Goal: Contribute content: Contribute content

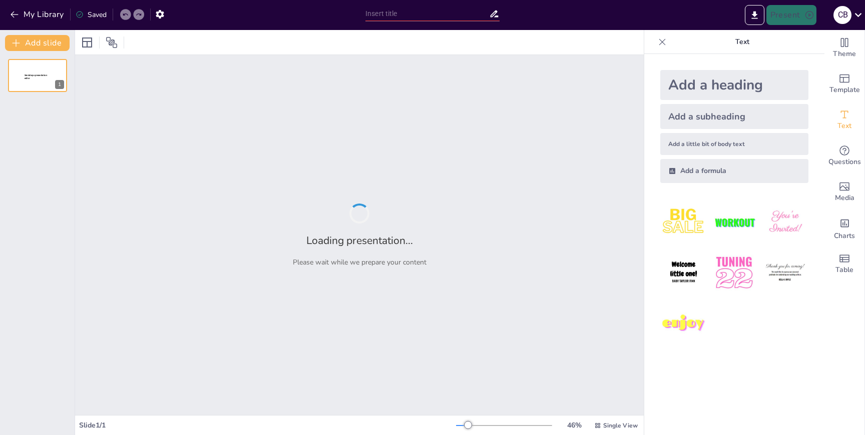
type input "Mastering Fraction Addition and Subtraction: A Step-by-[PERSON_NAME]"
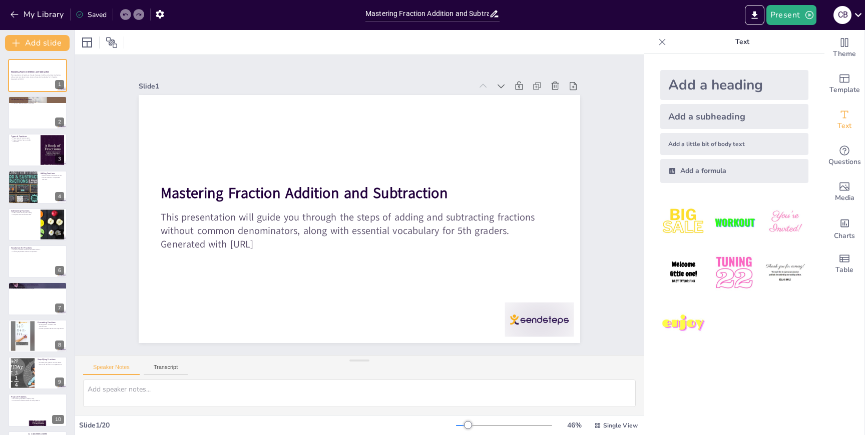
checkbox input "true"
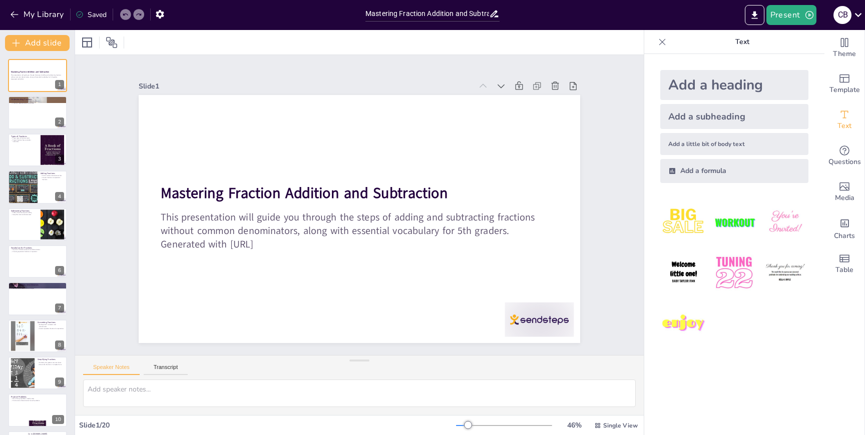
checkbox input "true"
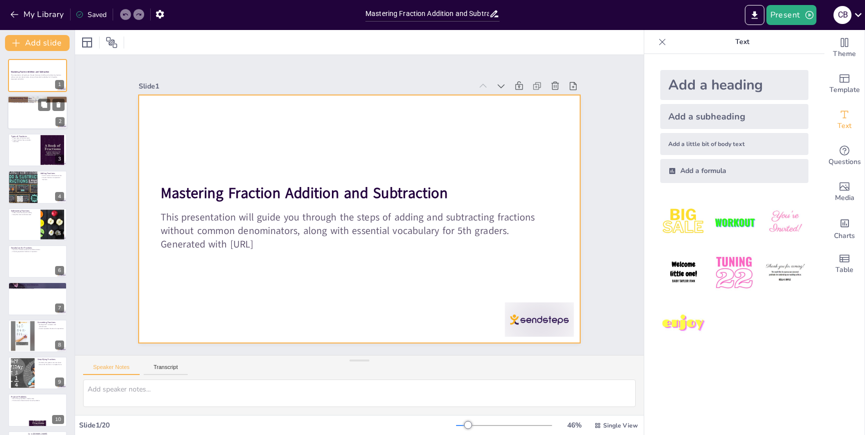
checkbox input "true"
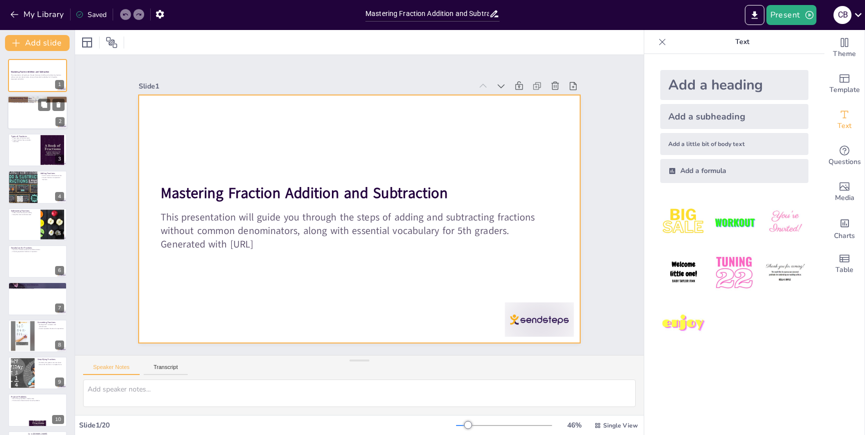
checkbox input "true"
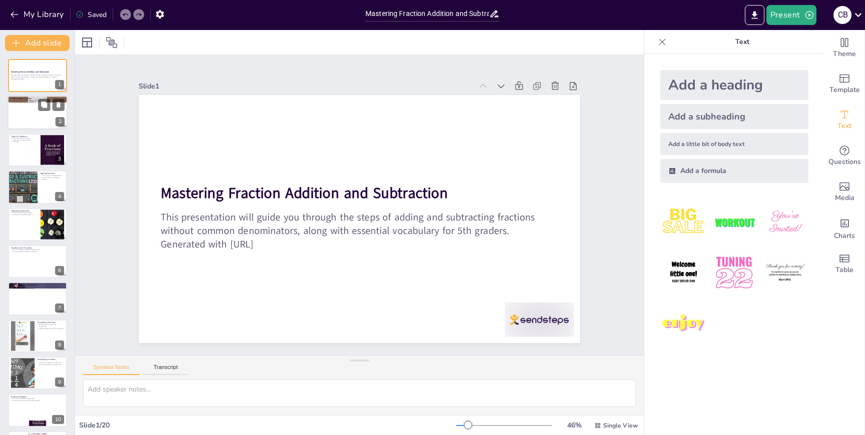
checkbox input "true"
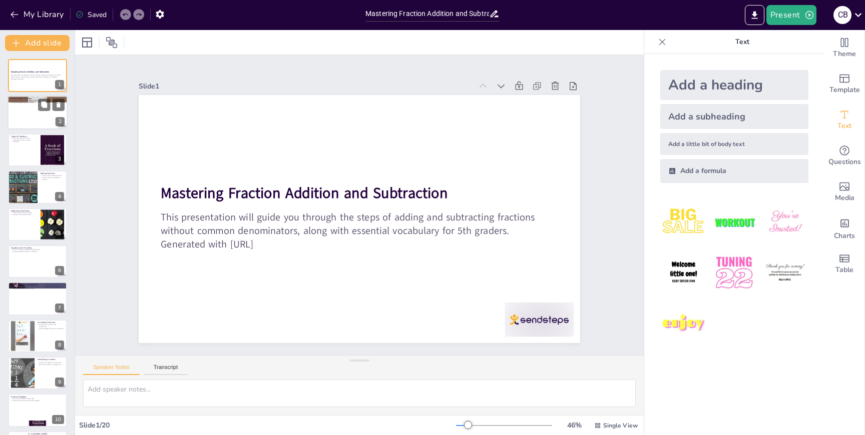
checkbox input "true"
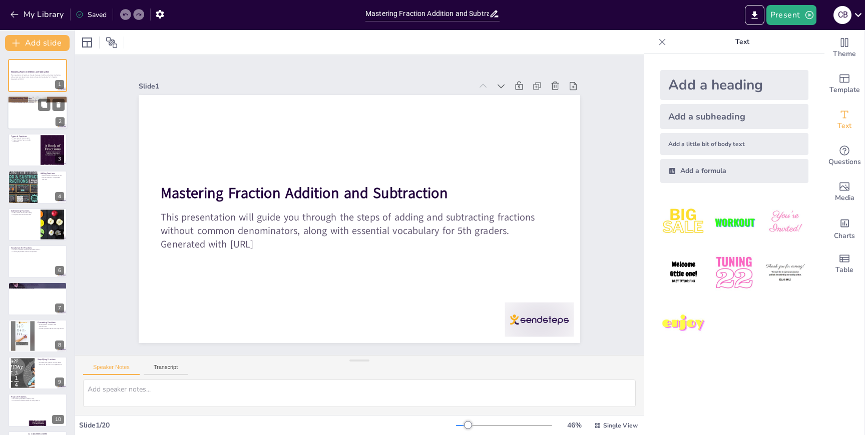
checkbox input "true"
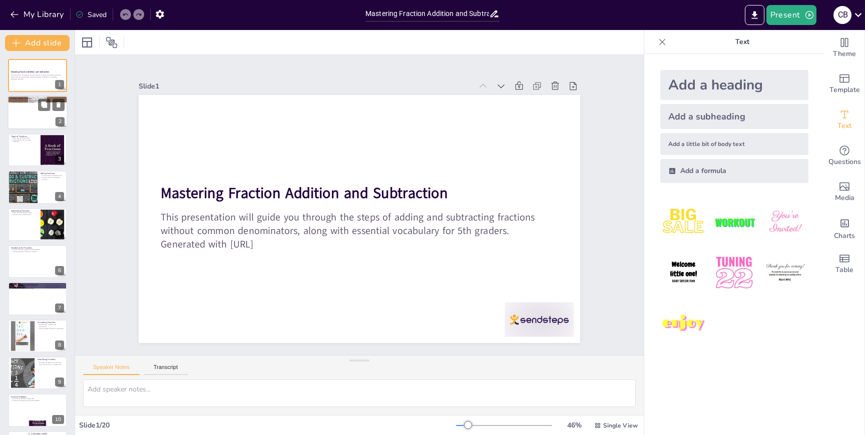
click at [30, 115] on div at bounding box center [38, 113] width 60 height 34
checkbox input "true"
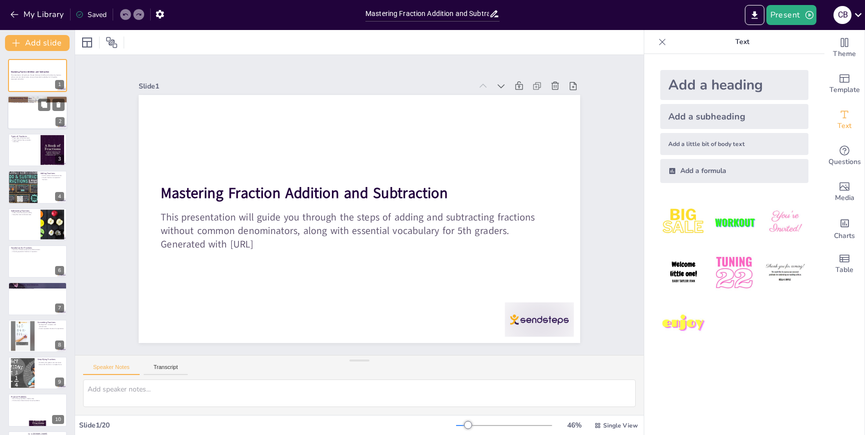
checkbox input "true"
type textarea "The numerator is the top part of a fraction, indicating how many parts we have,…"
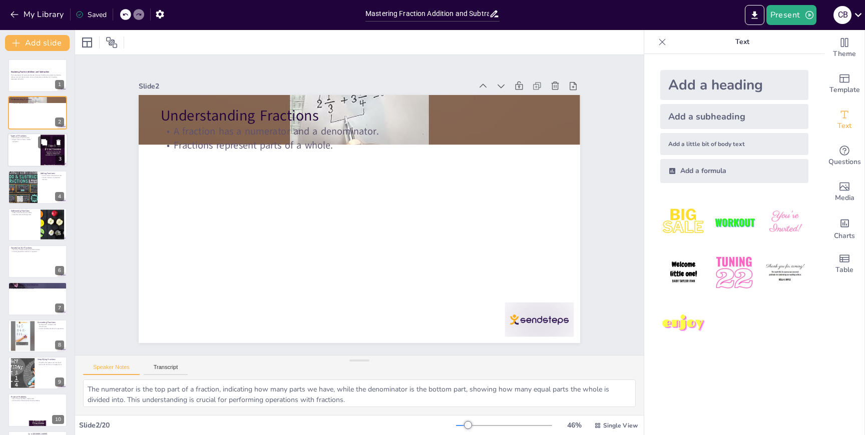
checkbox input "true"
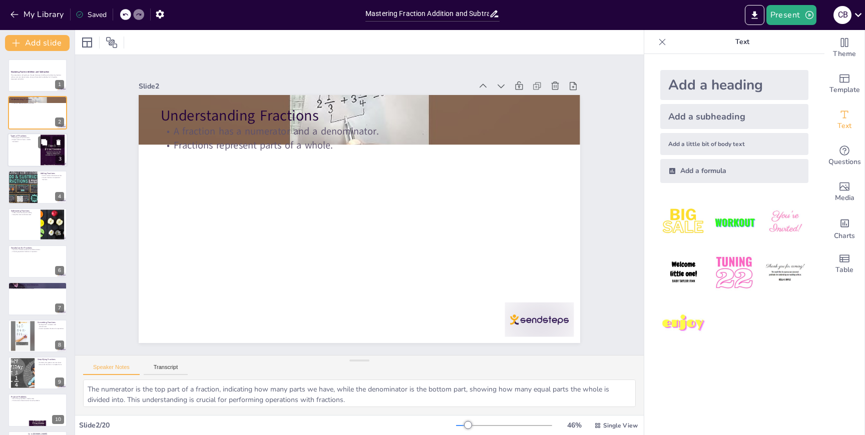
checkbox input "true"
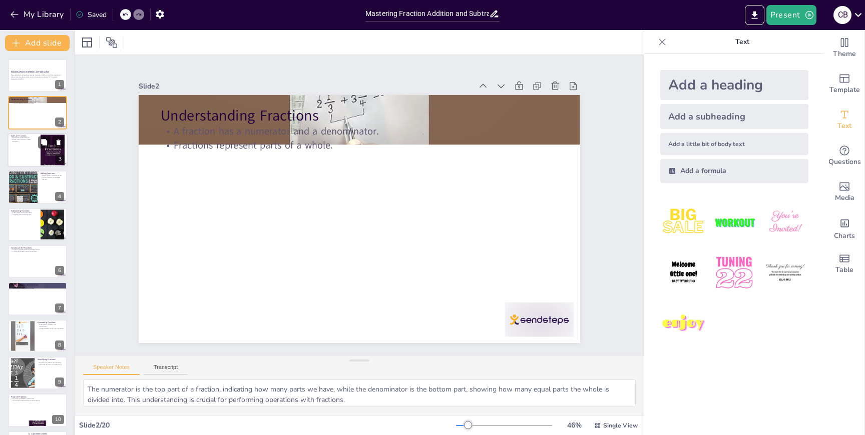
checkbox input "true"
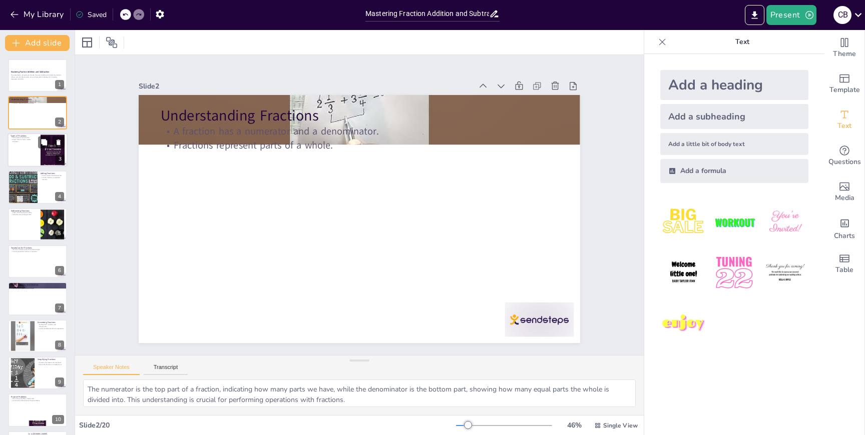
click at [31, 160] on div at bounding box center [38, 150] width 60 height 34
checkbox input "true"
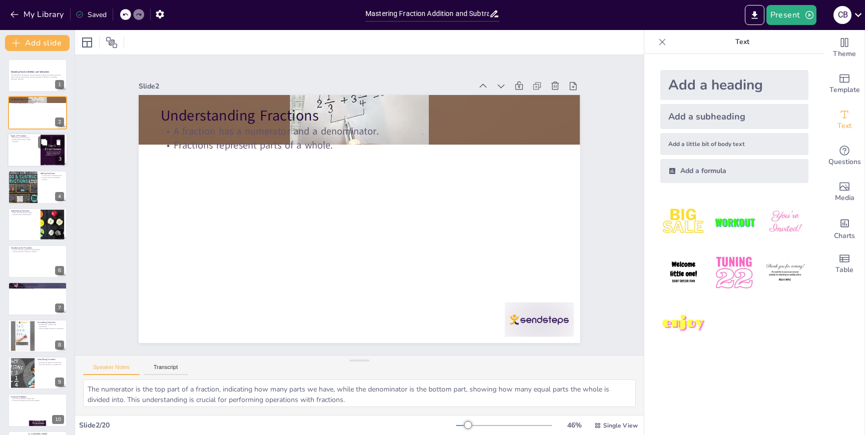
checkbox input "true"
type textarea "Knowing the different types of fractions is important because it affects how we…"
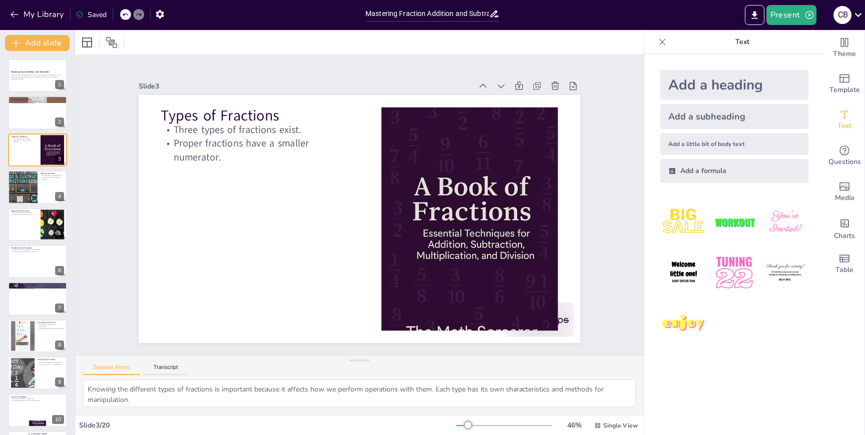
checkbox input "true"
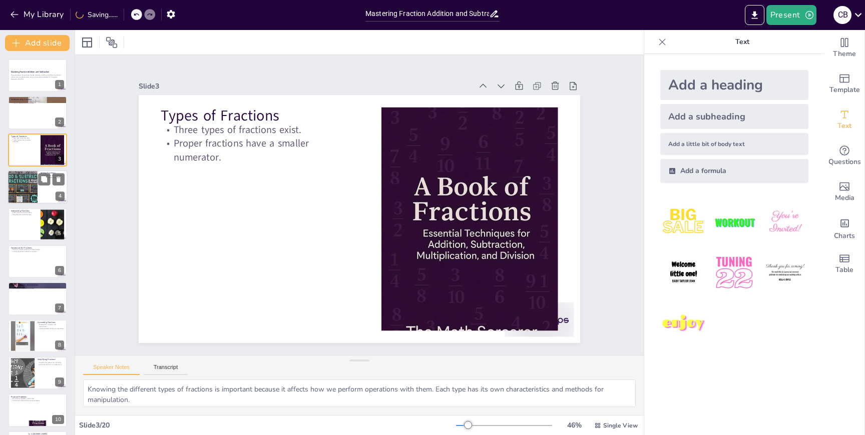
checkbox input "true"
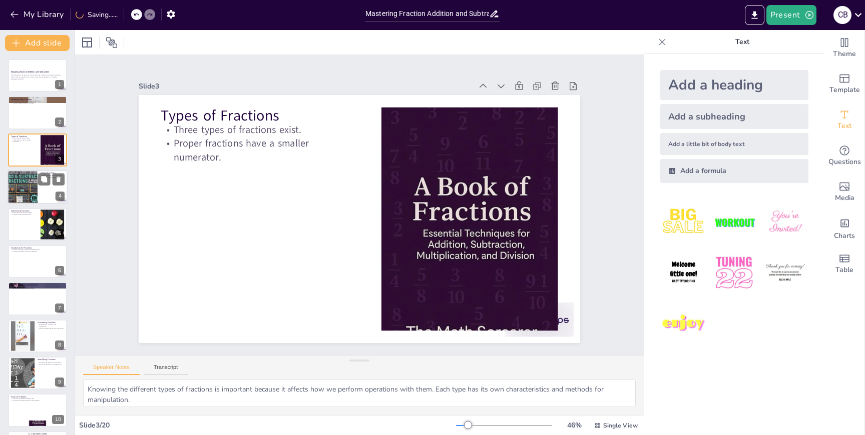
checkbox input "true"
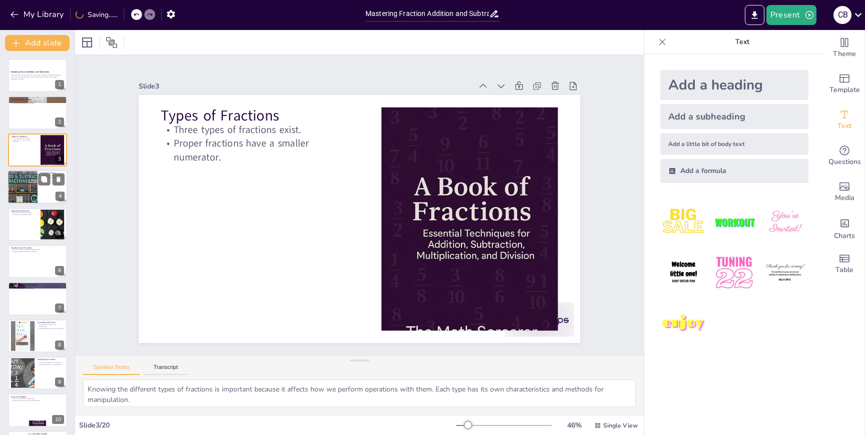
checkbox input "true"
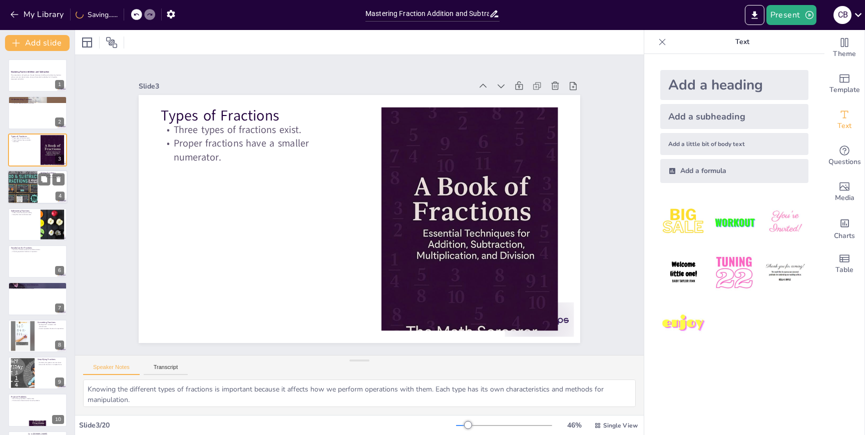
click at [44, 193] on div at bounding box center [38, 187] width 60 height 34
checkbox input "true"
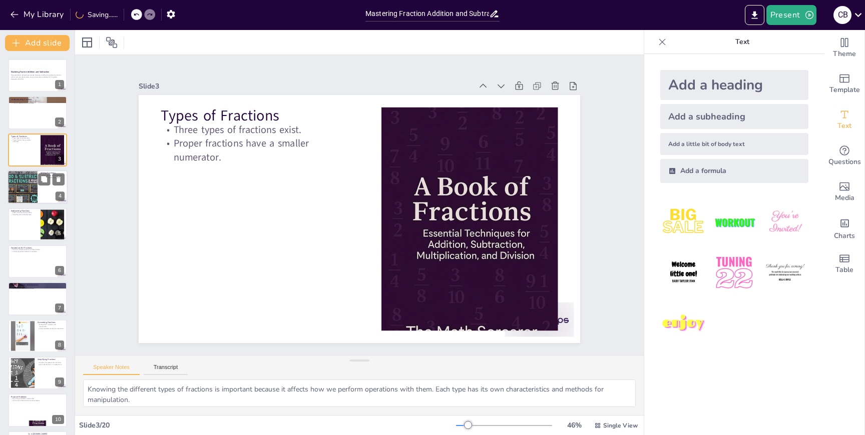
checkbox input "true"
type textarea "Finding a common denominator is crucial as it allows fractions to be added accu…"
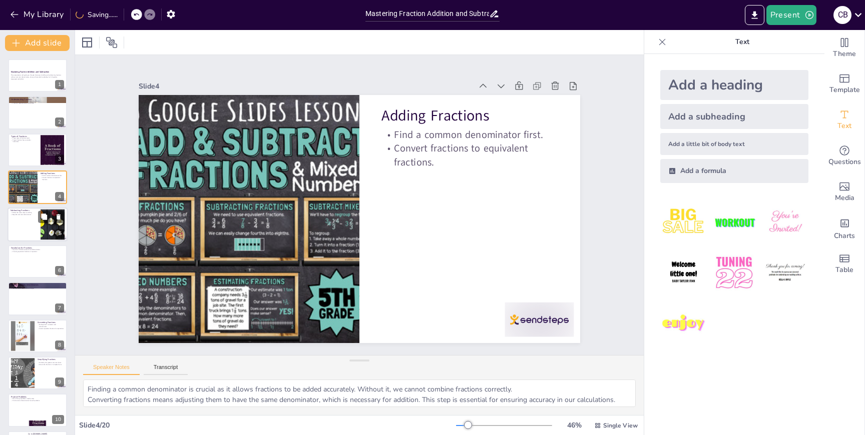
checkbox input "true"
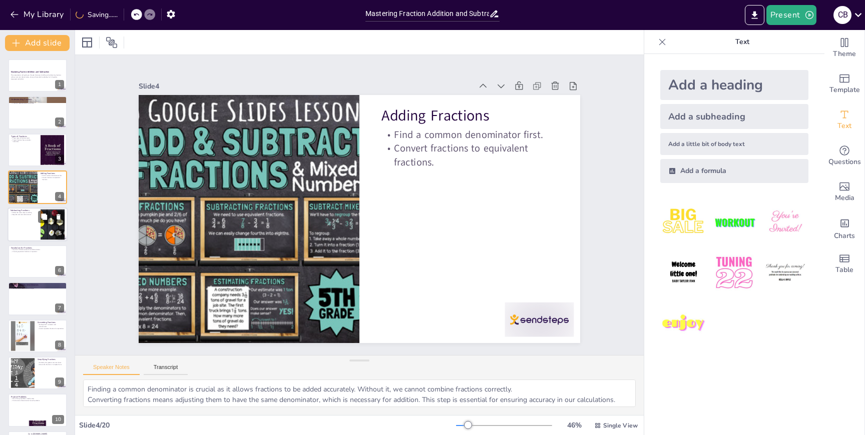
checkbox input "true"
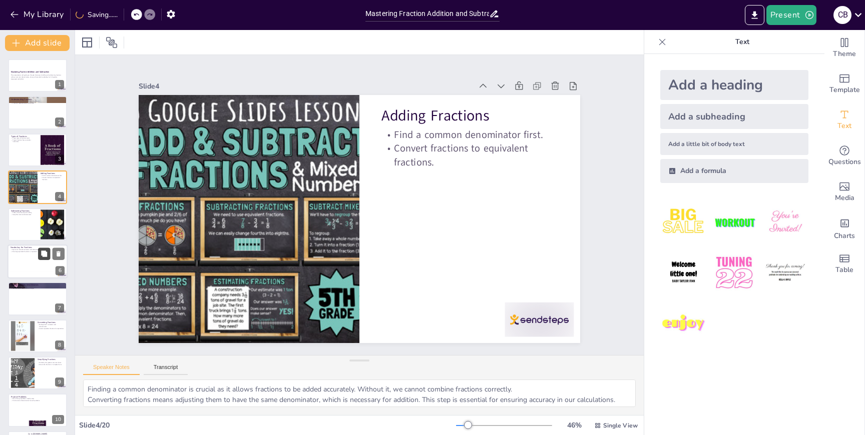
checkbox input "true"
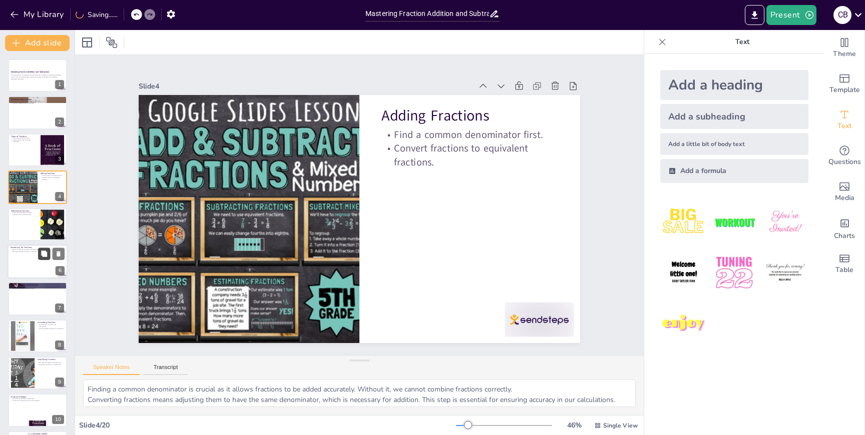
checkbox input "true"
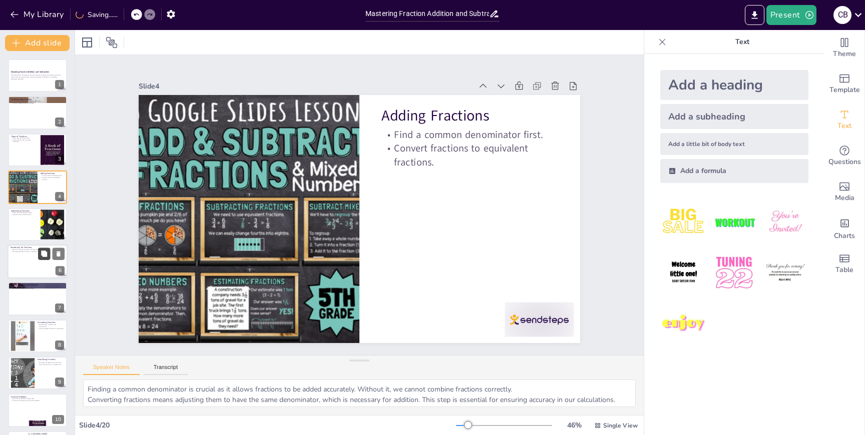
checkbox input "true"
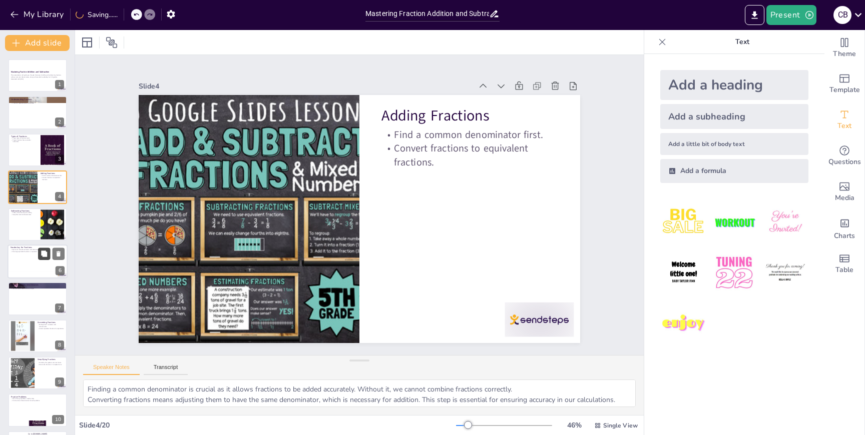
checkbox input "true"
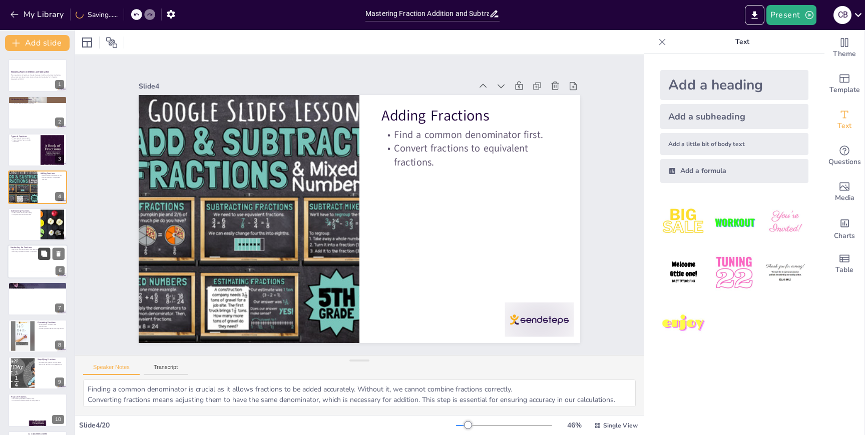
click at [44, 255] on icon at bounding box center [44, 254] width 6 height 6
type textarea "Familiarity with key terms is essential for understanding the operations involv…"
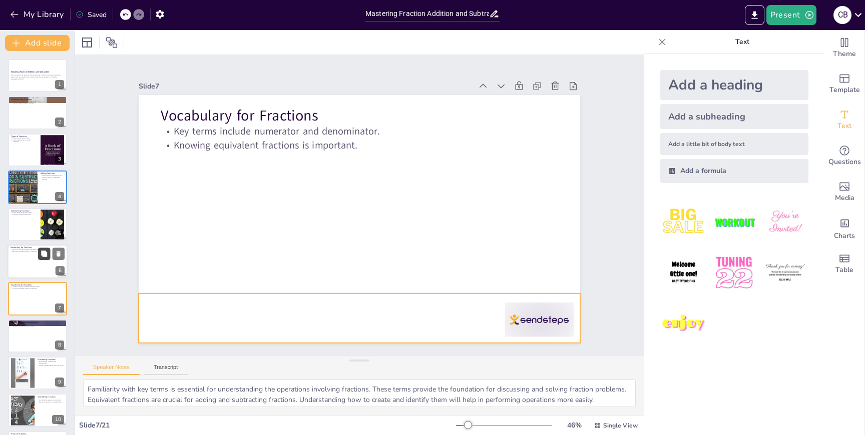
scroll to position [56, 0]
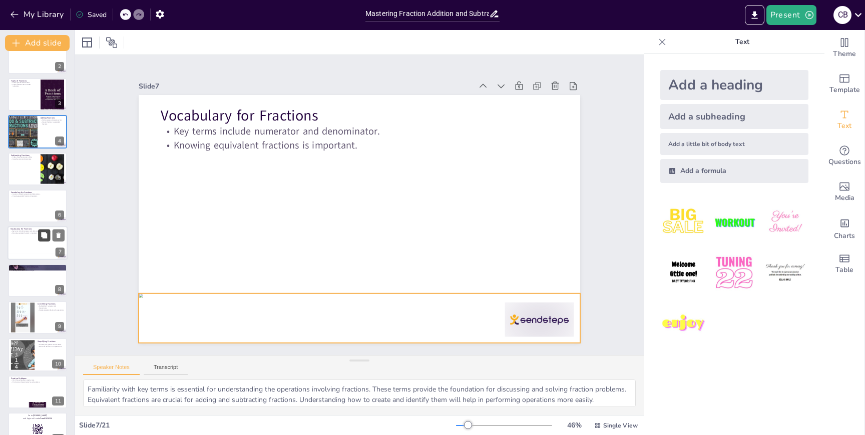
checkbox input "true"
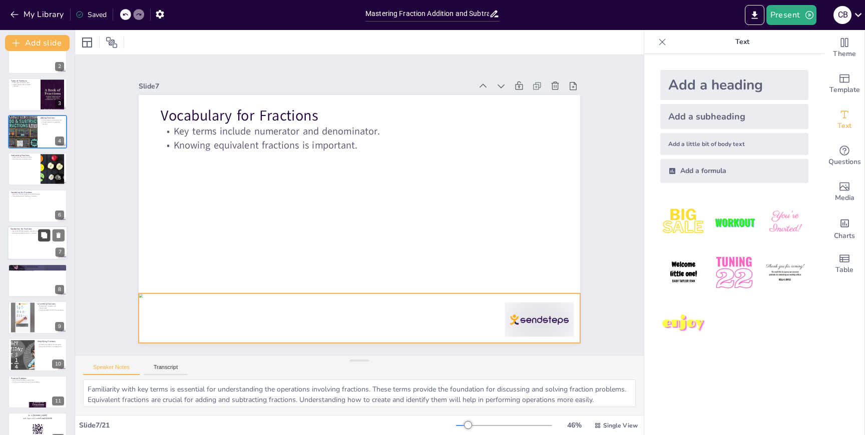
checkbox input "true"
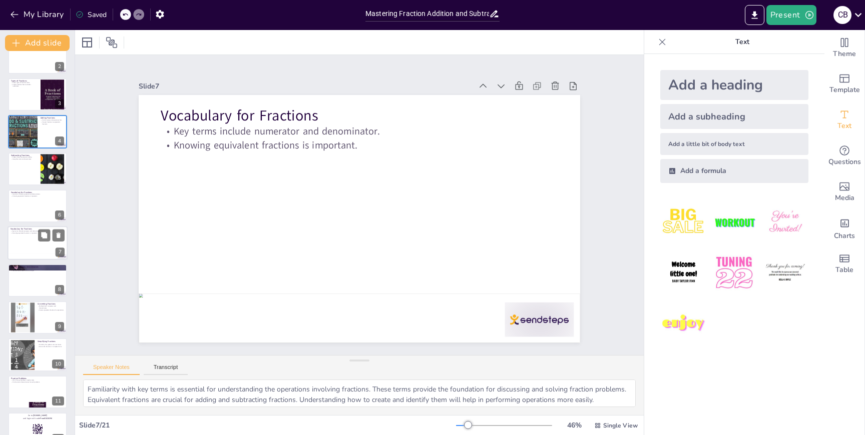
checkbox input "true"
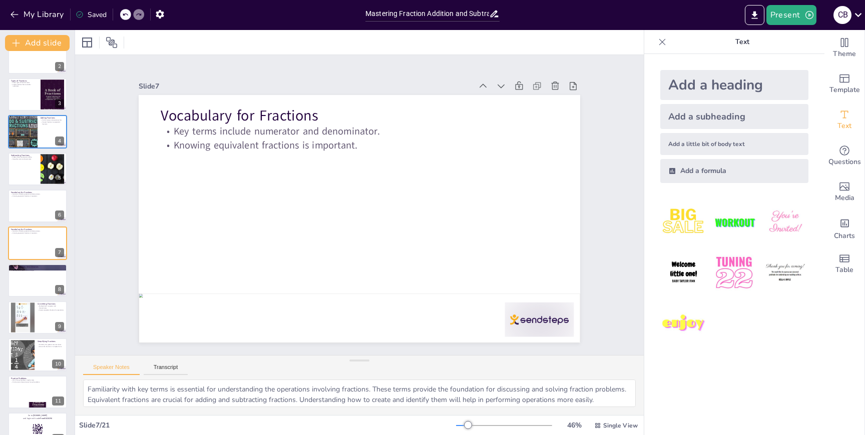
checkbox input "true"
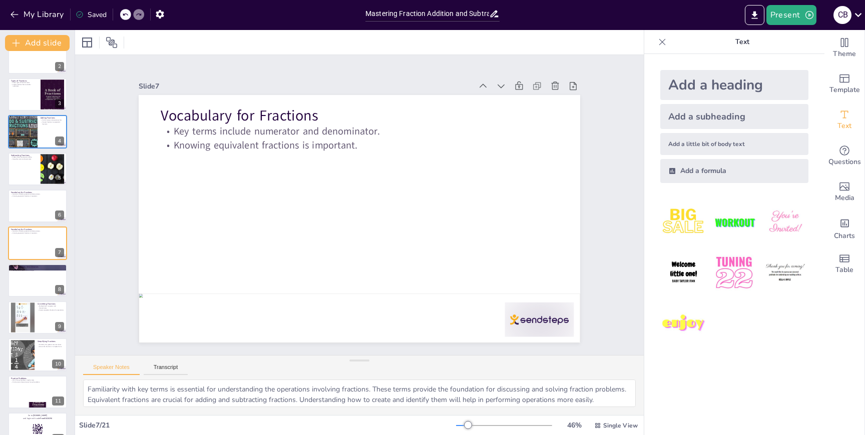
checkbox input "true"
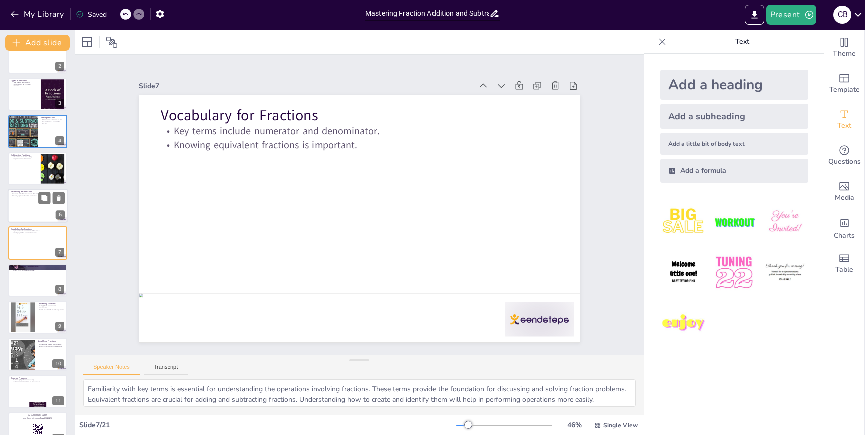
checkbox input "true"
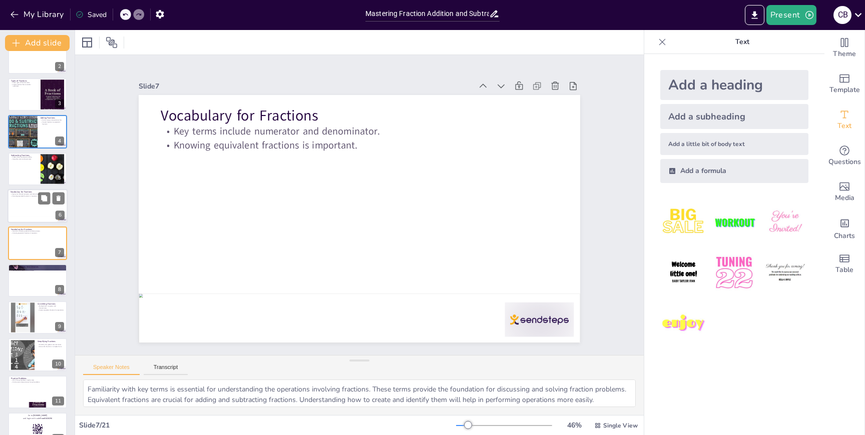
checkbox input "true"
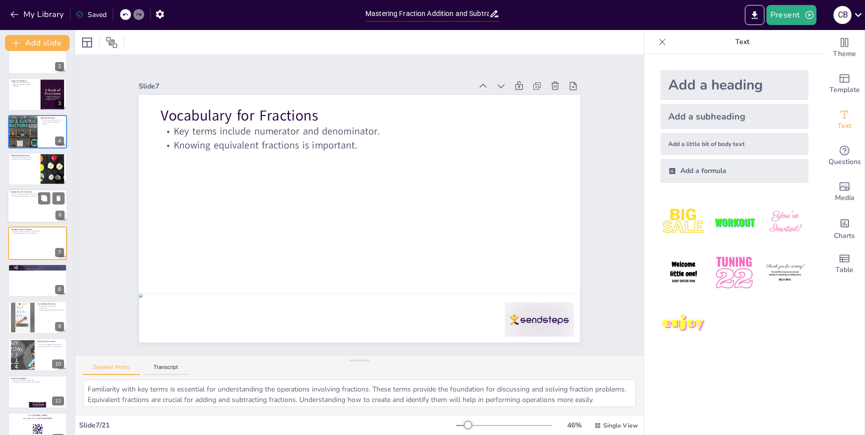
click at [40, 209] on div at bounding box center [38, 206] width 60 height 34
checkbox input "true"
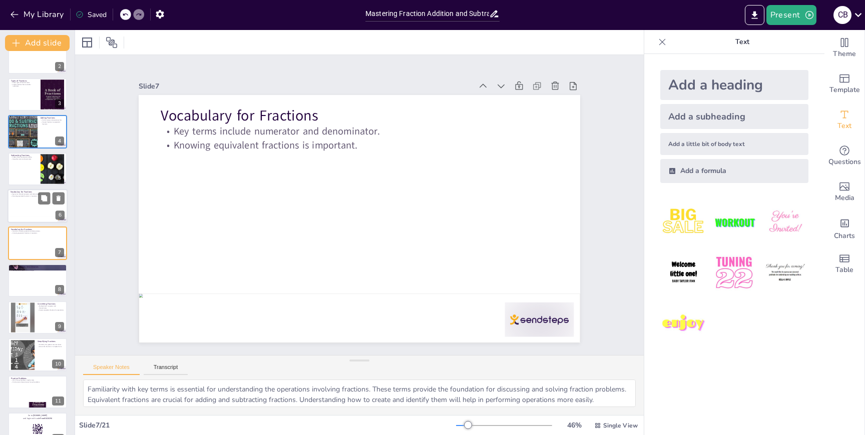
checkbox input "true"
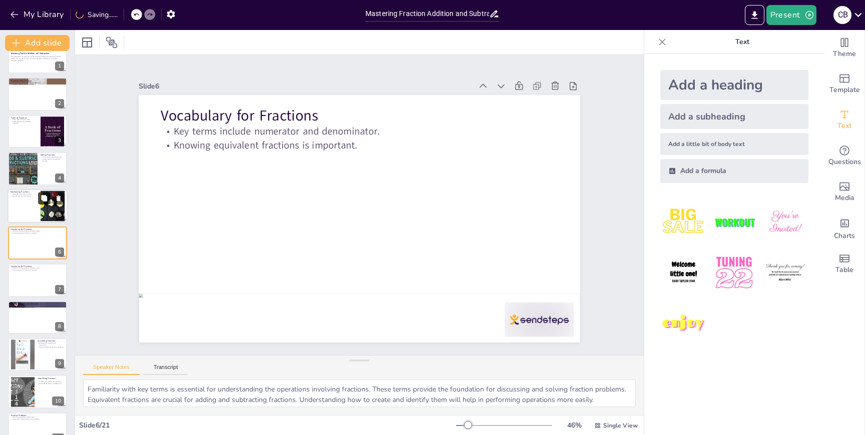
checkbox input "true"
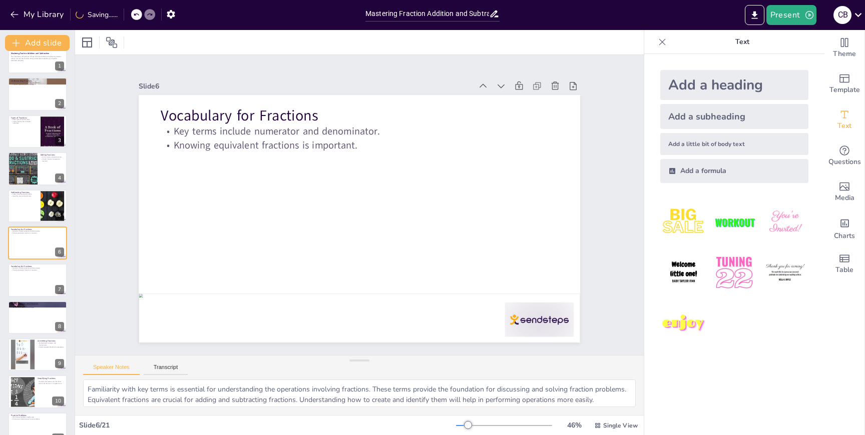
checkbox input "true"
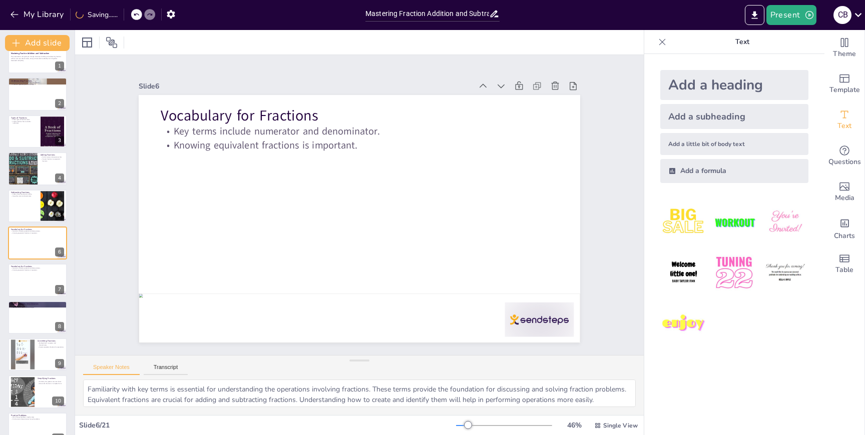
checkbox input "true"
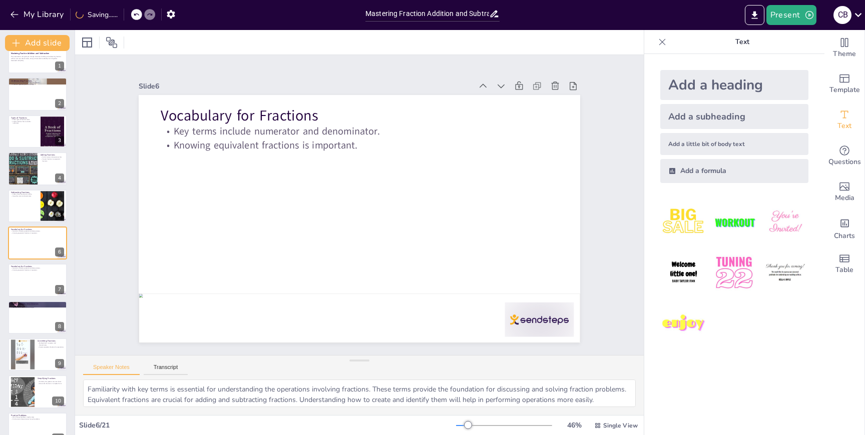
checkbox input "true"
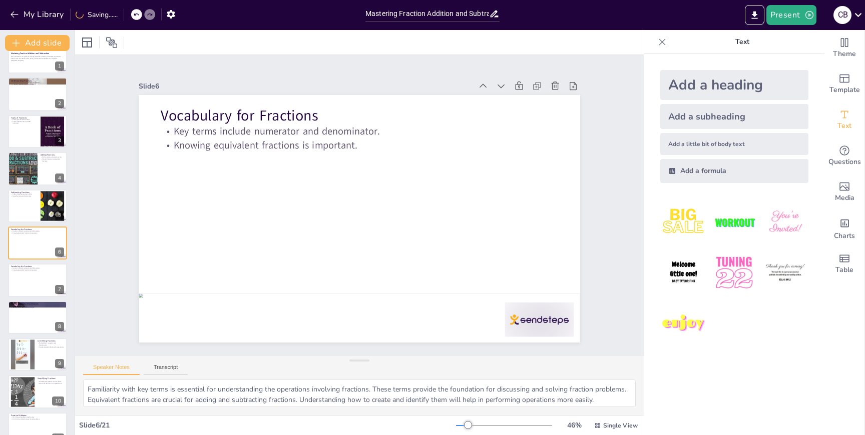
checkbox input "true"
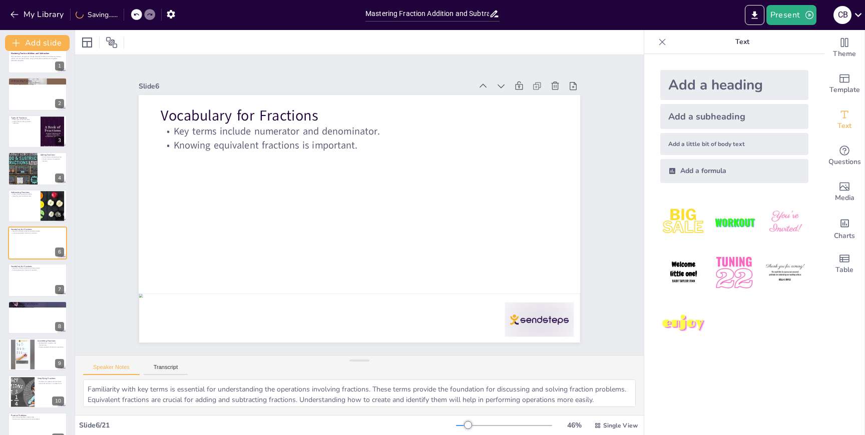
checkbox input "true"
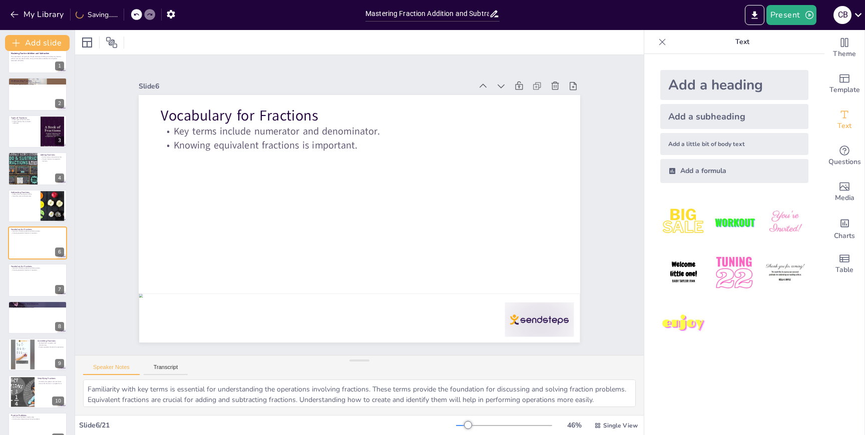
checkbox input "true"
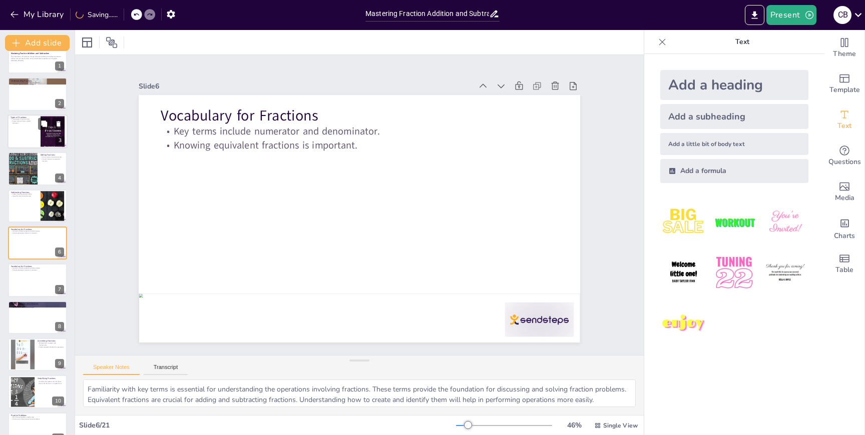
checkbox input "true"
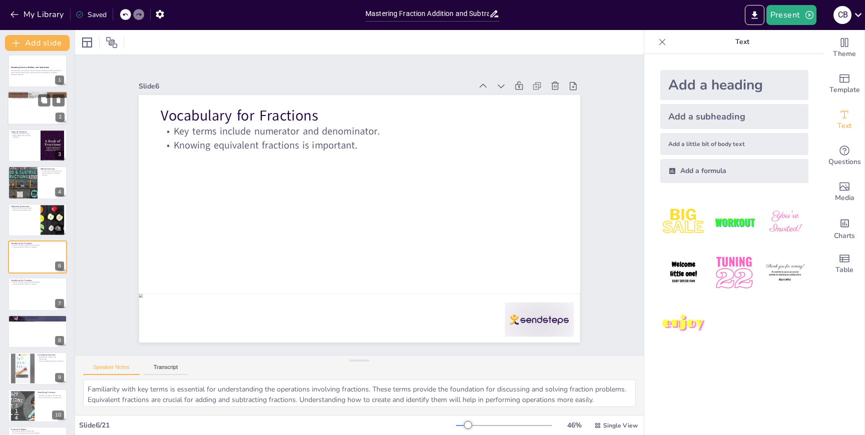
scroll to position [0, 0]
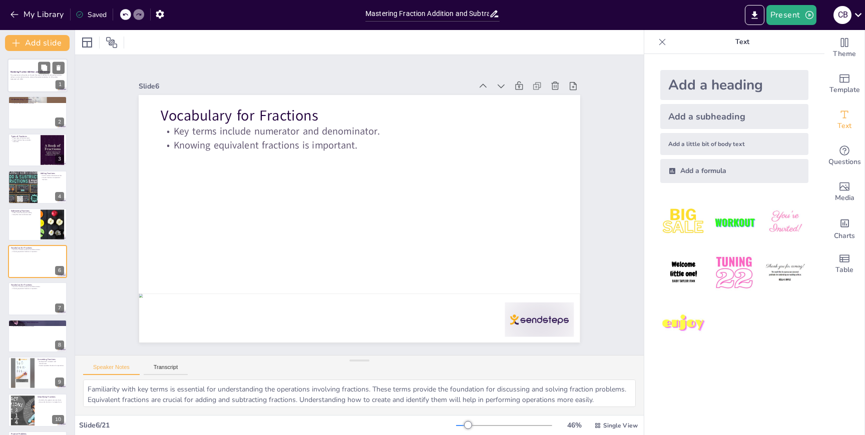
click at [21, 63] on div at bounding box center [38, 76] width 60 height 34
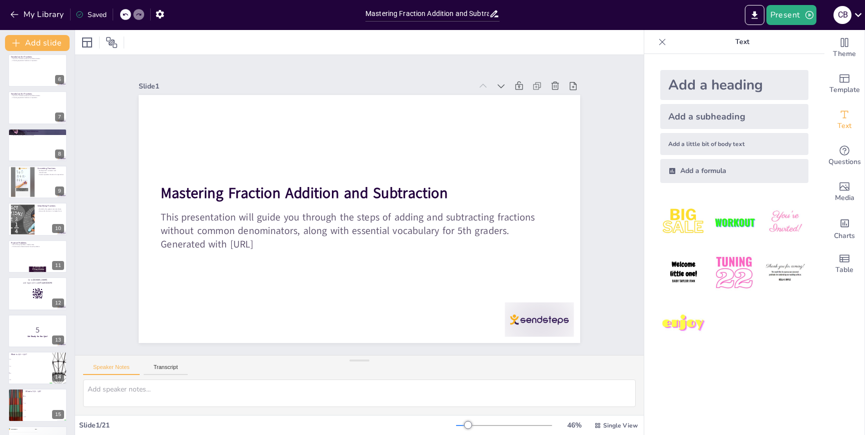
scroll to position [409, 0]
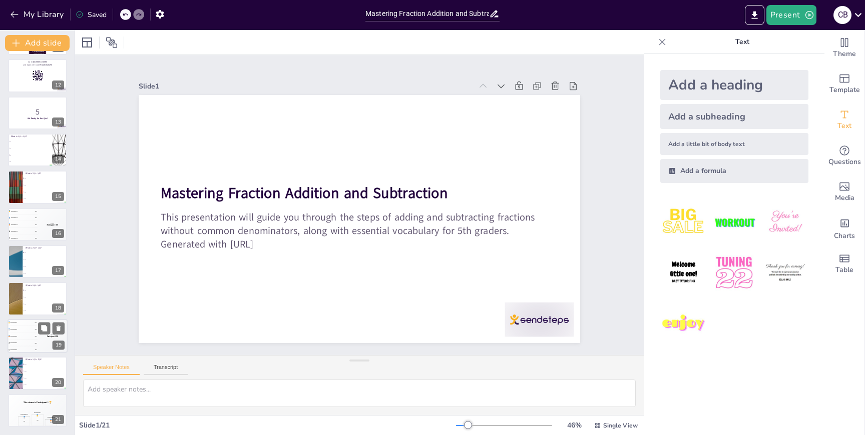
click at [35, 327] on div "🥈 Participant 2 400" at bounding box center [23, 329] width 30 height 7
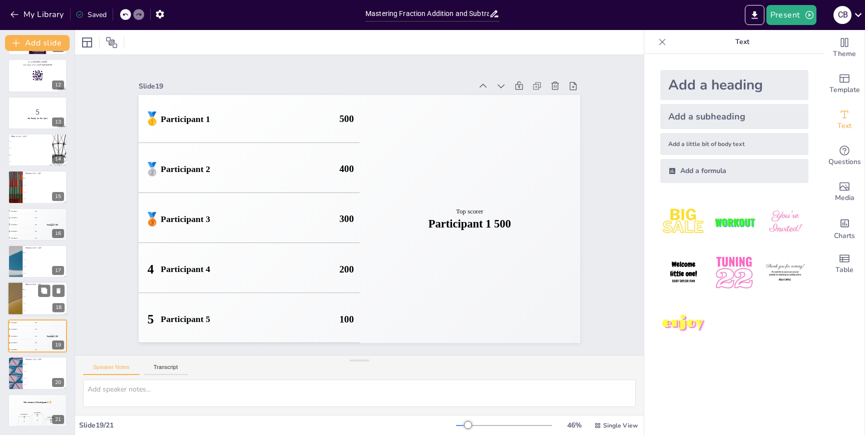
click at [38, 284] on p "What is 5/8 - 1/4?" at bounding box center [45, 285] width 39 height 3
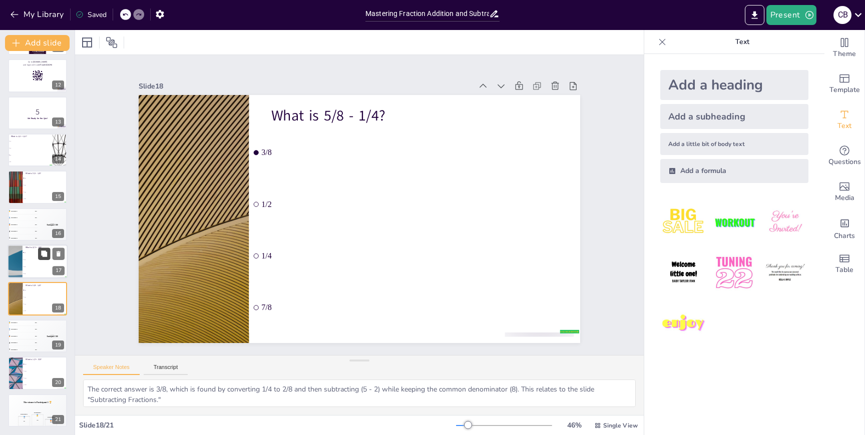
click at [41, 254] on icon at bounding box center [44, 254] width 7 height 7
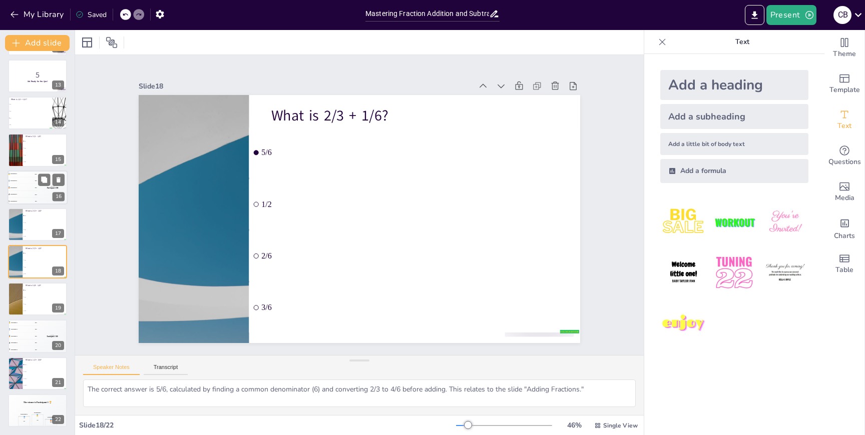
click at [43, 188] on div "Top scorer Participant 1 500" at bounding box center [53, 188] width 30 height 34
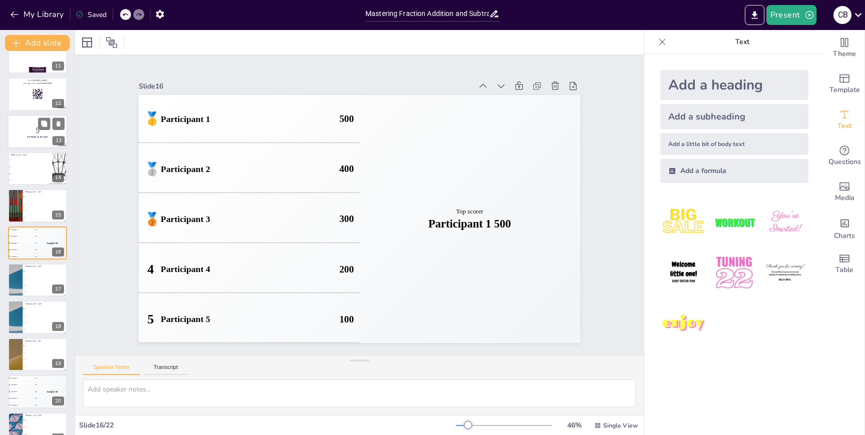
click at [42, 145] on div at bounding box center [38, 132] width 60 height 34
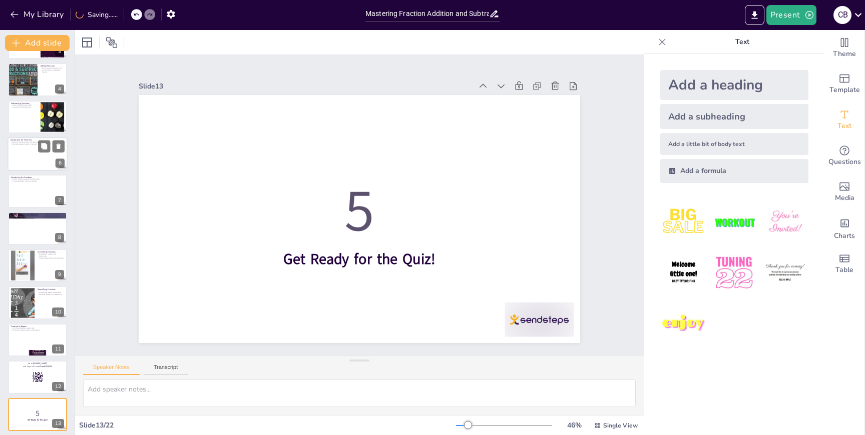
click at [36, 160] on div at bounding box center [38, 154] width 60 height 34
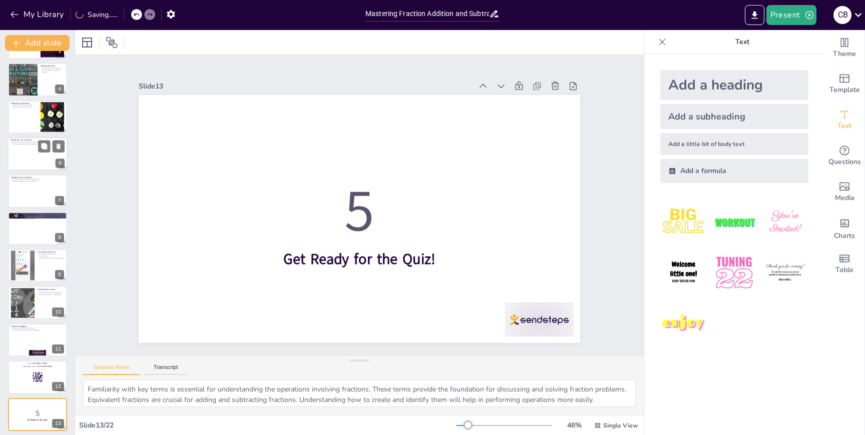
scroll to position [19, 0]
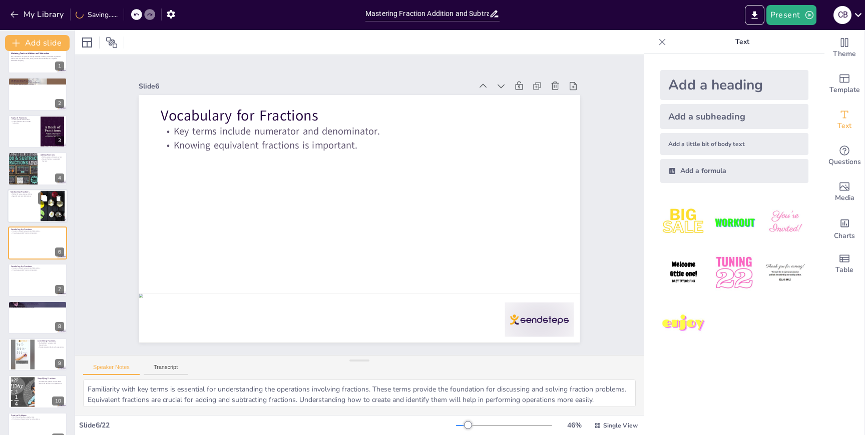
click at [36, 207] on div at bounding box center [38, 206] width 60 height 34
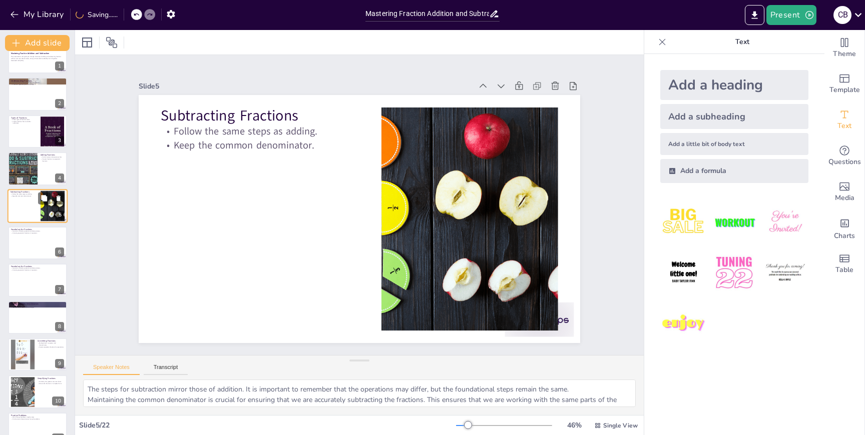
scroll to position [0, 0]
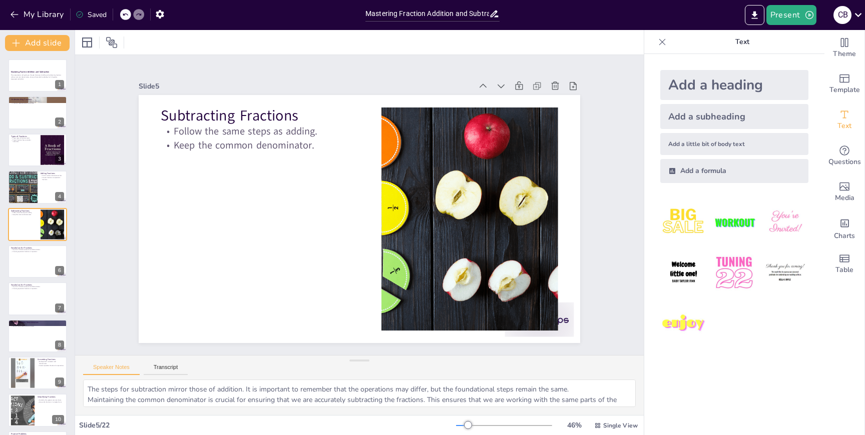
click at [743, 42] on p "Text" at bounding box center [742, 42] width 144 height 24
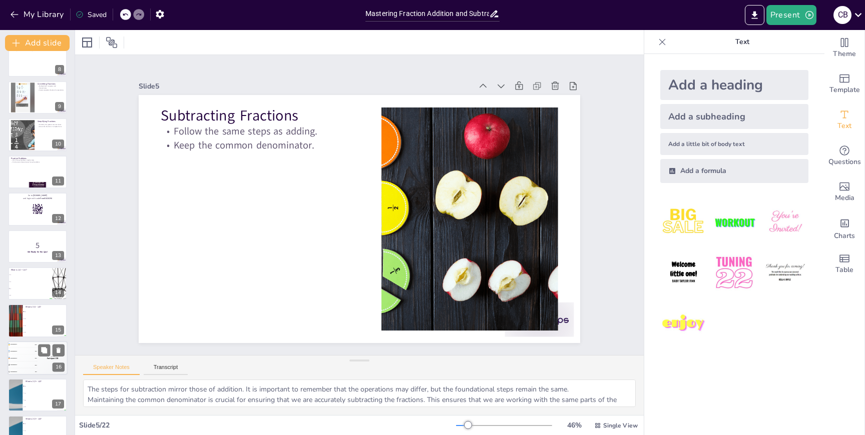
scroll to position [446, 0]
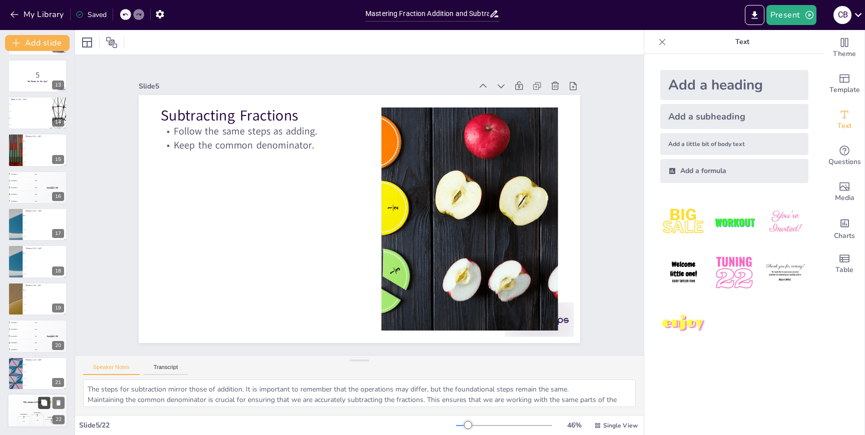
click at [39, 408] on button at bounding box center [44, 403] width 12 height 12
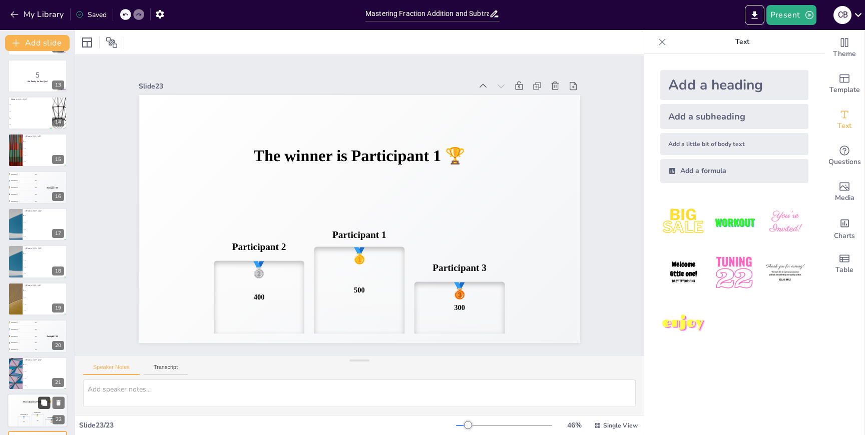
scroll to position [483, 0]
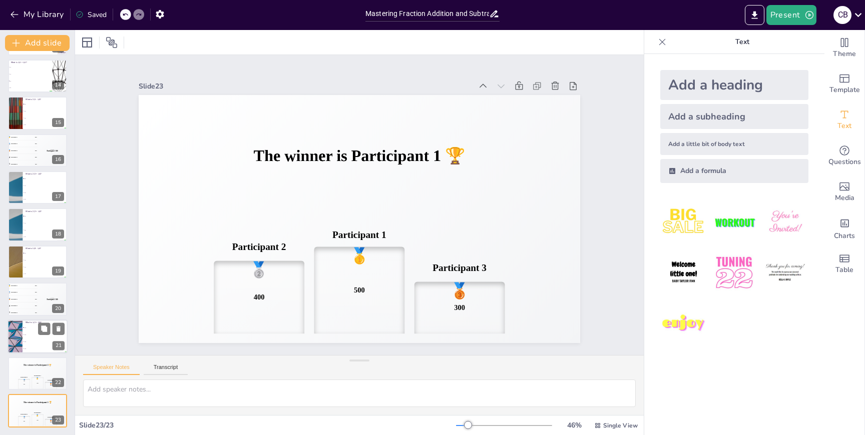
click at [33, 336] on li "7/10" at bounding box center [45, 334] width 45 height 7
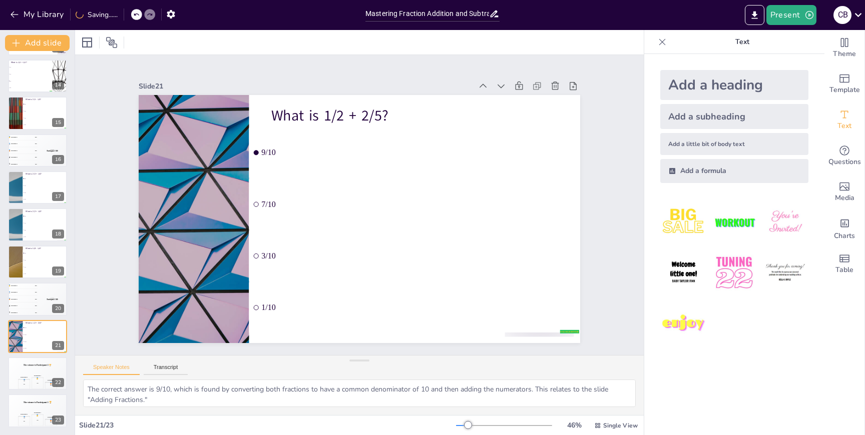
scroll to position [0, 0]
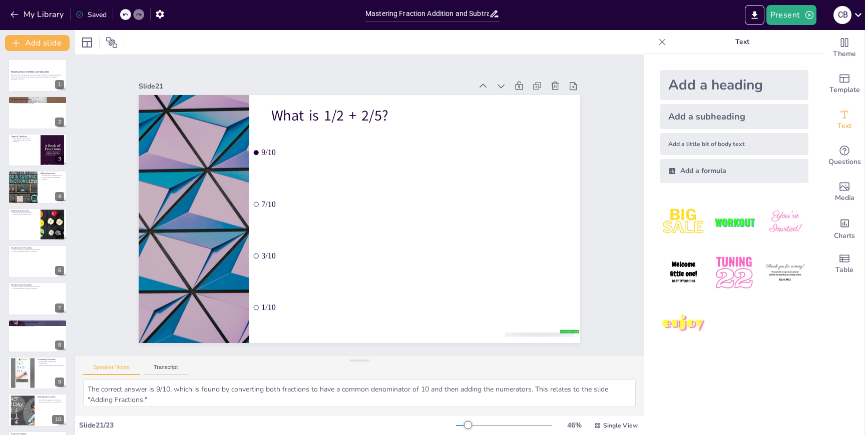
click at [495, 14] on icon at bounding box center [494, 14] width 11 height 11
click at [495, 13] on icon at bounding box center [494, 14] width 8 height 7
click at [158, 14] on icon "button" at bounding box center [160, 14] width 8 height 9
click at [18, 17] on icon "button" at bounding box center [15, 15] width 10 height 10
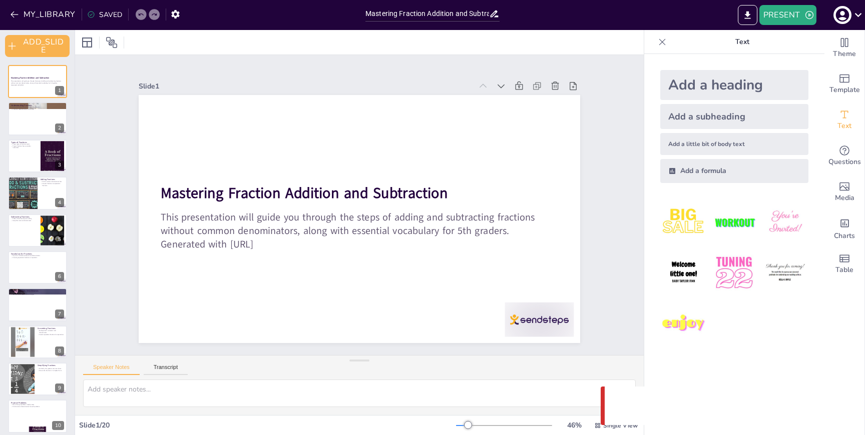
checkbox input "true"
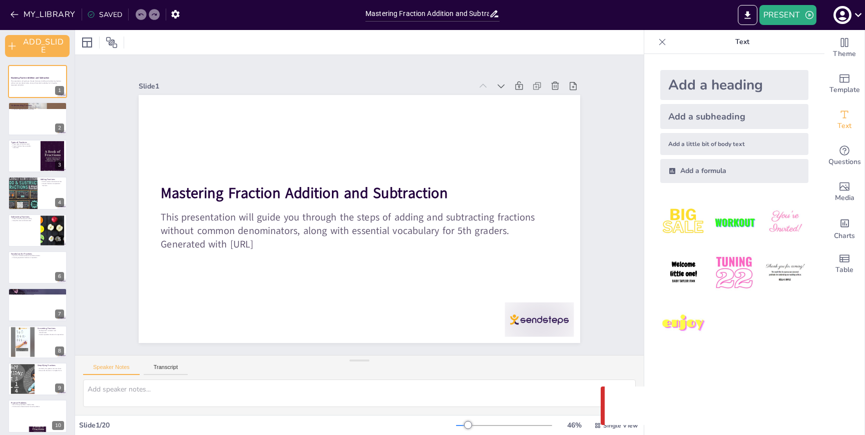
checkbox input "true"
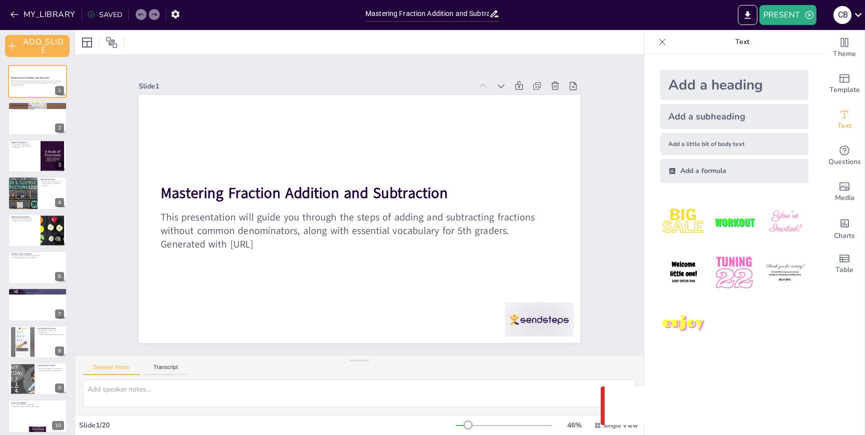
checkbox input "true"
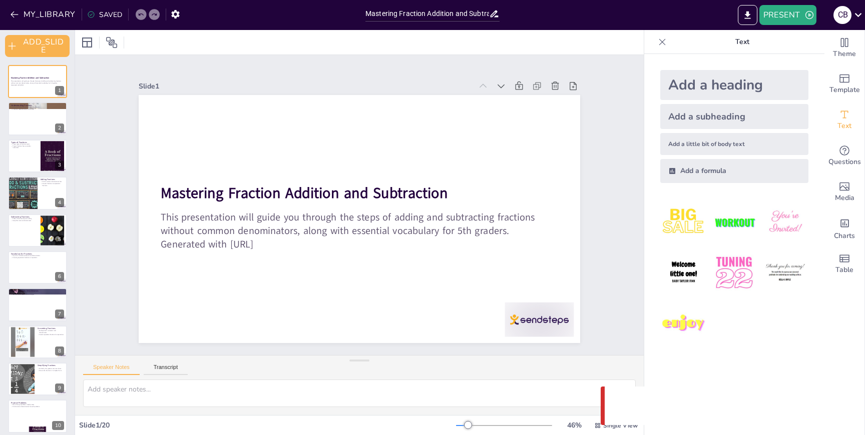
checkbox input "true"
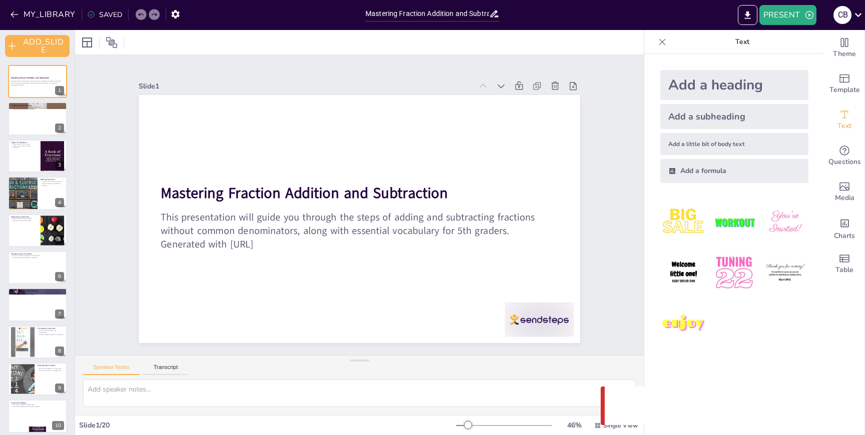
checkbox input "true"
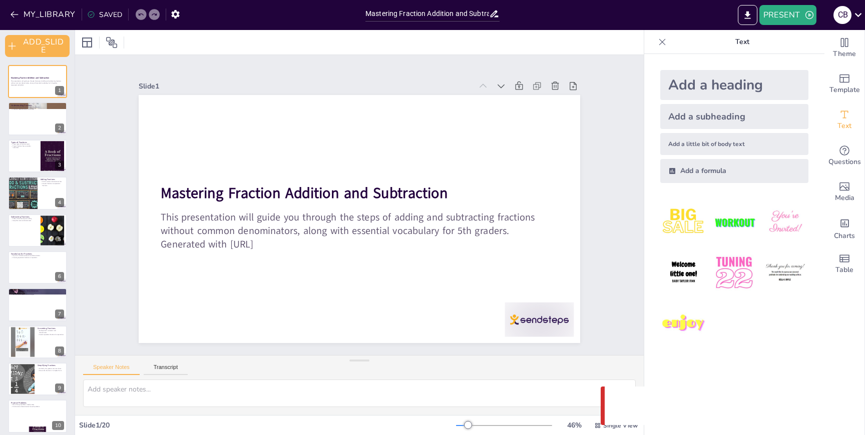
checkbox input "true"
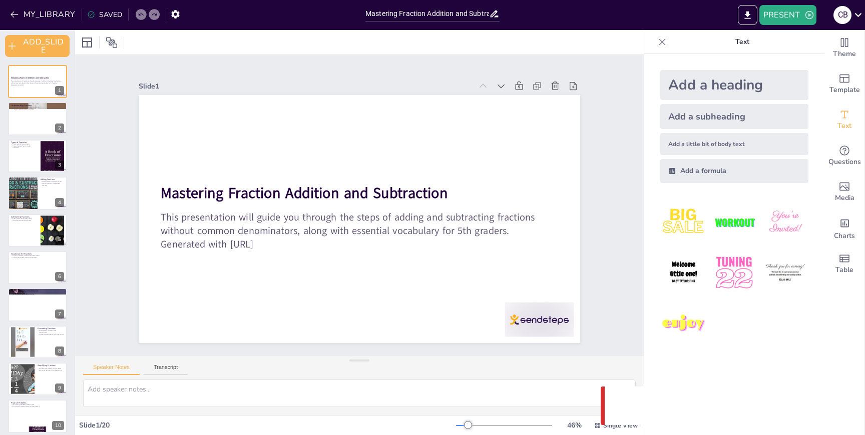
checkbox input "true"
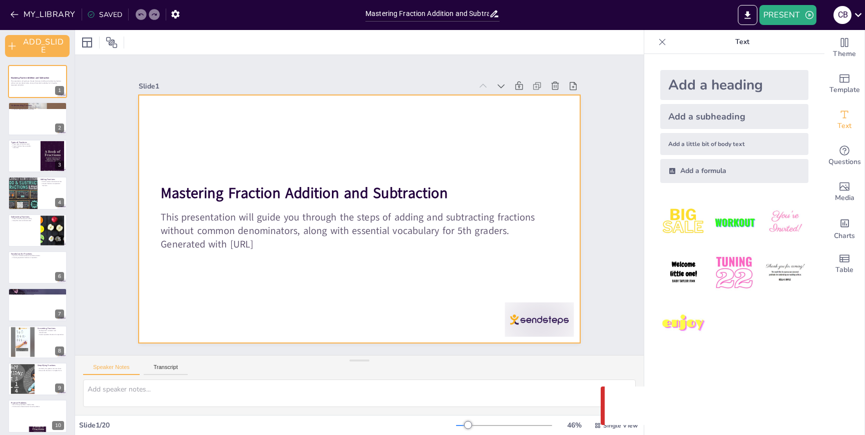
checkbox input "true"
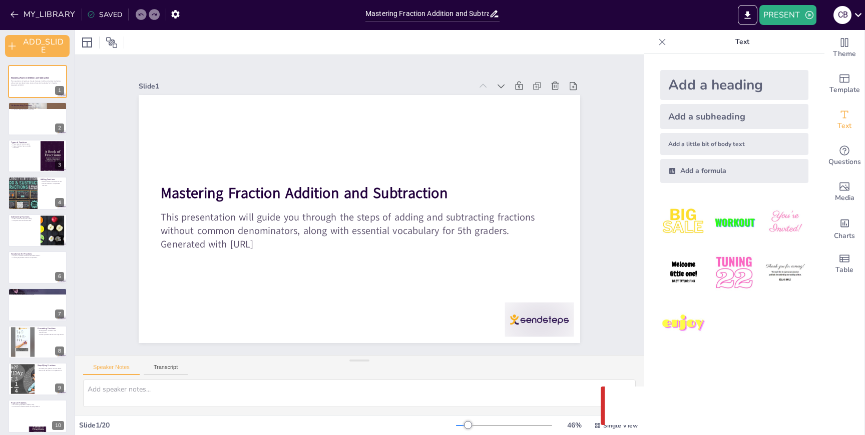
checkbox input "true"
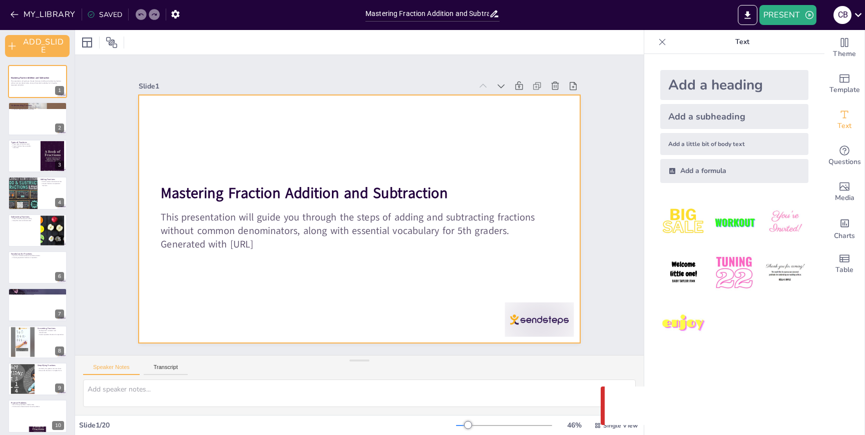
checkbox input "true"
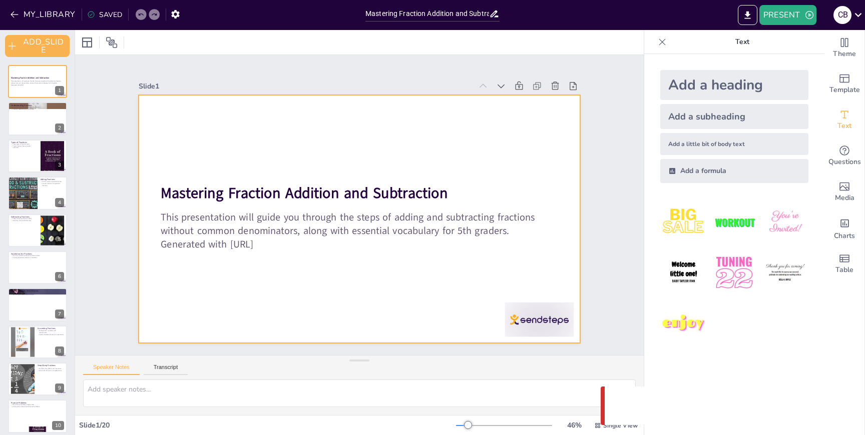
checkbox input "true"
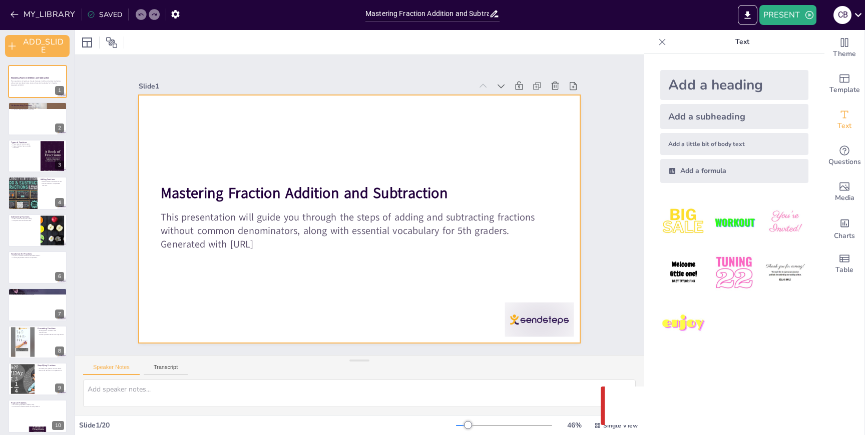
checkbox input "true"
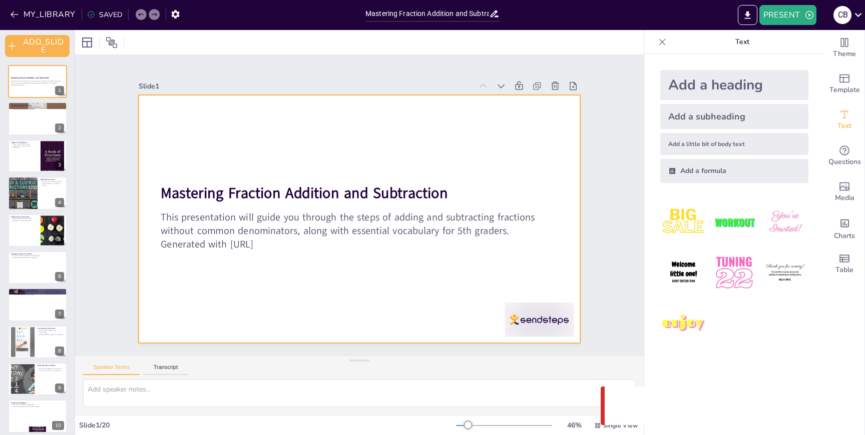
checkbox input "true"
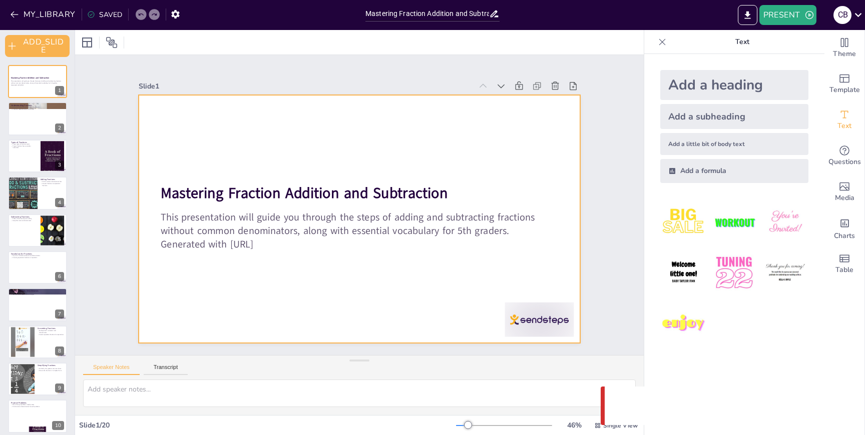
checkbox input "true"
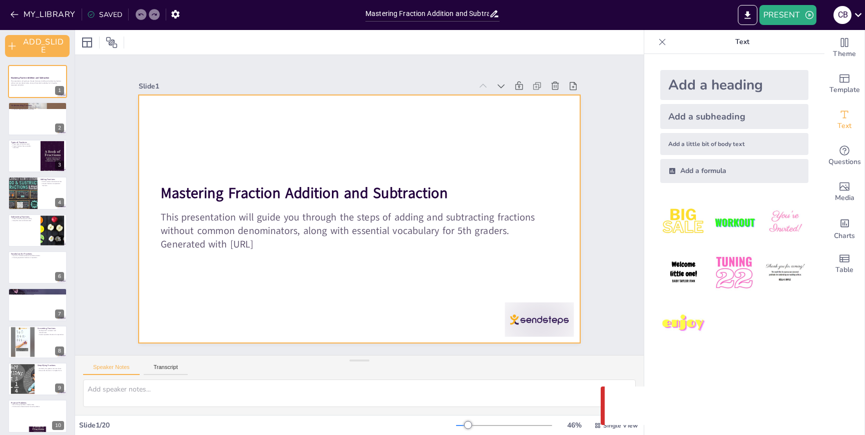
checkbox input "true"
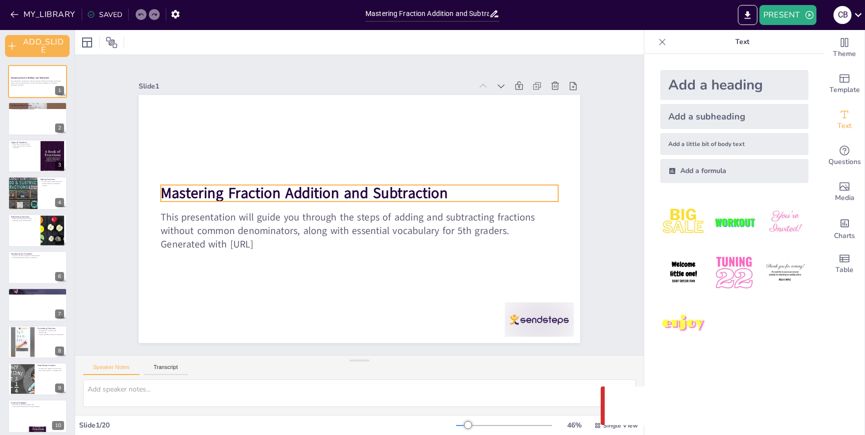
checkbox input "true"
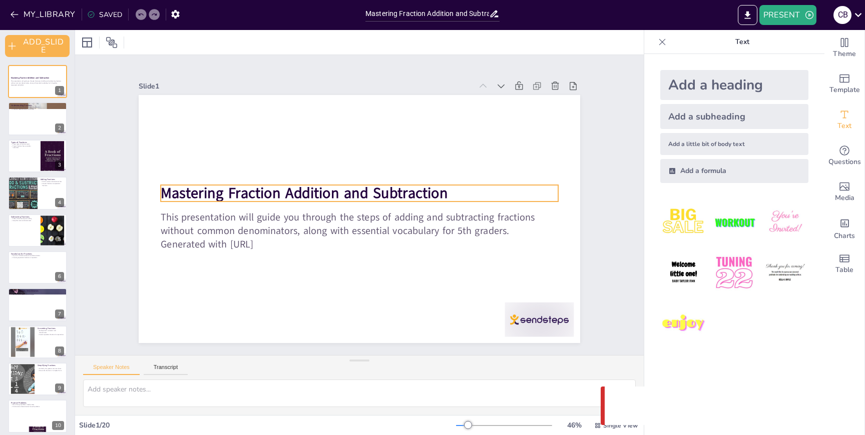
checkbox input "true"
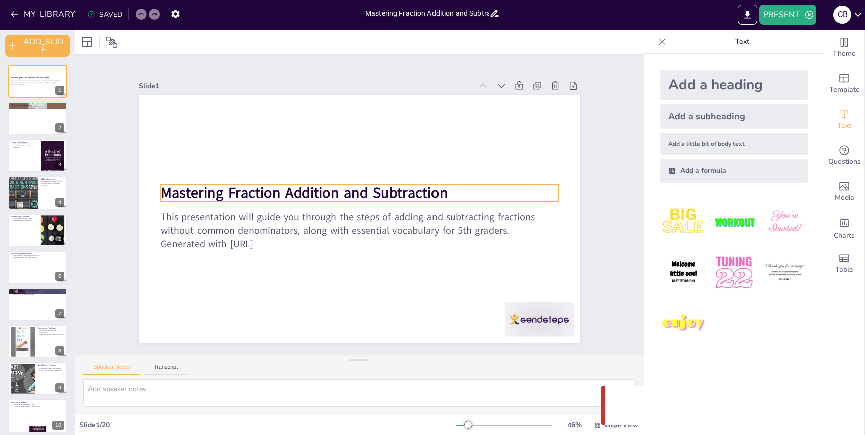
checkbox input "true"
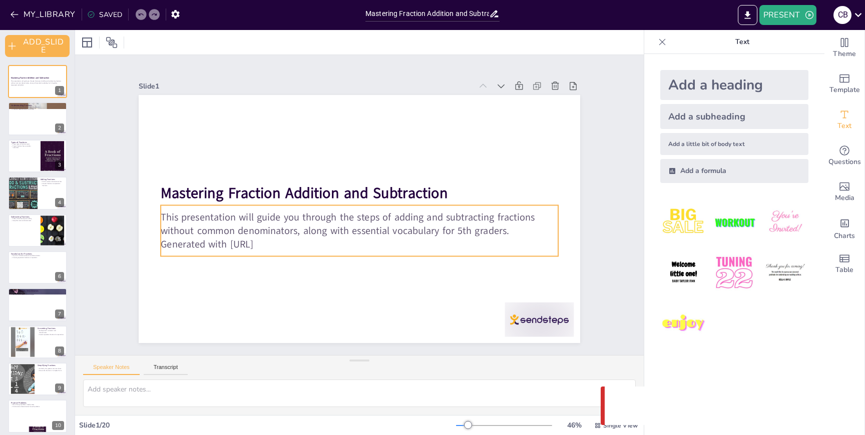
checkbox input "true"
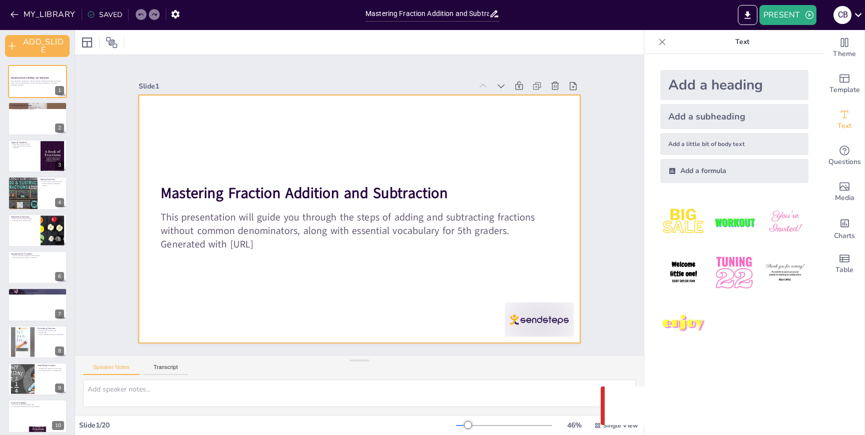
checkbox input "true"
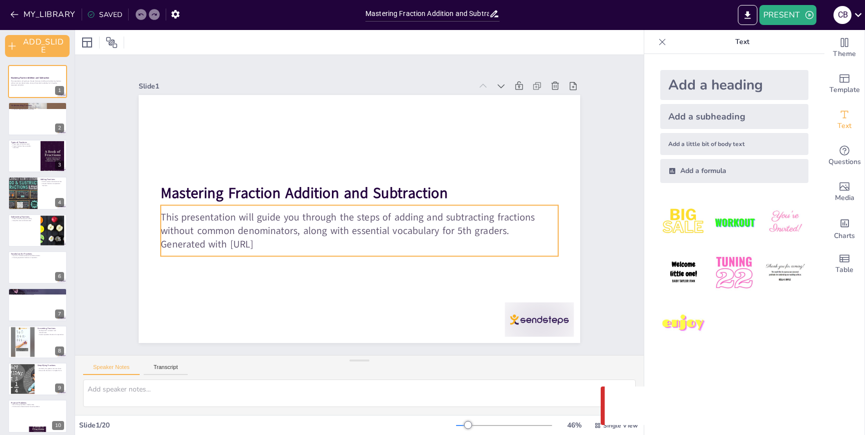
checkbox input "true"
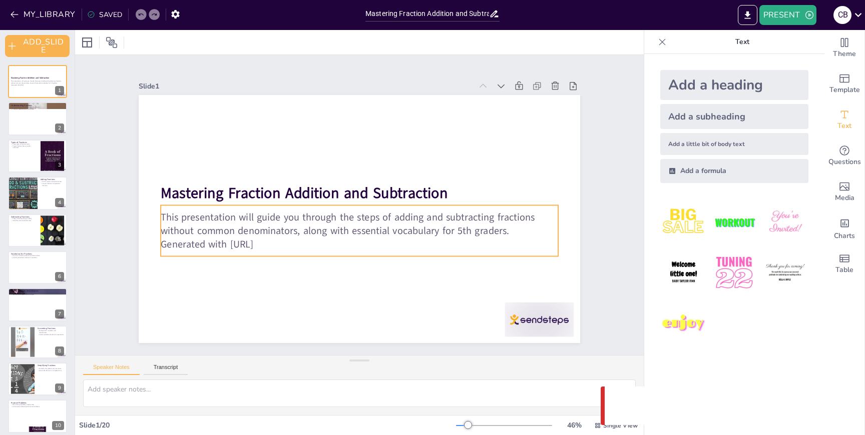
checkbox input "true"
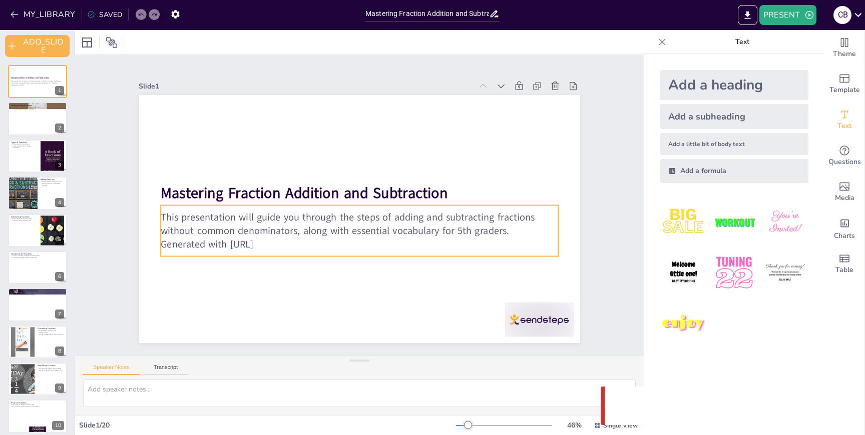
checkbox input "true"
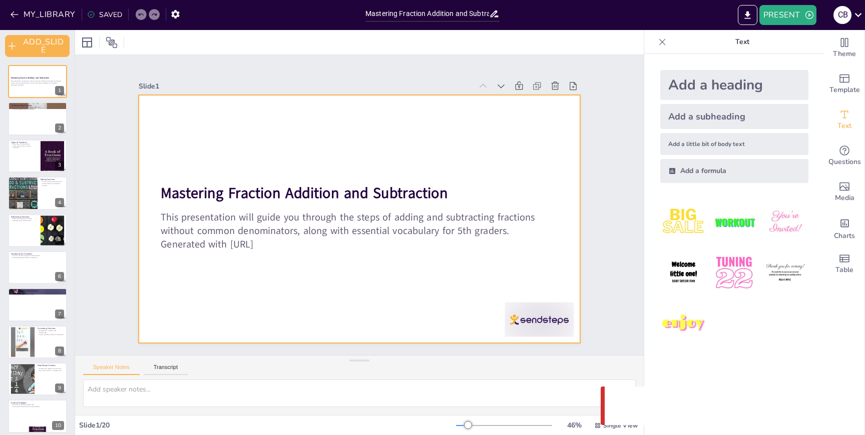
checkbox input "true"
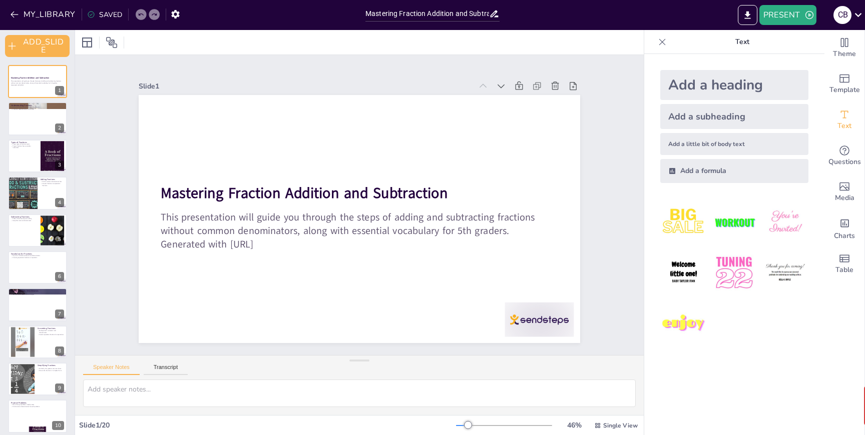
checkbox input "true"
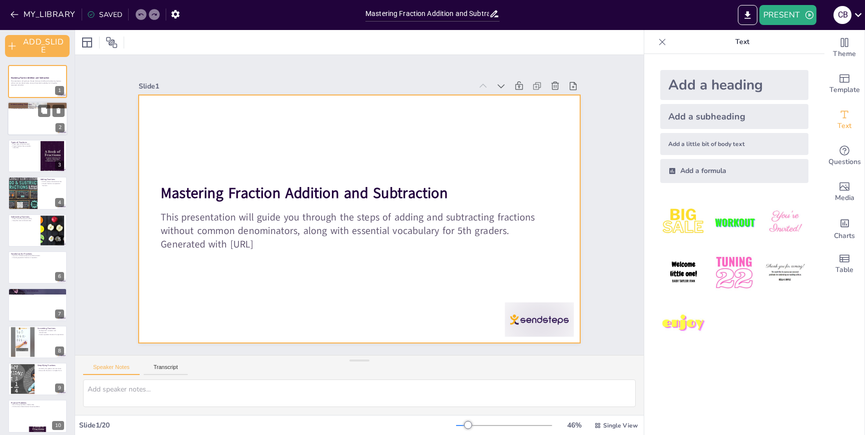
checkbox input "true"
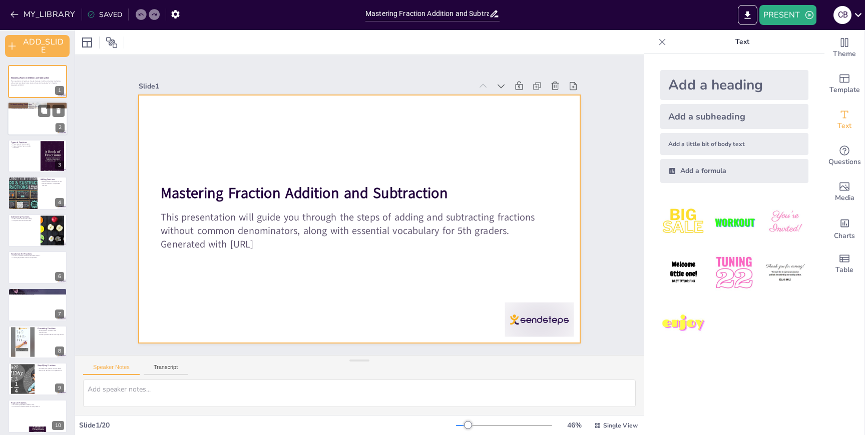
checkbox input "true"
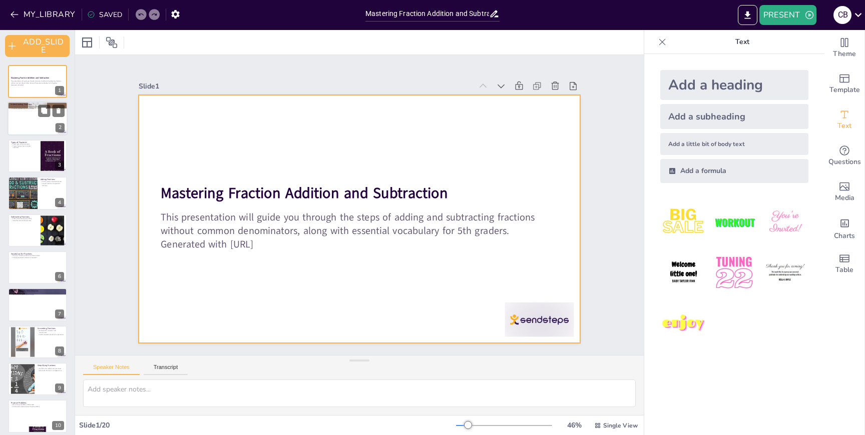
checkbox input "true"
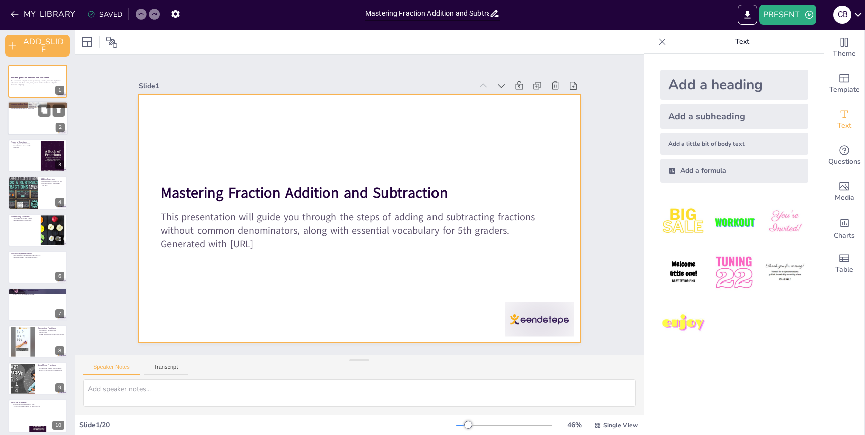
checkbox input "true"
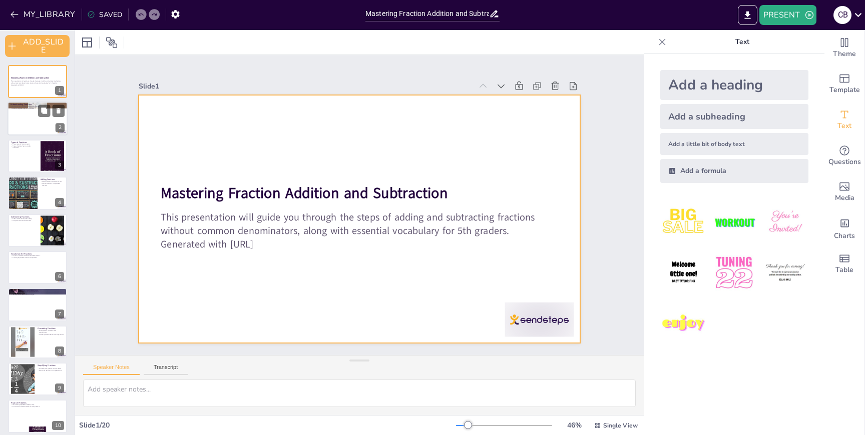
checkbox input "true"
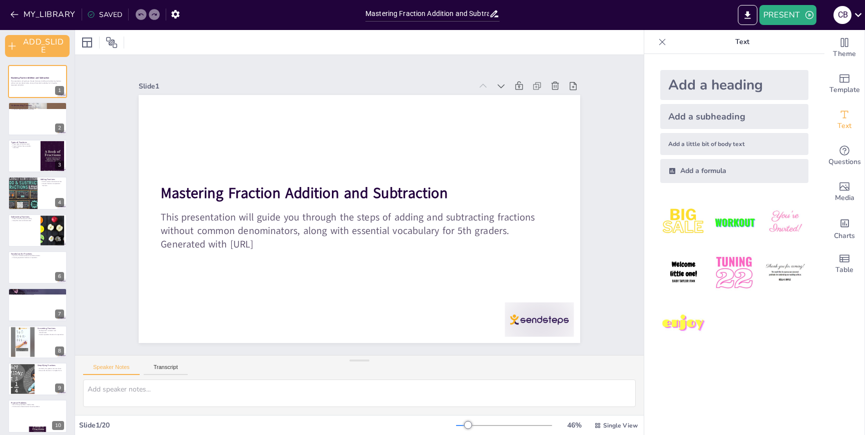
checkbox input "true"
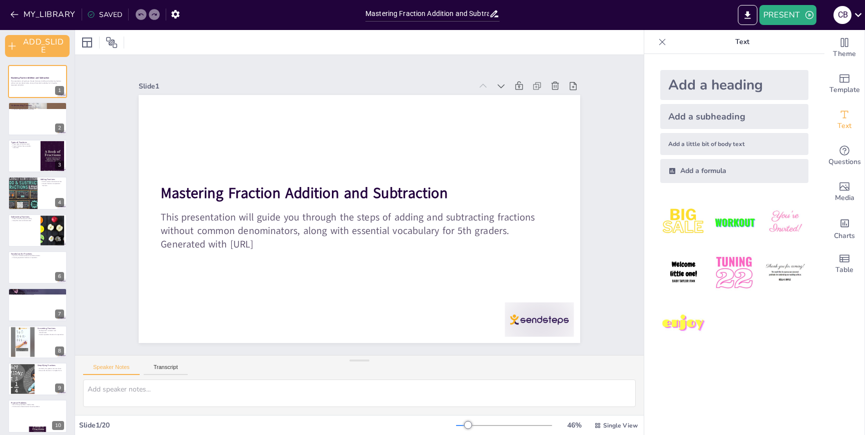
checkbox input "true"
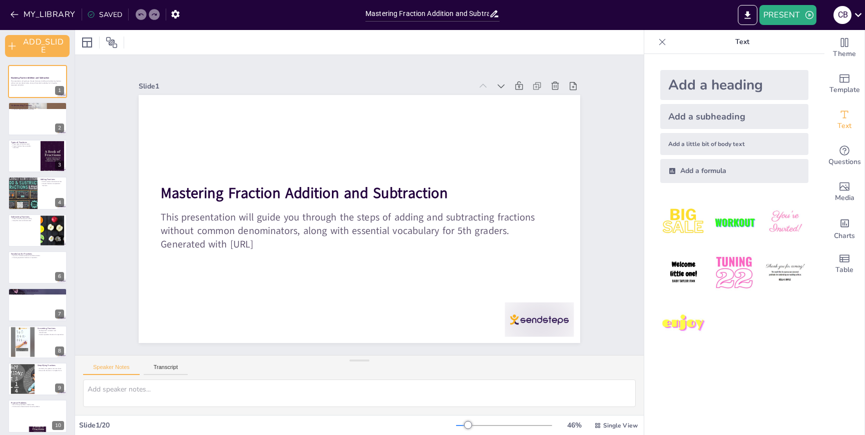
checkbox input "true"
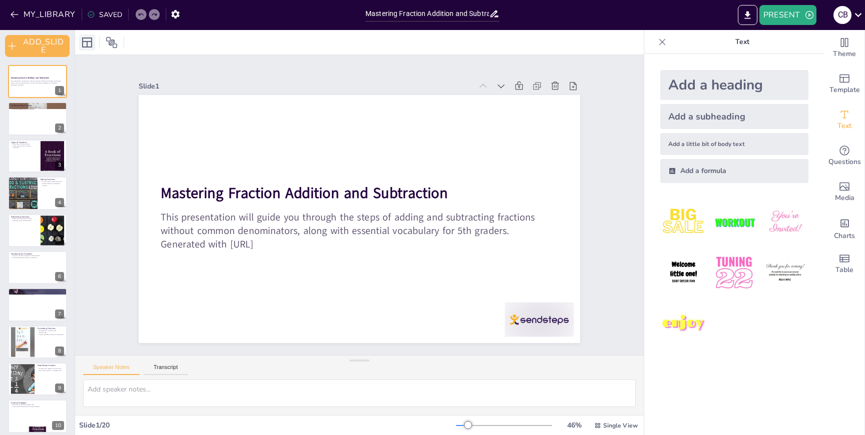
click at [86, 47] on icon at bounding box center [87, 43] width 10 height 10
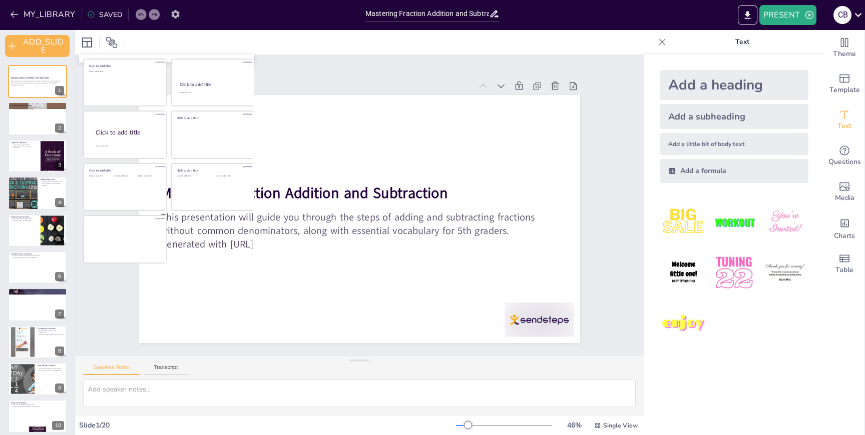
click at [172, 13] on icon "button" at bounding box center [175, 14] width 8 height 9
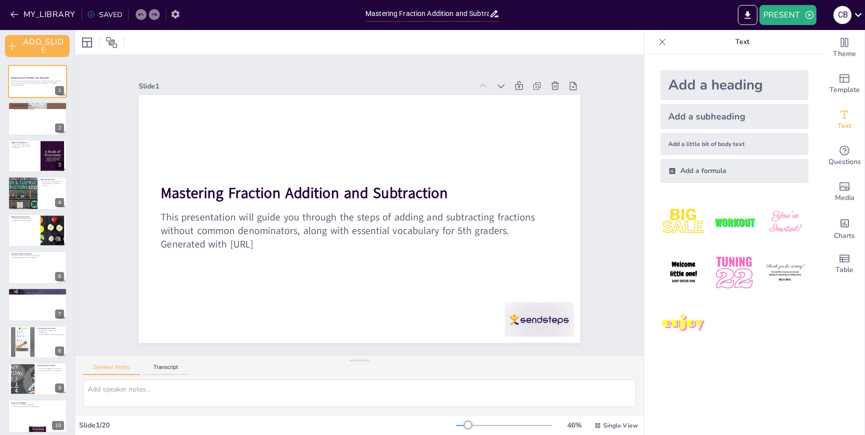
click at [172, 13] on icon "button" at bounding box center [175, 14] width 8 height 9
checkbox input "true"
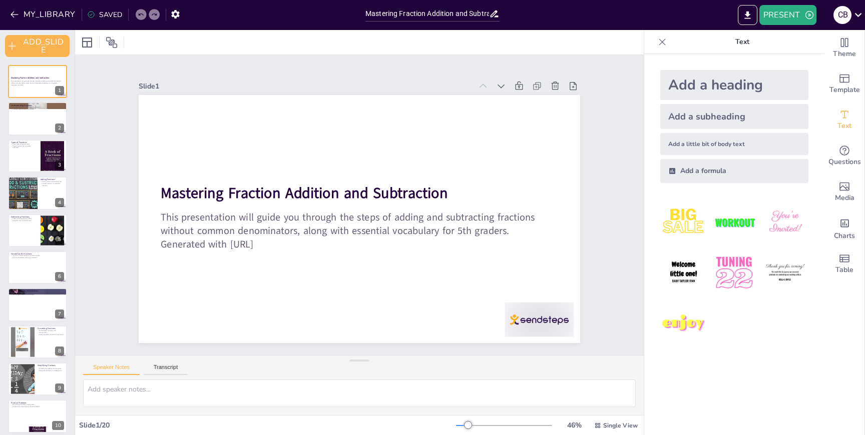
checkbox input "true"
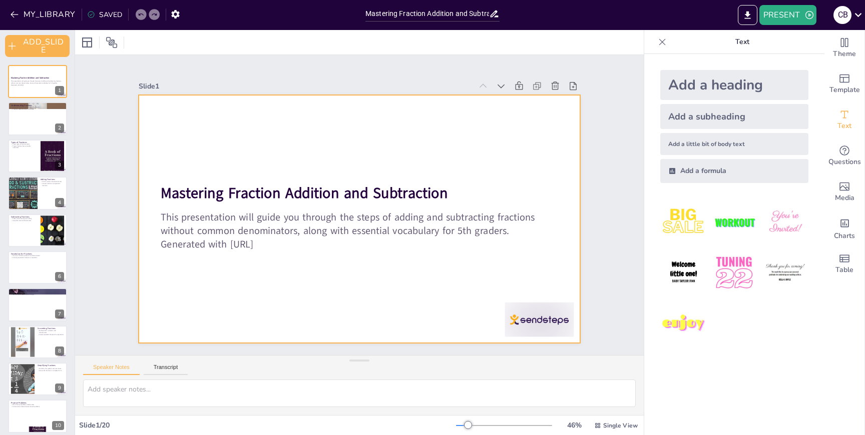
checkbox input "true"
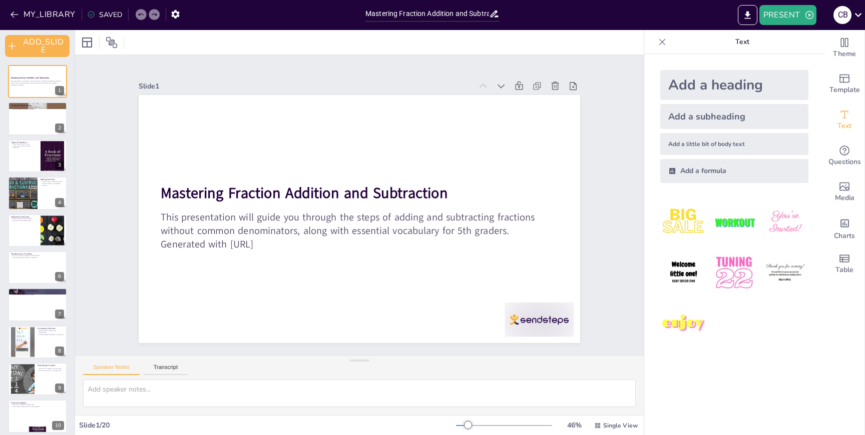
checkbox input "true"
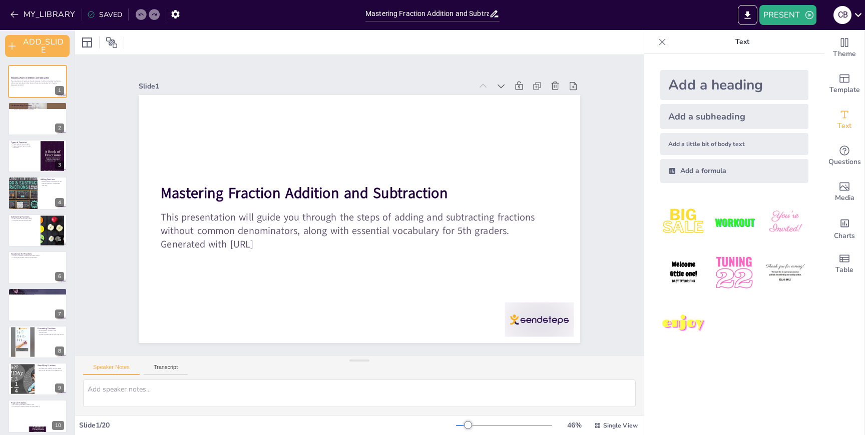
checkbox input "true"
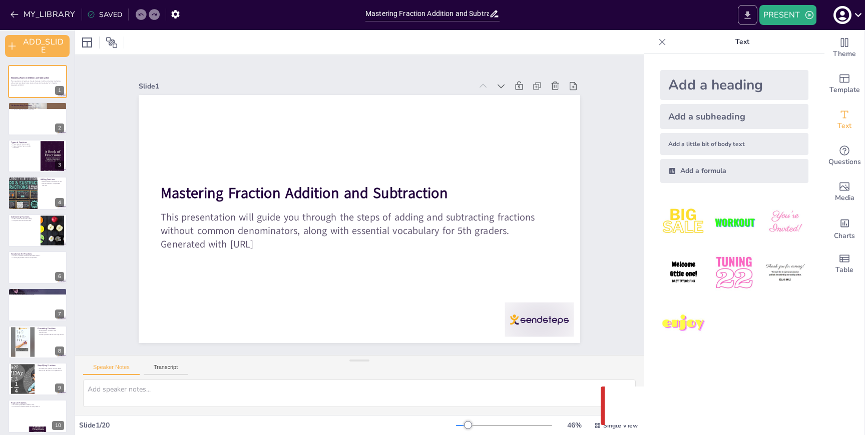
checkbox input "true"
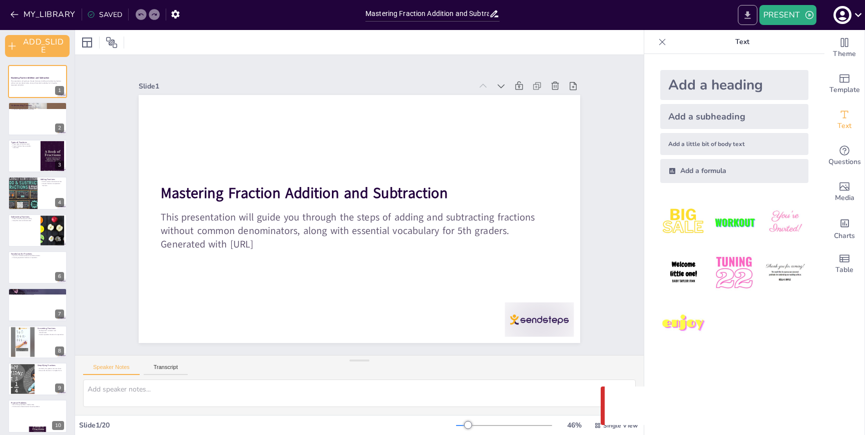
checkbox input "true"
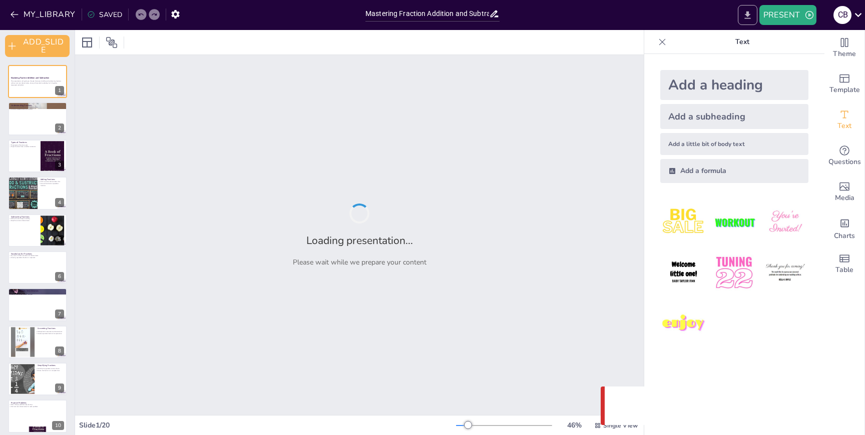
checkbox input "true"
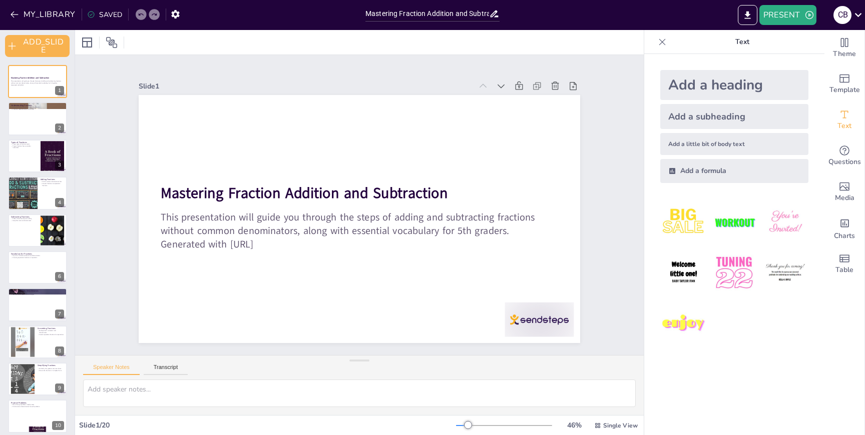
checkbox input "true"
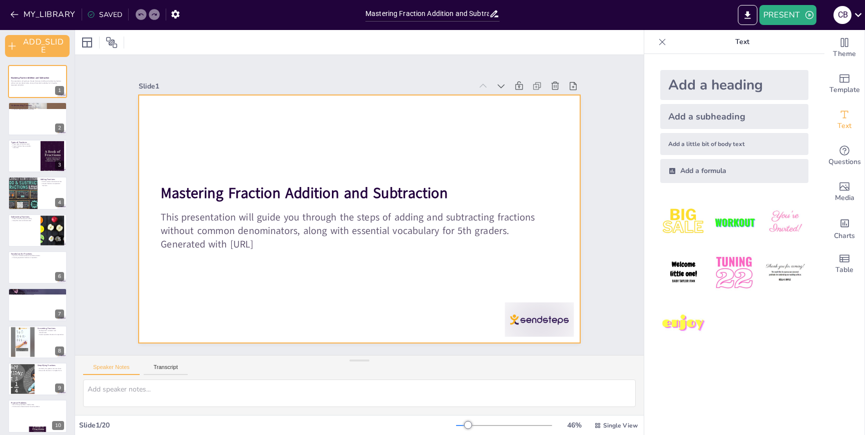
checkbox input "true"
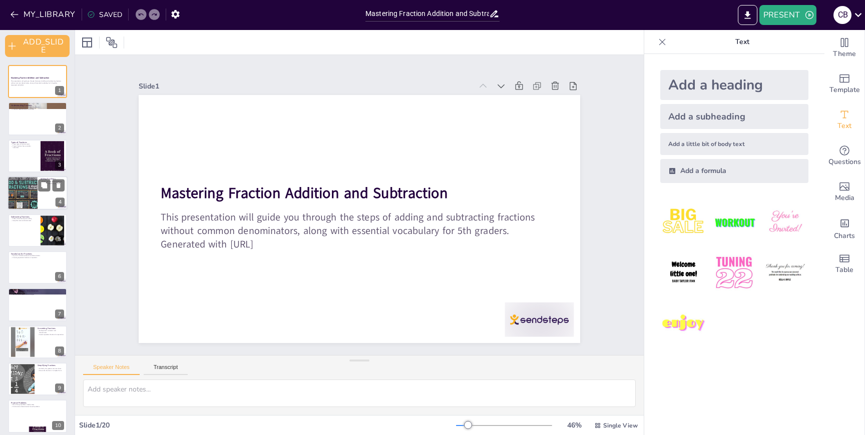
checkbox input "true"
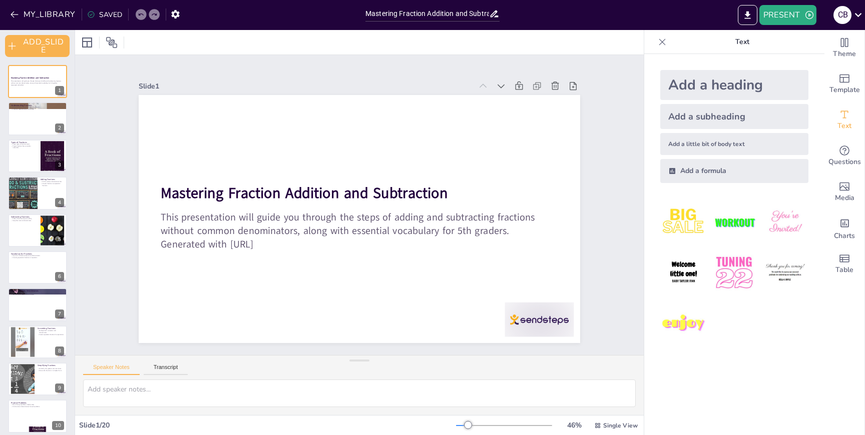
checkbox input "true"
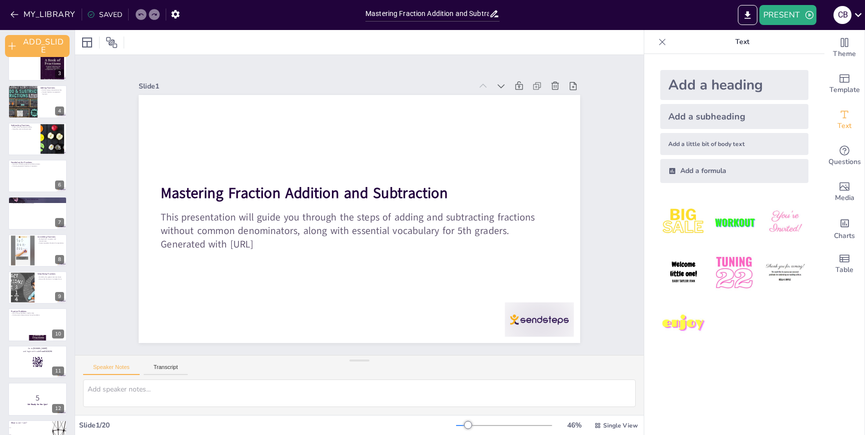
scroll to position [162, 0]
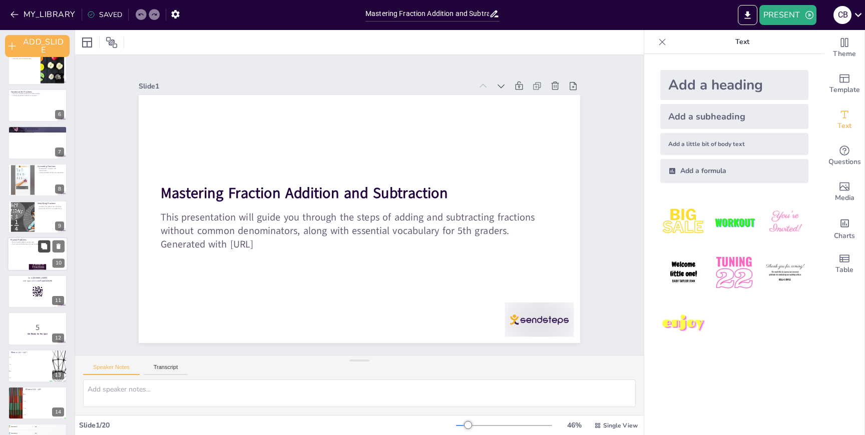
checkbox input "true"
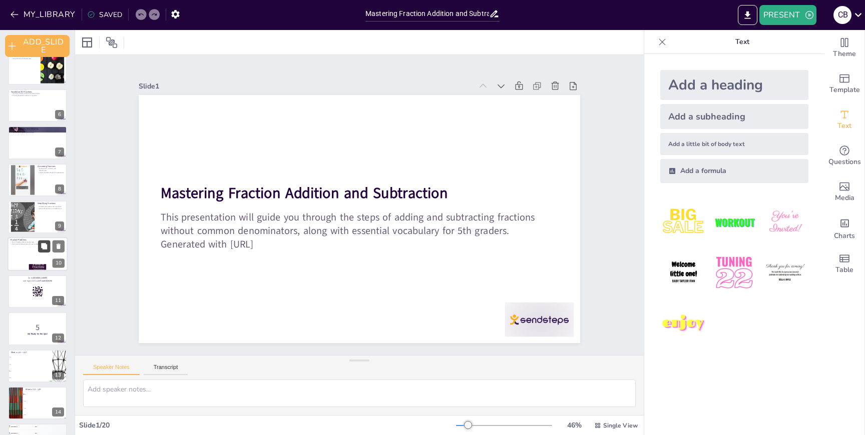
checkbox input "true"
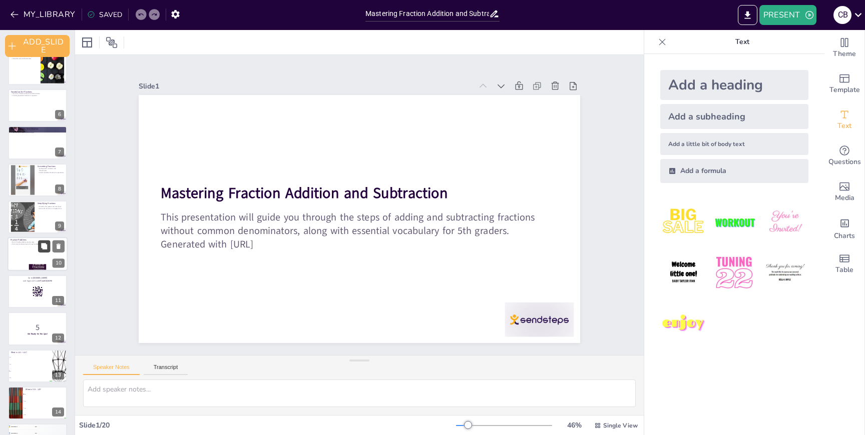
checkbox input "true"
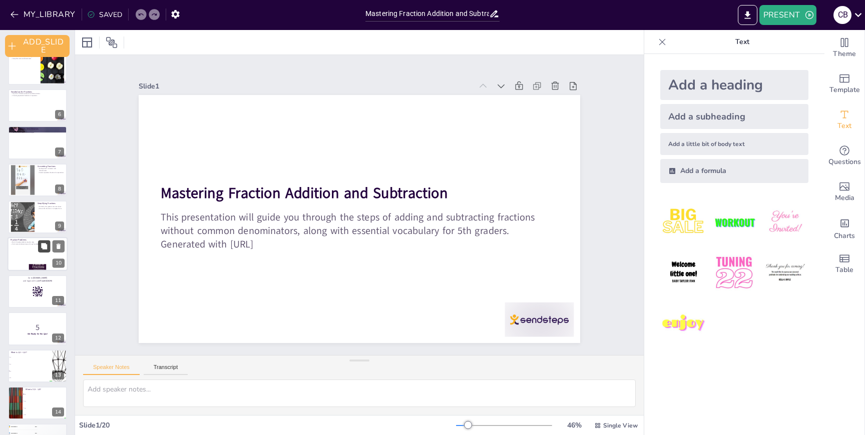
checkbox input "true"
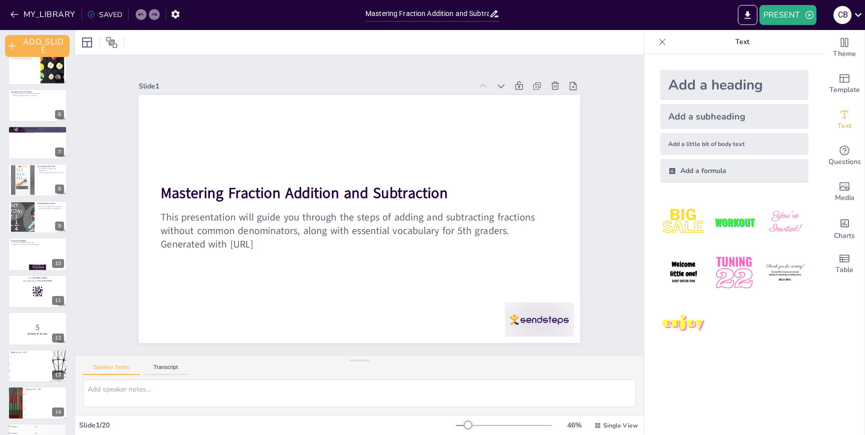
checkbox input "true"
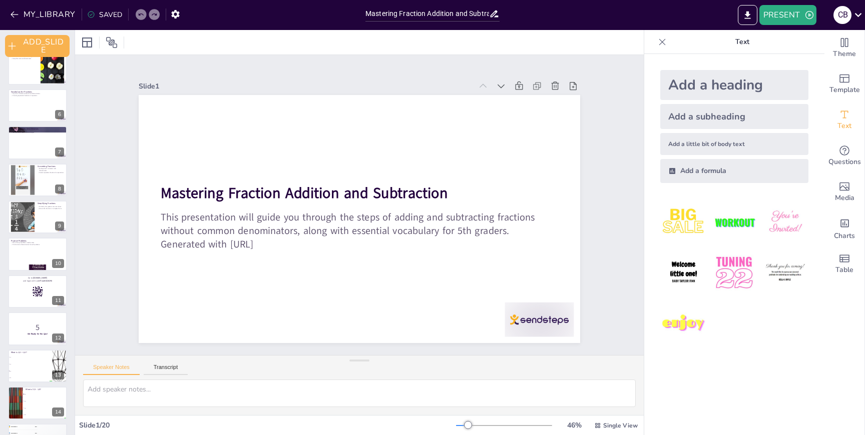
checkbox input "true"
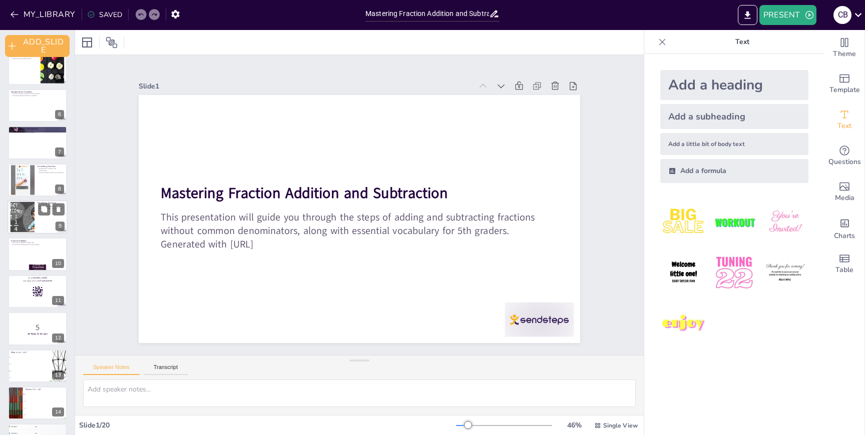
checkbox input "true"
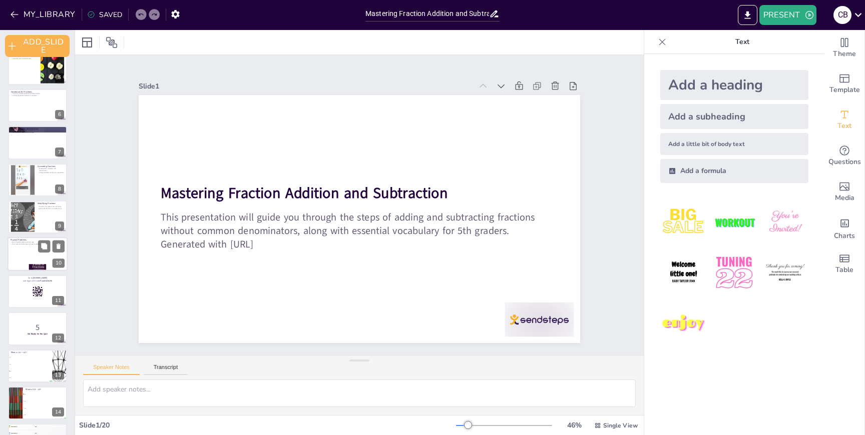
checkbox input "true"
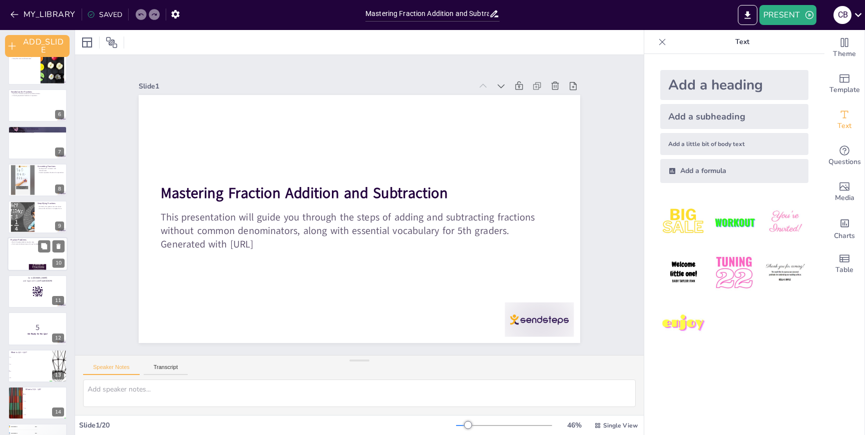
checkbox input "true"
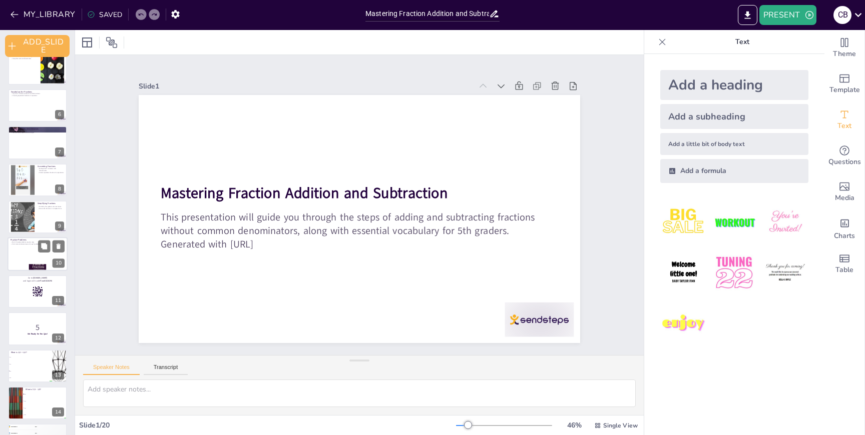
checkbox input "true"
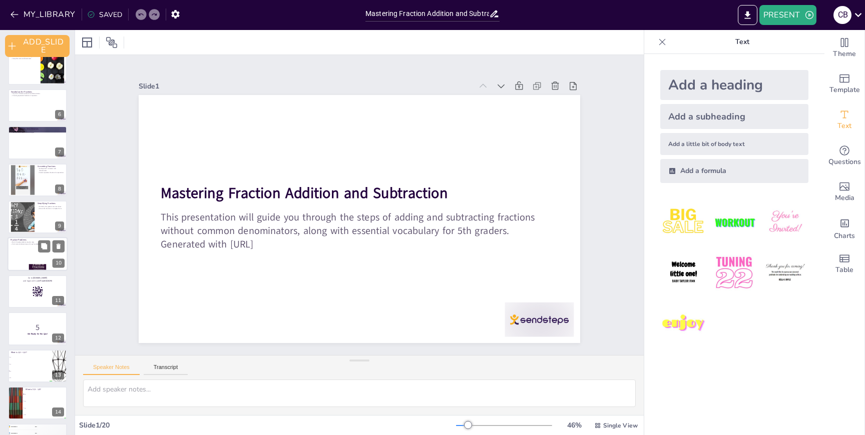
checkbox input "true"
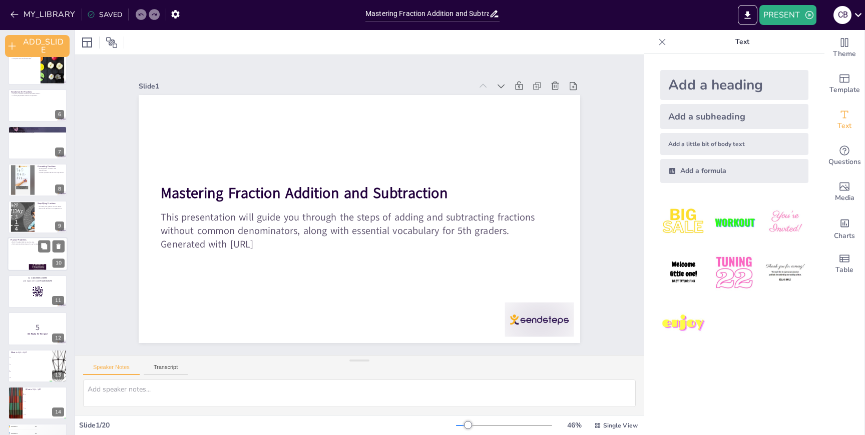
checkbox input "true"
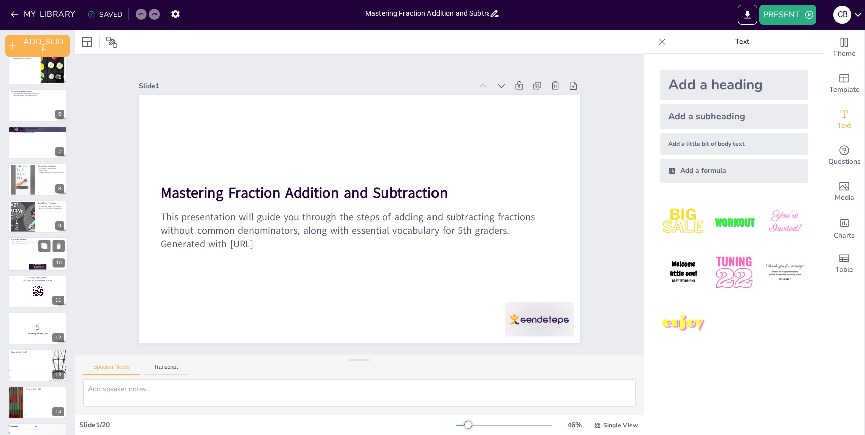
click at [35, 247] on div at bounding box center [38, 255] width 60 height 34
checkbox input "true"
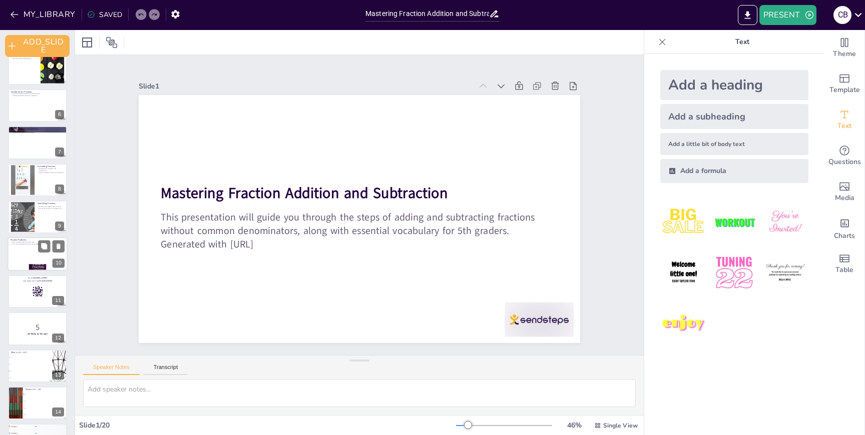
checkbox input "true"
type textarea "Practicing step by step helps solidify understanding and builds confidence in w…"
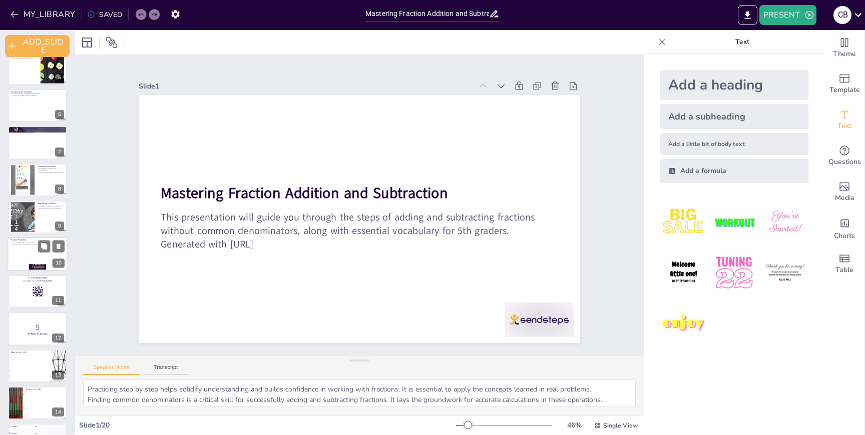
scroll to position [170, 0]
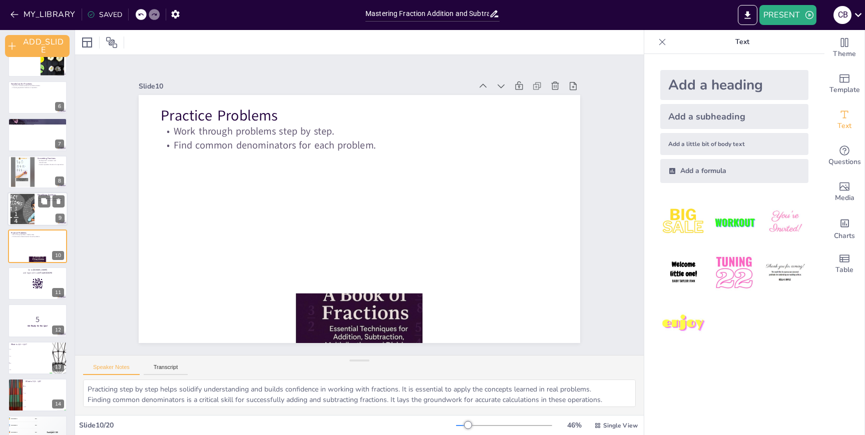
checkbox input "true"
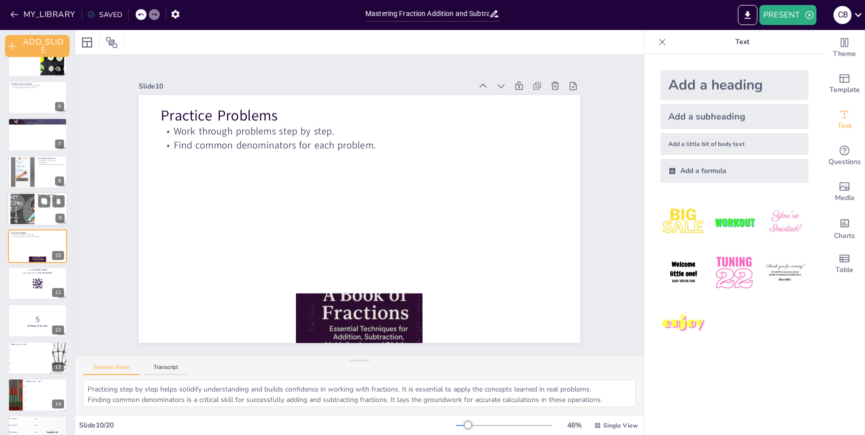
checkbox input "true"
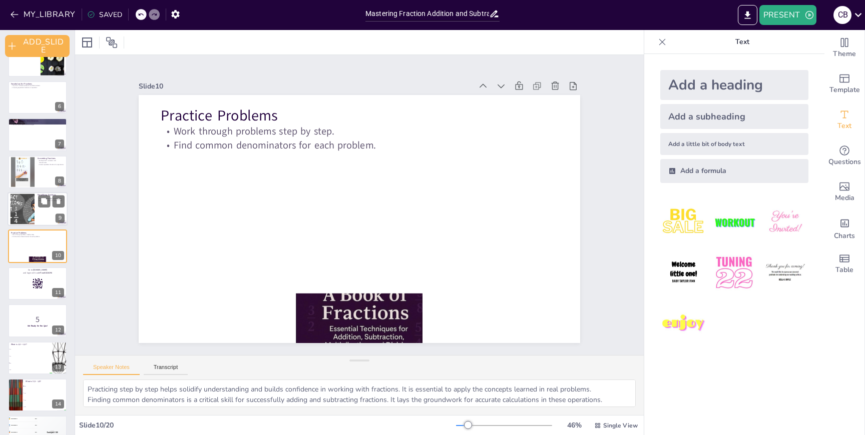
checkbox input "true"
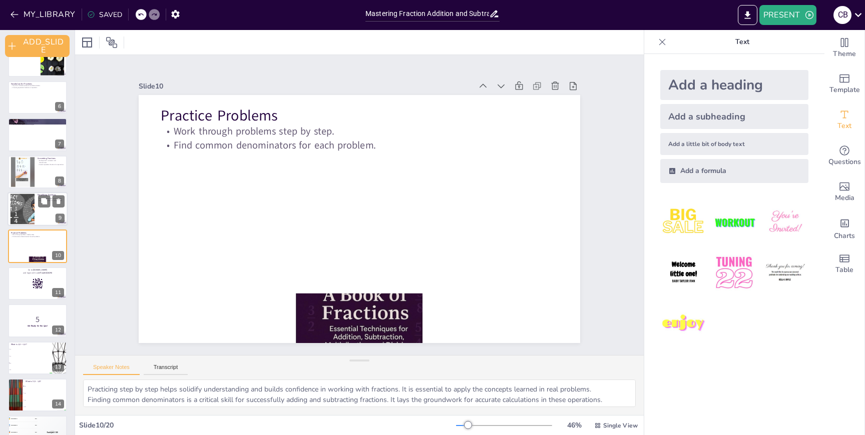
checkbox input "true"
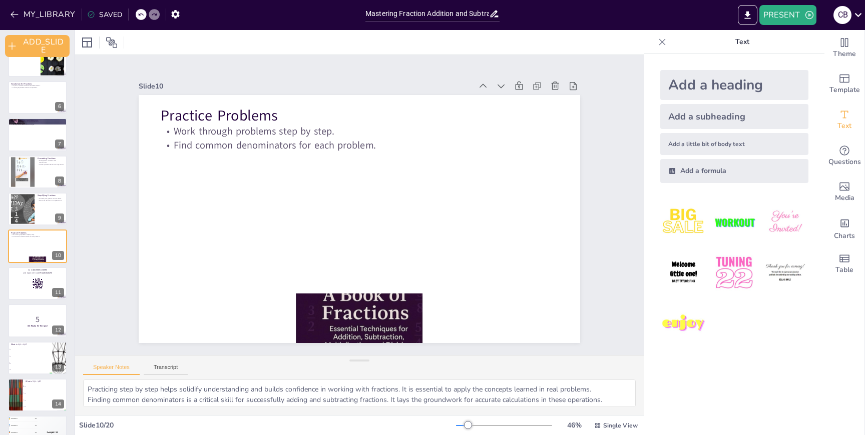
checkbox input "true"
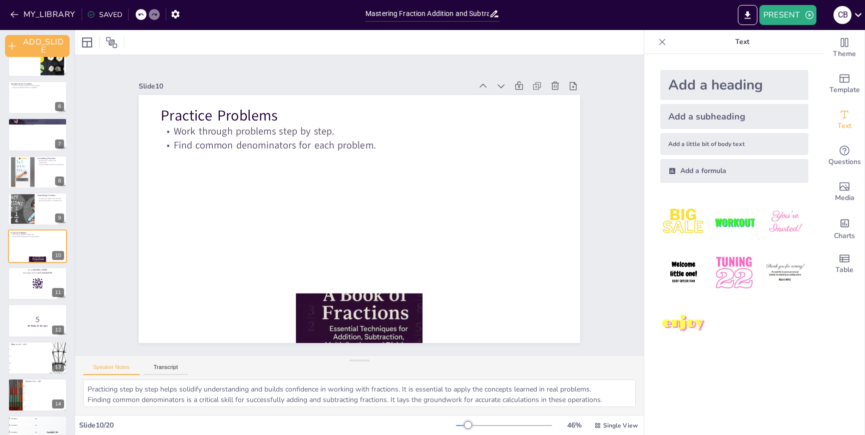
checkbox input "true"
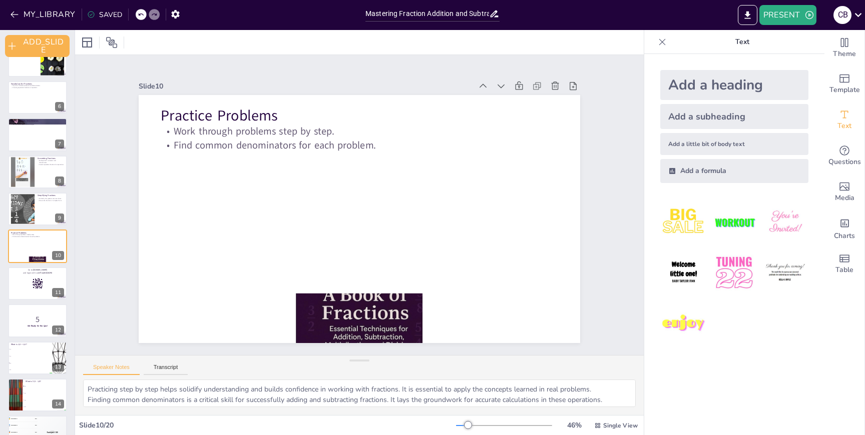
checkbox input "true"
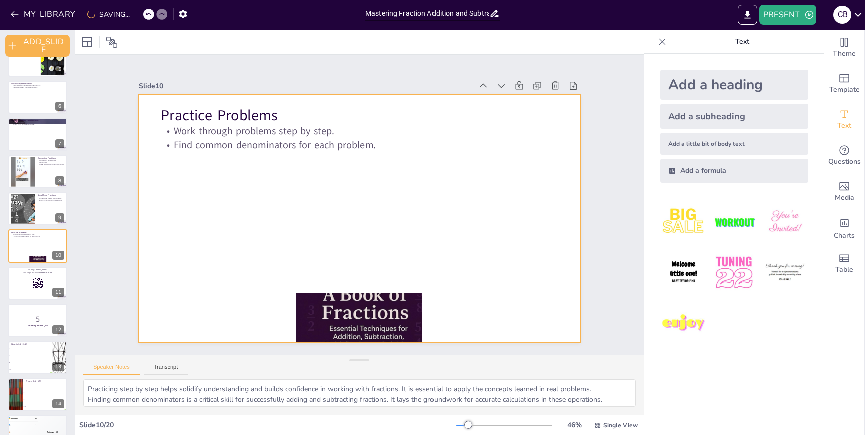
checkbox input "true"
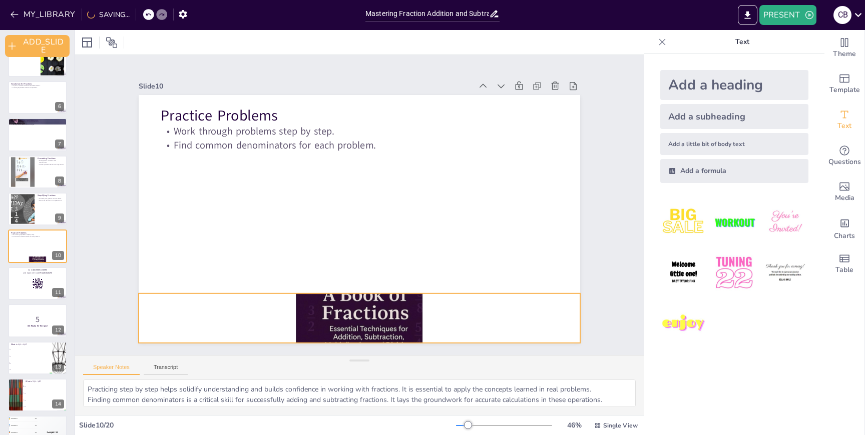
checkbox input "true"
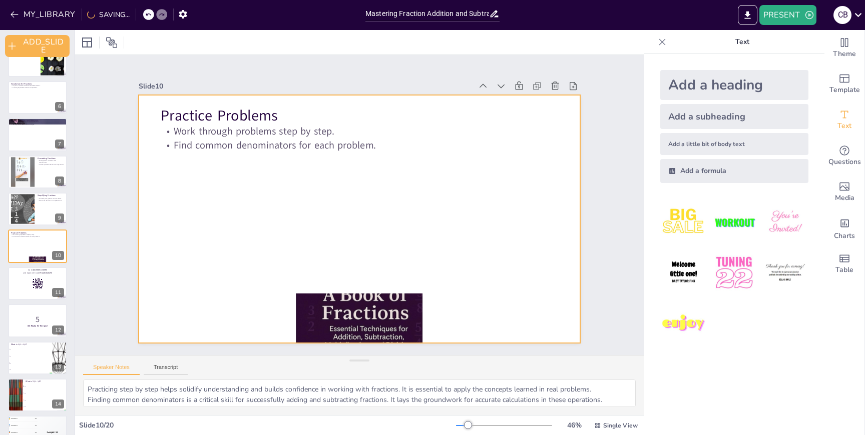
checkbox input "true"
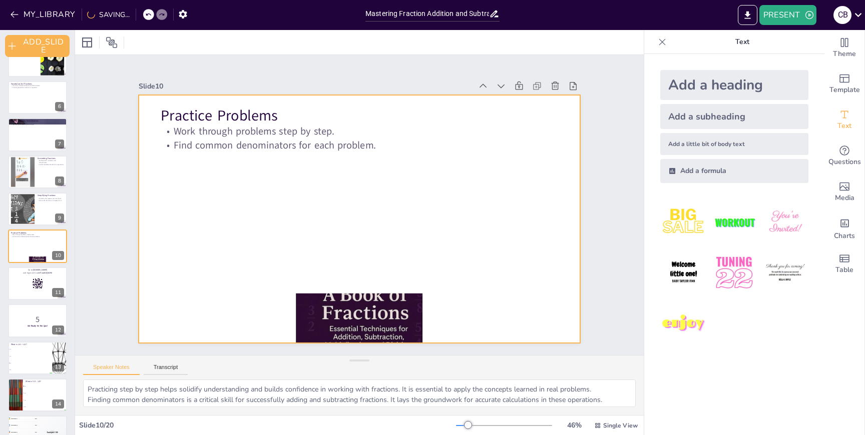
checkbox input "true"
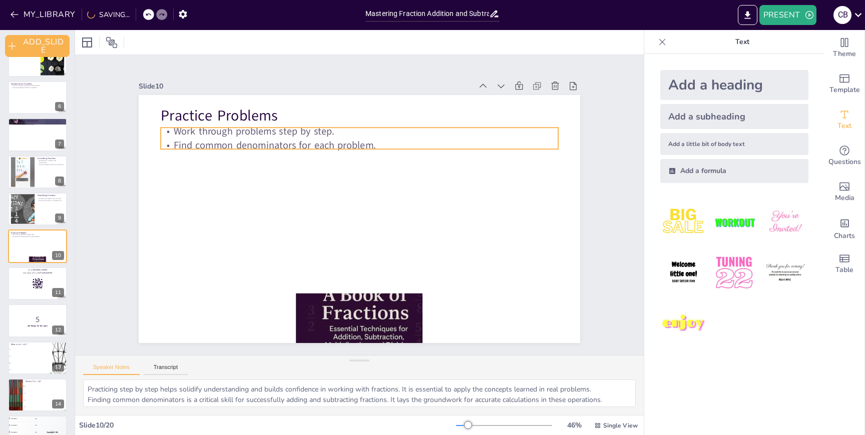
checkbox input "true"
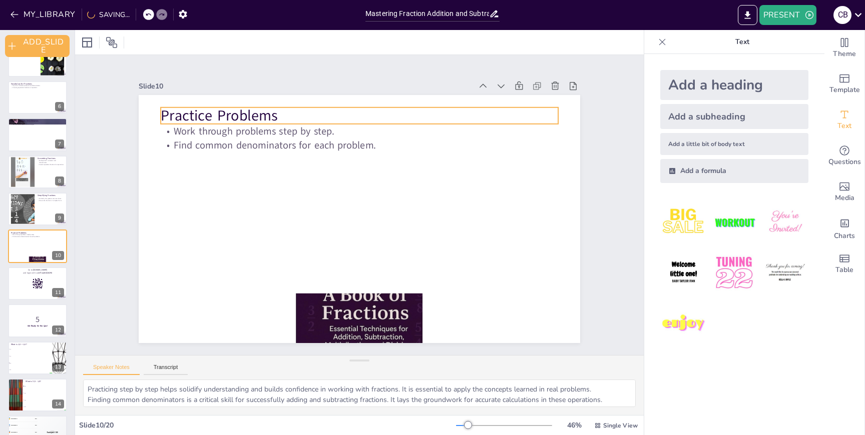
checkbox input "true"
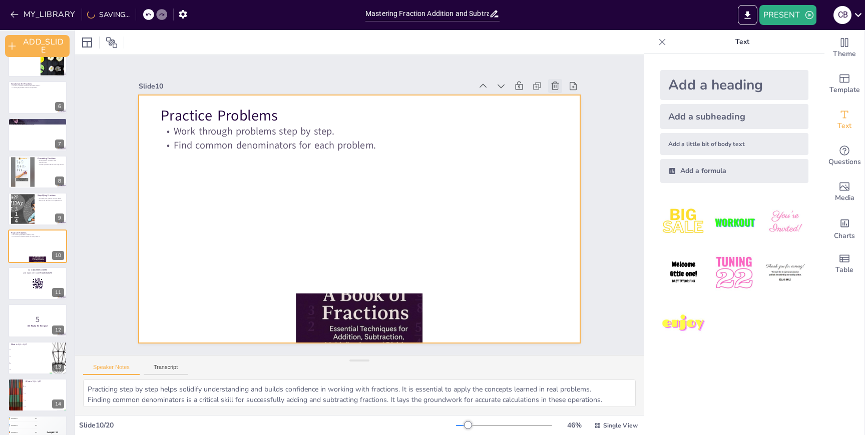
checkbox input "true"
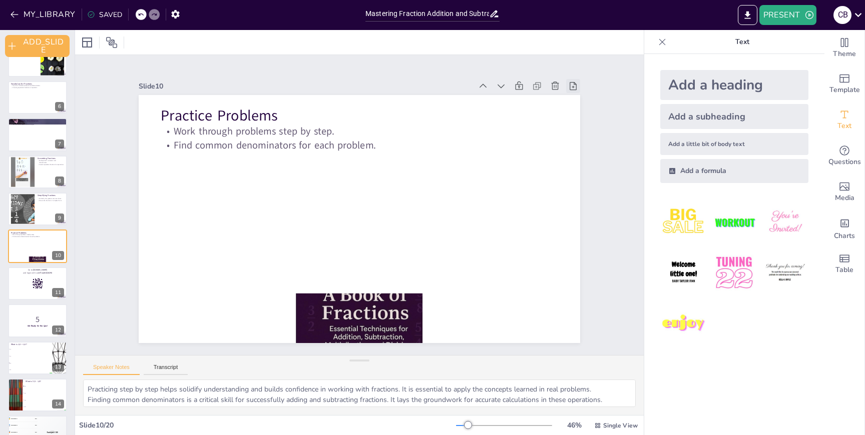
click at [574, 85] on icon at bounding box center [573, 86] width 10 height 10
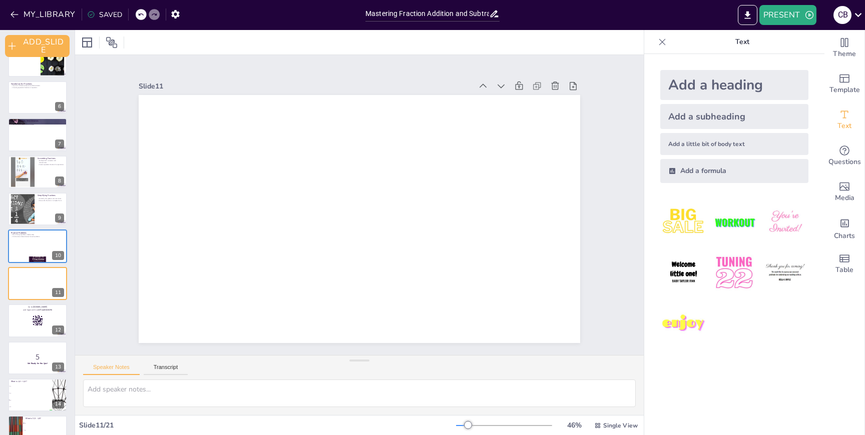
checkbox input "true"
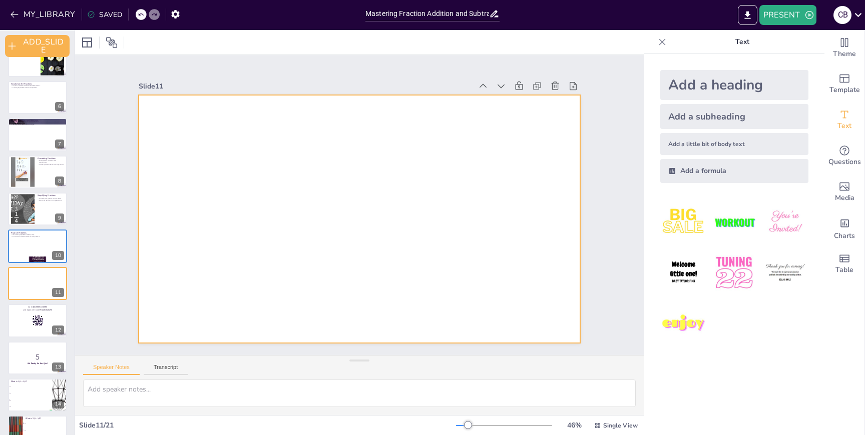
checkbox input "true"
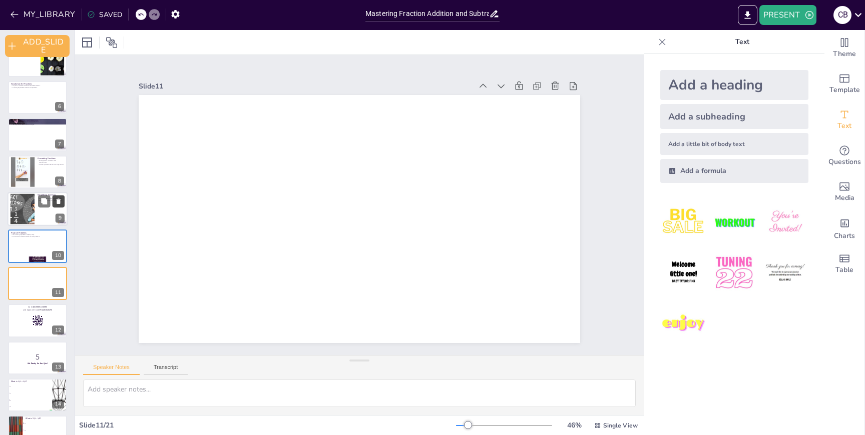
checkbox input "true"
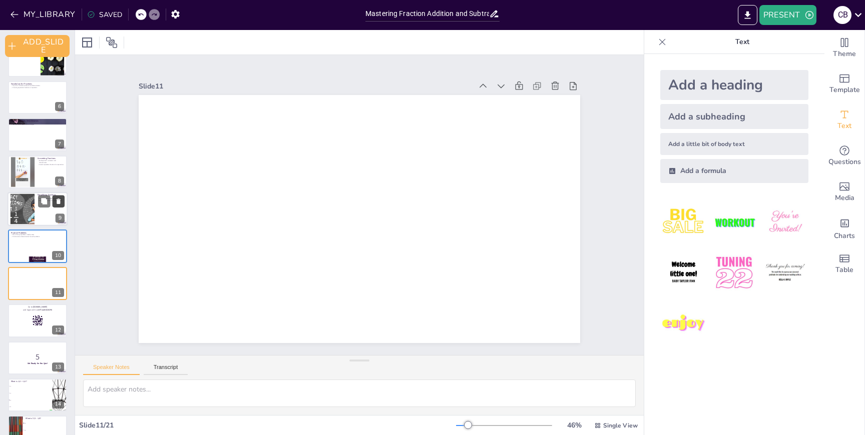
checkbox input "true"
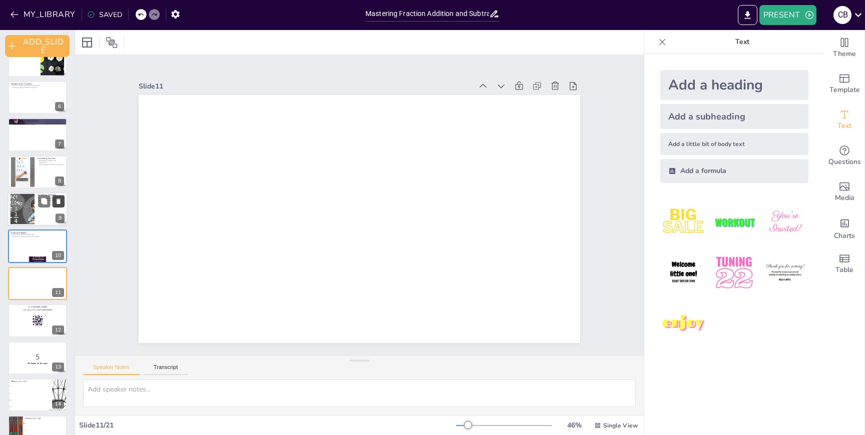
checkbox input "true"
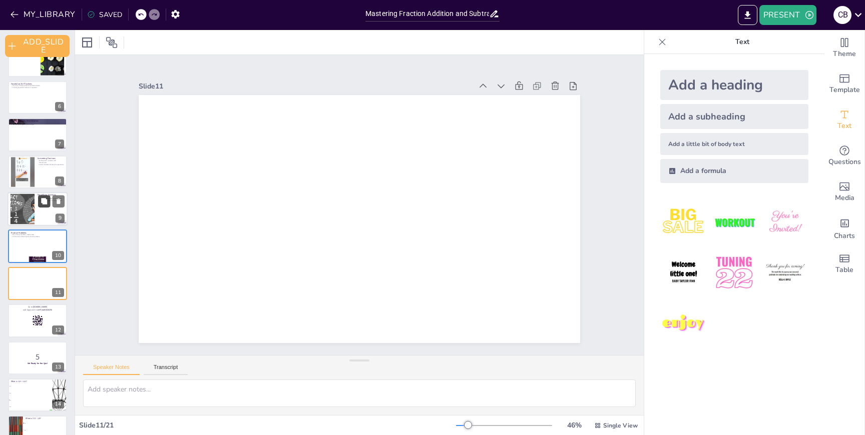
click at [46, 203] on icon at bounding box center [44, 201] width 6 height 6
type textarea "Simplifying fractions helps in making them easier to read and understand. It is…"
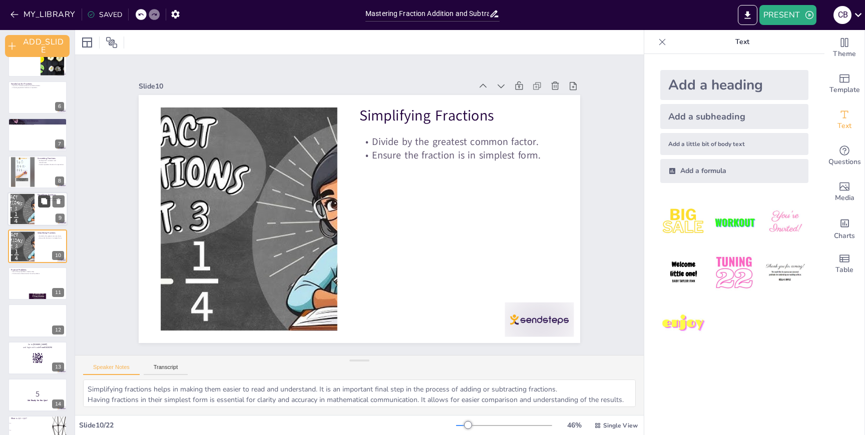
checkbox input "true"
click at [549, 331] on div at bounding box center [511, 355] width 75 height 48
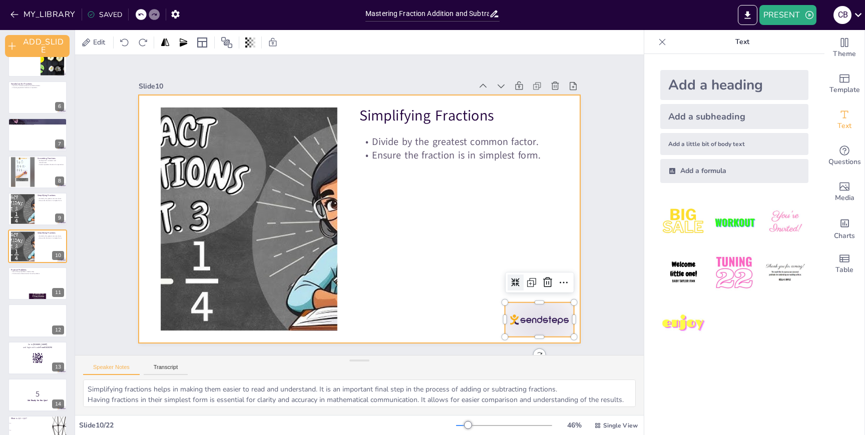
click at [544, 249] on div at bounding box center [358, 219] width 465 height 293
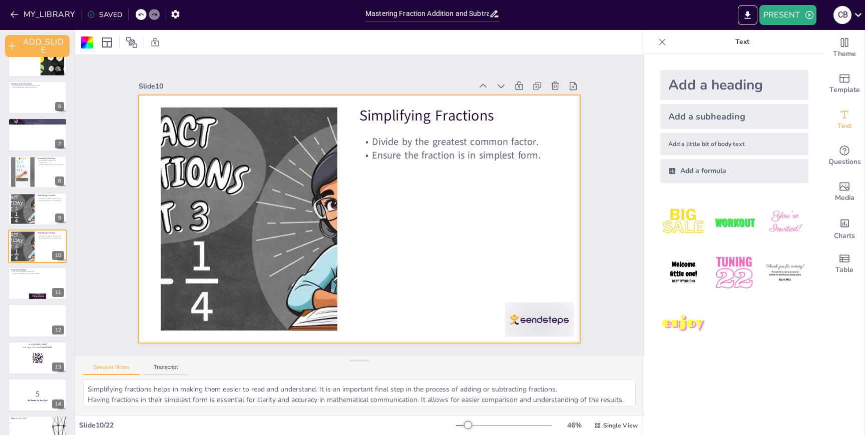
click at [694, 143] on div "Add a little bit of body text" at bounding box center [734, 144] width 148 height 22
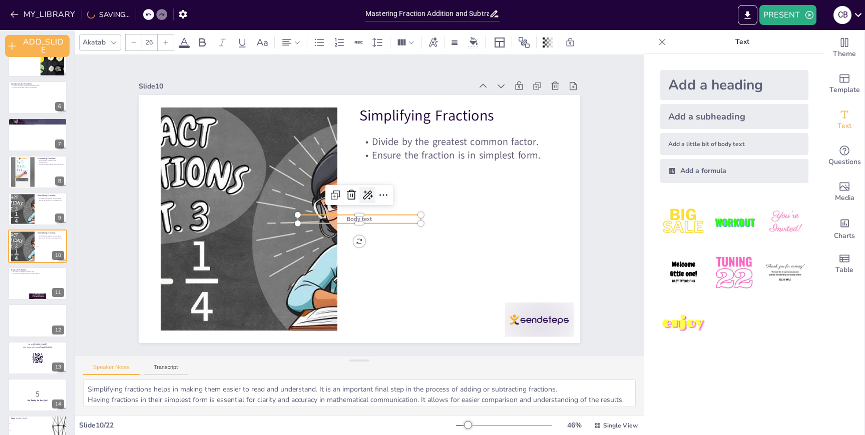
click at [368, 193] on icon at bounding box center [368, 196] width 11 height 10
click at [391, 213] on div "AI_POWERED" at bounding box center [409, 212] width 92 height 10
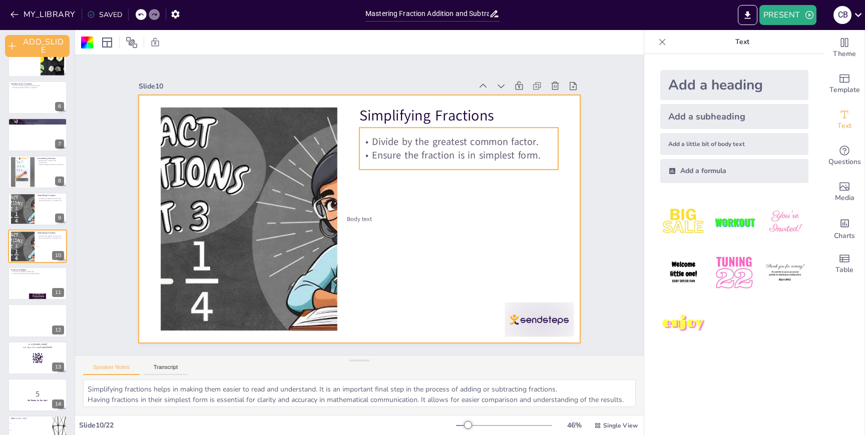
click at [409, 155] on p "Ensure the fraction is in simplest form." at bounding box center [458, 156] width 199 height 14
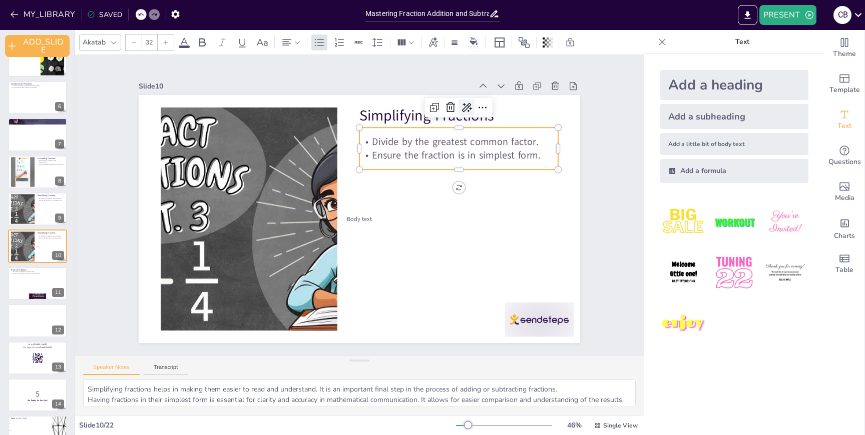
click at [470, 108] on icon at bounding box center [467, 107] width 10 height 9
click at [477, 155] on span "EXTEND" at bounding box center [481, 160] width 27 height 10
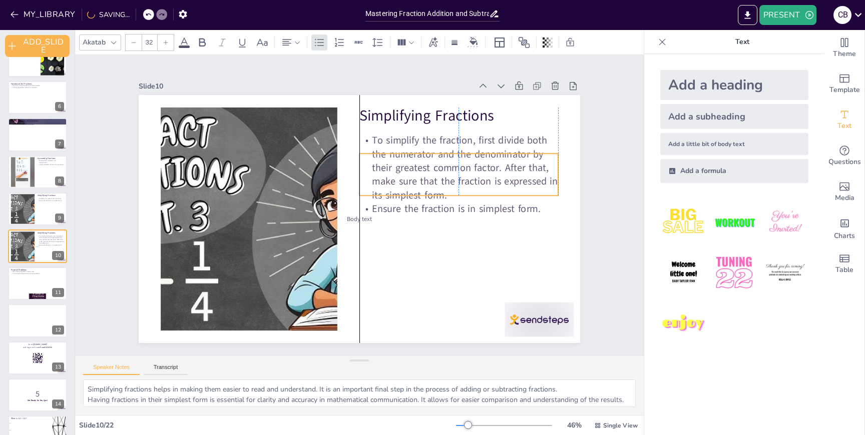
drag, startPoint x: 500, startPoint y: 163, endPoint x: 500, endPoint y: 177, distance: 14.0
click at [500, 177] on p "To simplify the fraction, first divide both the numerator and the denominator b…" at bounding box center [462, 178] width 205 height 89
click at [467, 138] on icon at bounding box center [473, 144] width 13 height 13
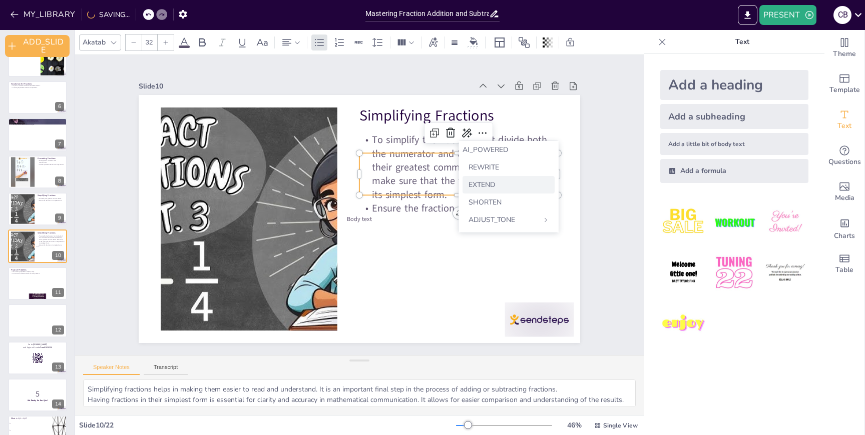
click at [485, 186] on span "EXTEND" at bounding box center [481, 185] width 27 height 10
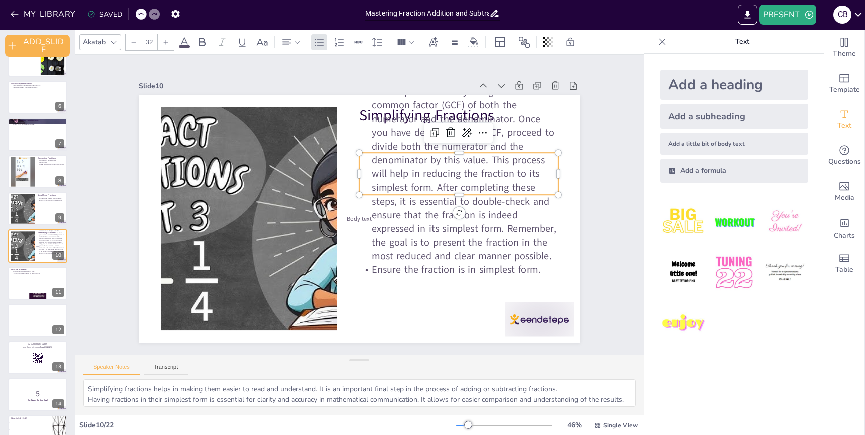
click at [521, 232] on p "To simplify the fraction effectively, the first step is to identify the greates…" at bounding box center [462, 178] width 218 height 212
click at [522, 145] on p "To simplify the fraction effectively, the first step is to identify the greates…" at bounding box center [458, 168] width 199 height 192
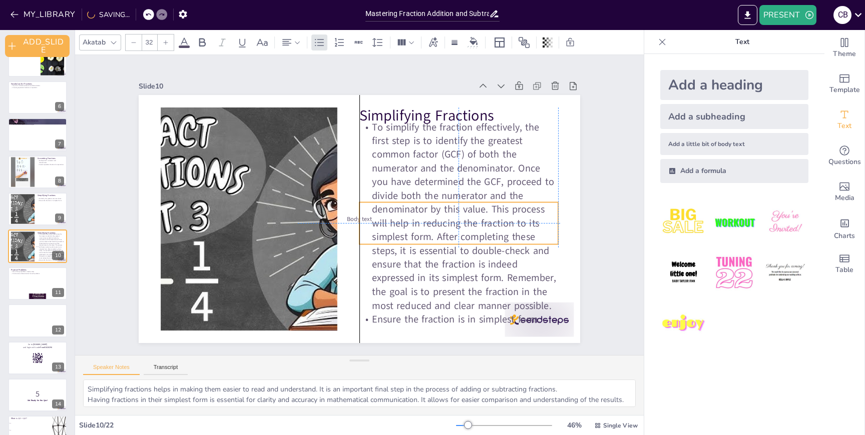
drag, startPoint x: 522, startPoint y: 143, endPoint x: 524, endPoint y: 194, distance: 51.1
click at [524, 194] on p "To simplify the fraction effectively, the first step is to identify the greates…" at bounding box center [458, 217] width 199 height 192
click at [39, 209] on div at bounding box center [38, 209] width 60 height 34
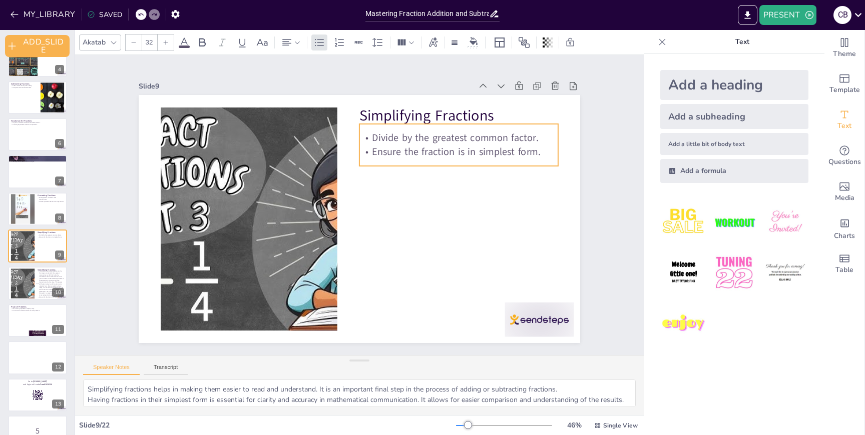
click at [491, 147] on div "Divide by the greatest common factor. Ensure the fraction is in simplest form." at bounding box center [458, 145] width 199 height 28
click at [463, 104] on icon at bounding box center [466, 104] width 12 height 12
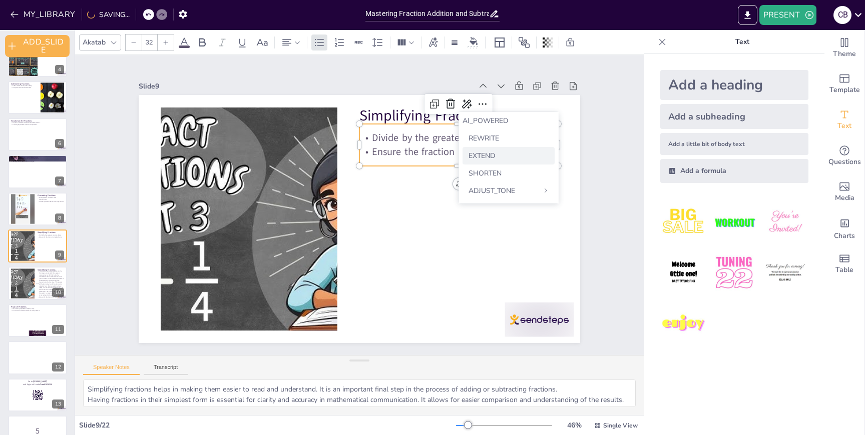
click at [484, 159] on span "EXTEND" at bounding box center [481, 156] width 27 height 10
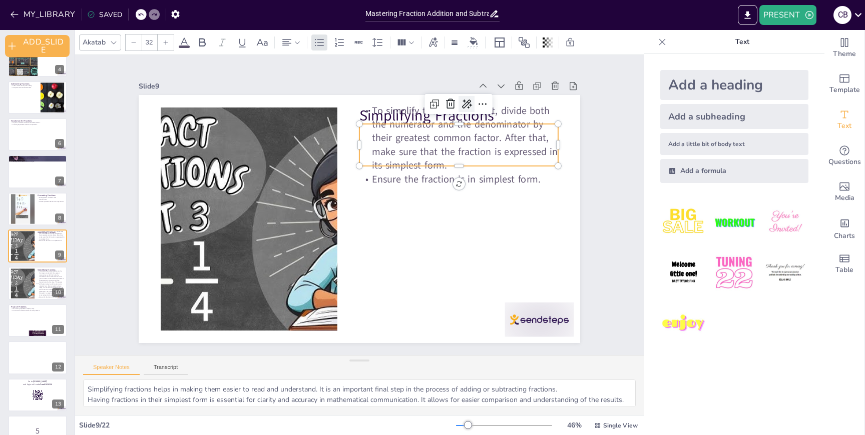
click at [471, 111] on icon at bounding box center [476, 116] width 11 height 10
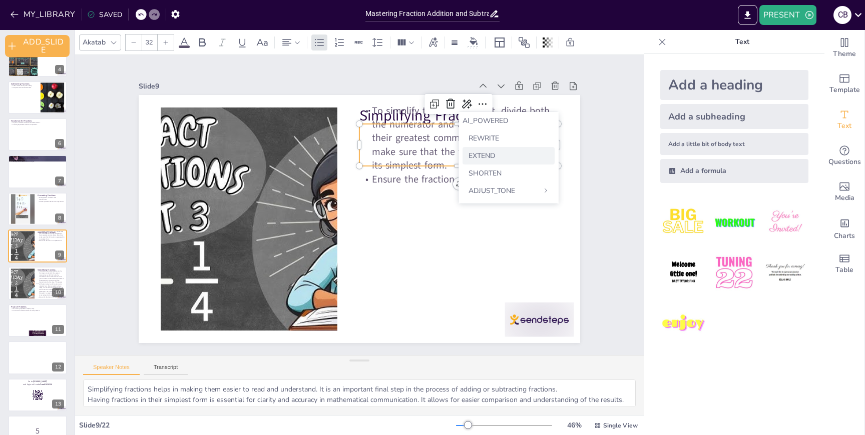
click at [482, 155] on span "EXTEND" at bounding box center [481, 156] width 27 height 10
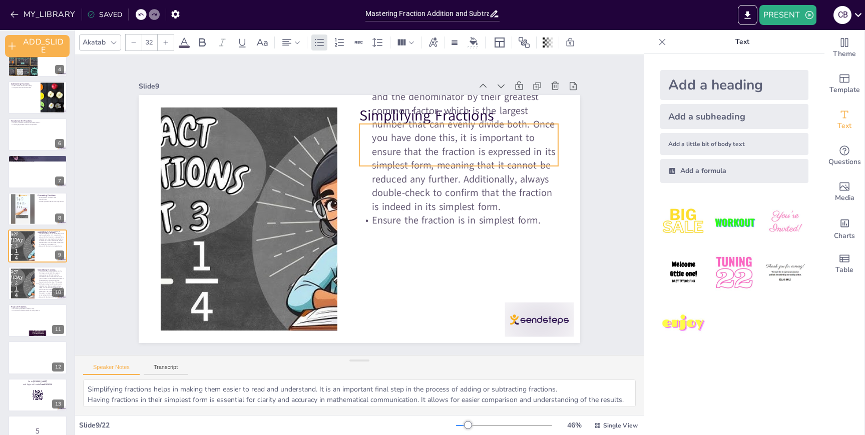
click at [483, 170] on p "To simplify the fraction effectively, the first step is to divide both the nume…" at bounding box center [458, 138] width 199 height 151
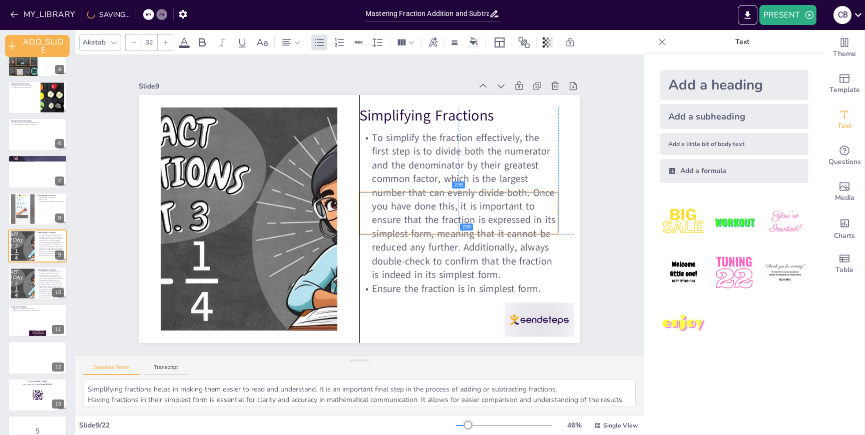
drag, startPoint x: 498, startPoint y: 177, endPoint x: 498, endPoint y: 235, distance: 58.0
click at [498, 235] on p "To simplify the fraction effectively, the first step is to divide both the nume…" at bounding box center [458, 206] width 199 height 151
click at [513, 155] on p "To simplify the fraction effectively, the first step is to divide both the nume…" at bounding box center [458, 206] width 199 height 151
click at [32, 137] on div at bounding box center [38, 135] width 60 height 34
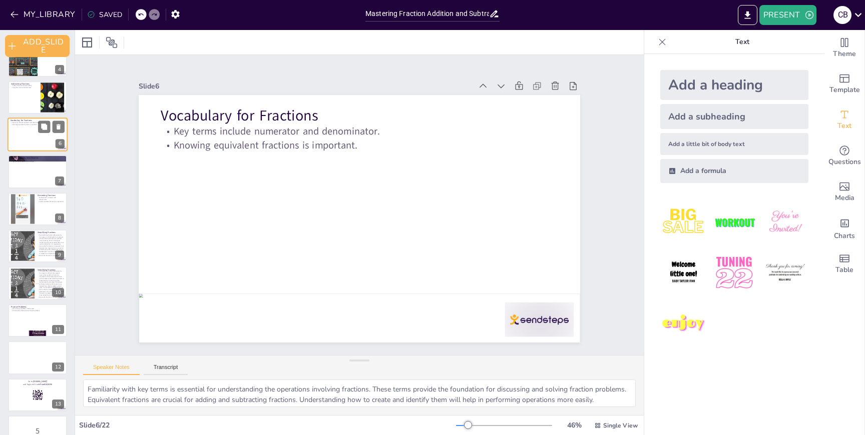
scroll to position [22, 0]
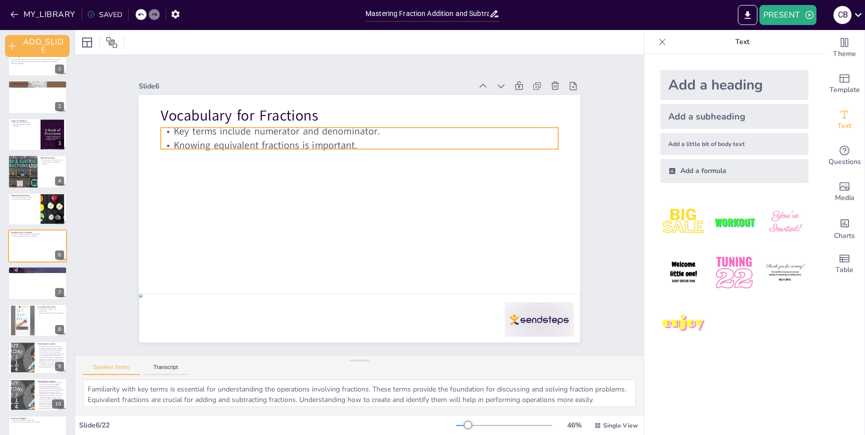
click at [322, 141] on p "Knowing equivalent fractions is important." at bounding box center [365, 145] width 396 height 55
click at [368, 112] on icon at bounding box center [367, 108] width 12 height 12
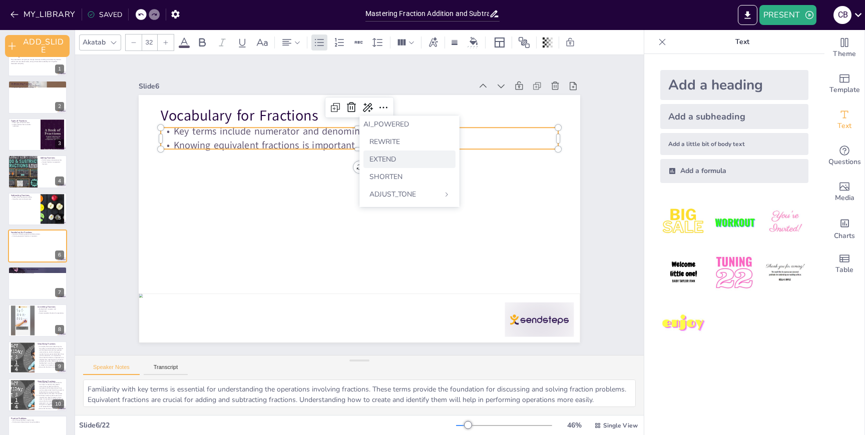
click at [395, 160] on span "EXTEND" at bounding box center [382, 160] width 27 height 10
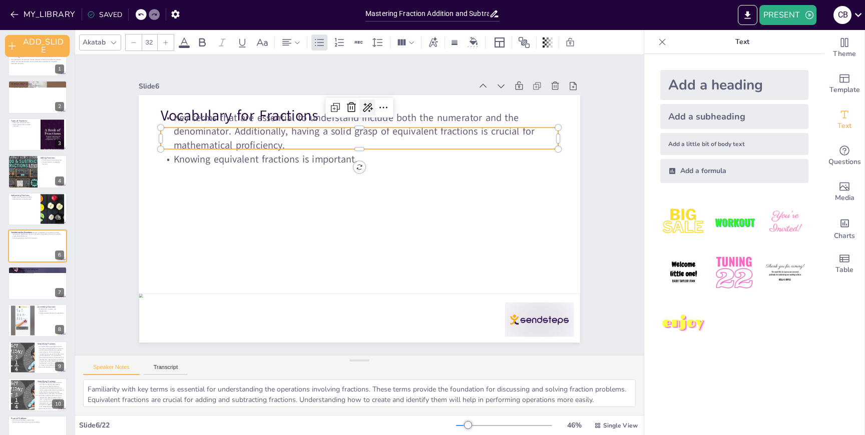
click at [367, 105] on icon at bounding box center [367, 108] width 12 height 12
click at [392, 157] on span "EXTEND" at bounding box center [382, 160] width 27 height 10
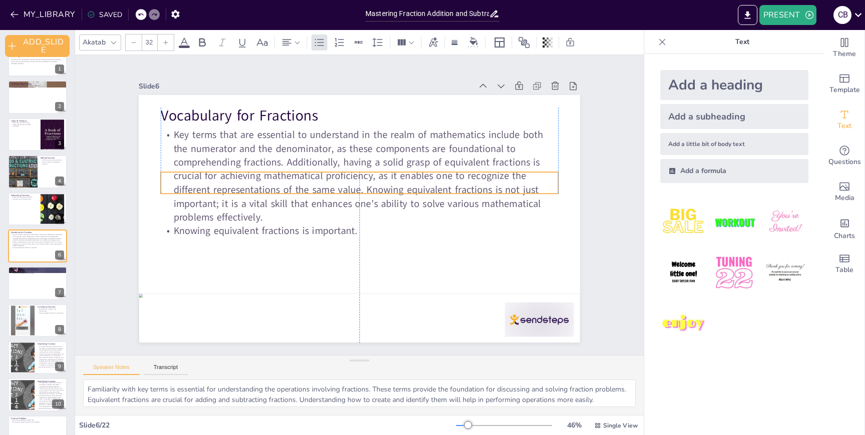
drag, startPoint x: 412, startPoint y: 140, endPoint x: 412, endPoint y: 184, distance: 44.0
click at [412, 184] on p "Key terms that are essential to understand in the realm of mathematics include …" at bounding box center [359, 176] width 397 height 96
click at [25, 133] on div at bounding box center [38, 135] width 60 height 34
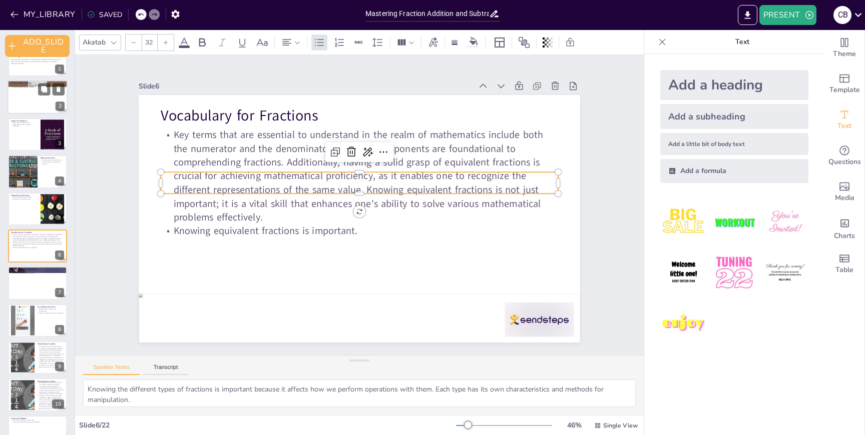
scroll to position [0, 0]
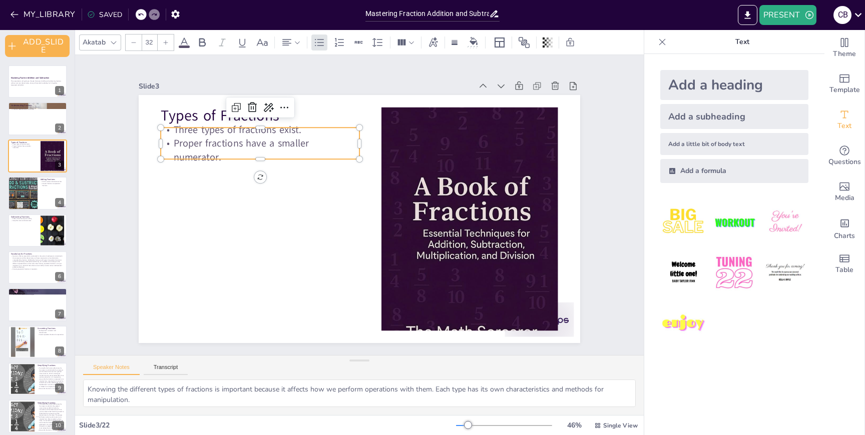
click at [210, 137] on p "Three types of fractions exist." at bounding box center [268, 120] width 199 height 35
click at [274, 104] on icon at bounding box center [279, 99] width 11 height 10
click at [275, 153] on div "EXTEND" at bounding box center [310, 160] width 92 height 18
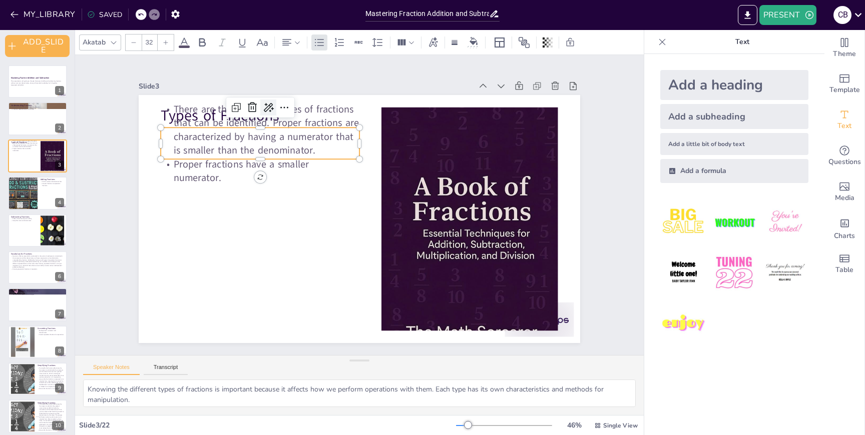
click at [267, 110] on icon at bounding box center [269, 107] width 10 height 9
click at [287, 163] on span "EXTEND" at bounding box center [283, 160] width 27 height 10
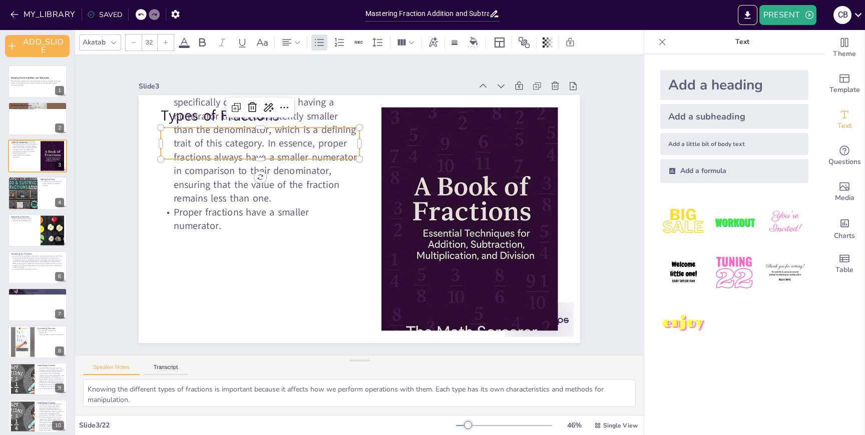
click at [300, 196] on p "There are three distinct types of fractions that can be identified and classifi…" at bounding box center [268, 120] width 213 height 171
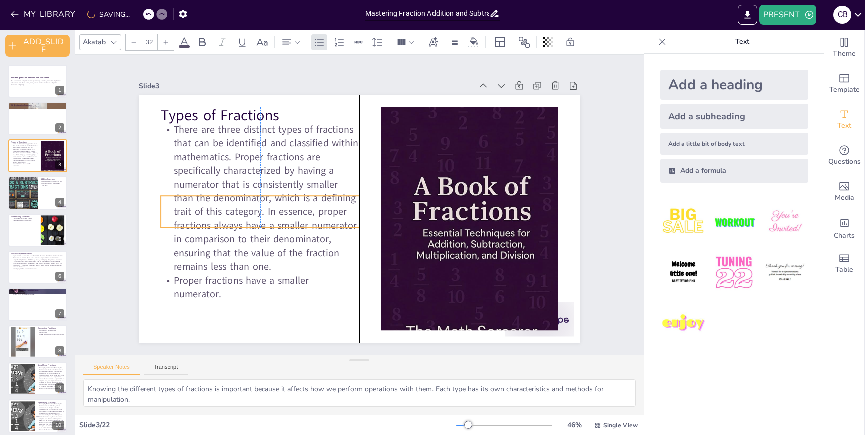
drag, startPoint x: 301, startPoint y: 184, endPoint x: 303, endPoint y: 253, distance: 68.6
click at [303, 253] on p "There are three distinct types of fractions that can be identified and classifi…" at bounding box center [260, 198] width 199 height 151
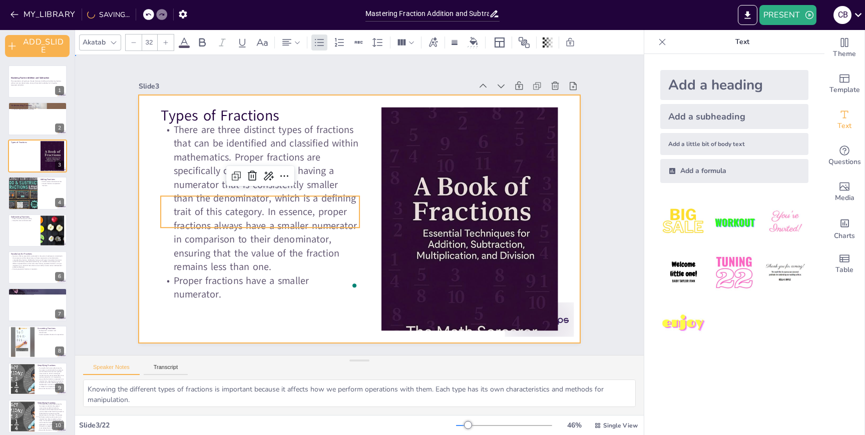
click at [308, 309] on div at bounding box center [358, 219] width 465 height 293
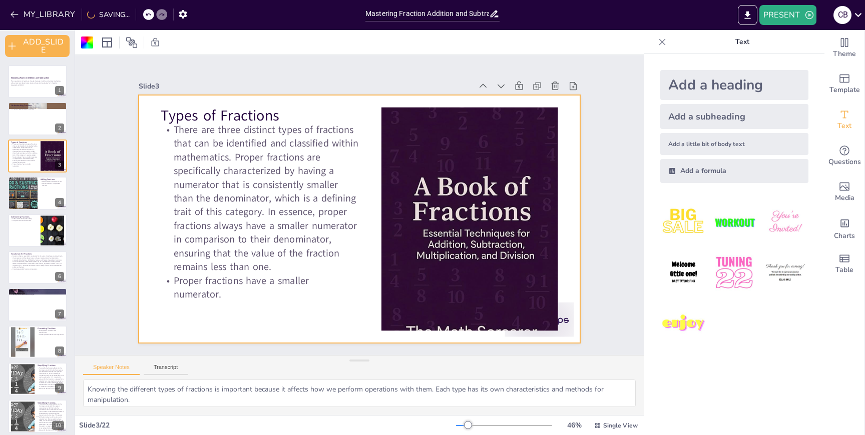
click at [742, 223] on img at bounding box center [733, 222] width 47 height 47
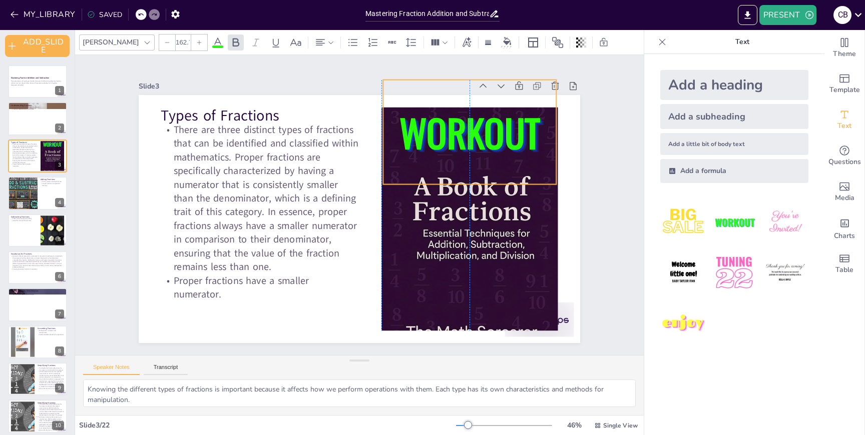
drag, startPoint x: 369, startPoint y: 213, endPoint x: 524, endPoint y: 125, distance: 177.9
click at [524, 125] on span "WORKOUT" at bounding box center [469, 133] width 141 height 56
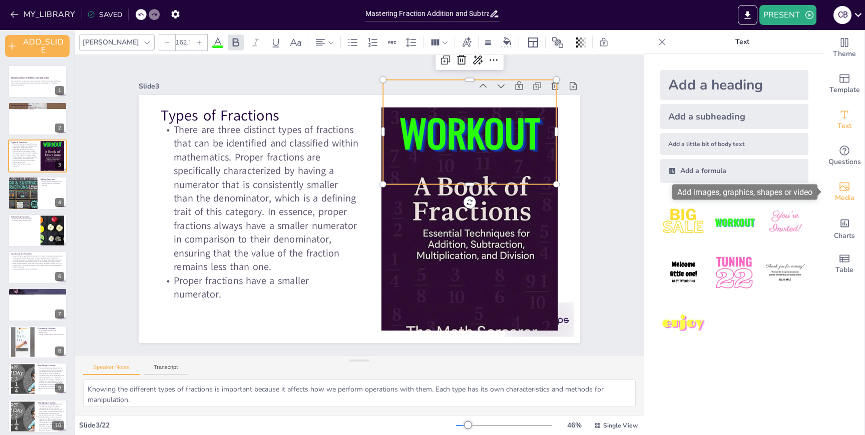
click at [851, 187] on div "Media" at bounding box center [844, 192] width 40 height 36
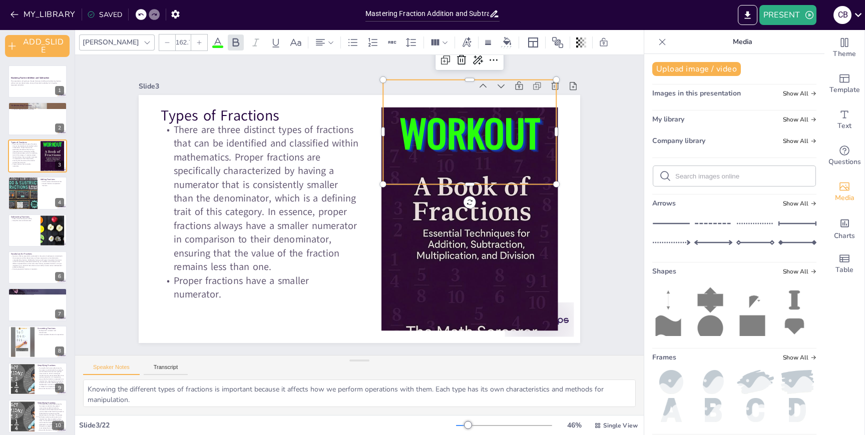
click at [756, 375] on img at bounding box center [755, 382] width 38 height 24
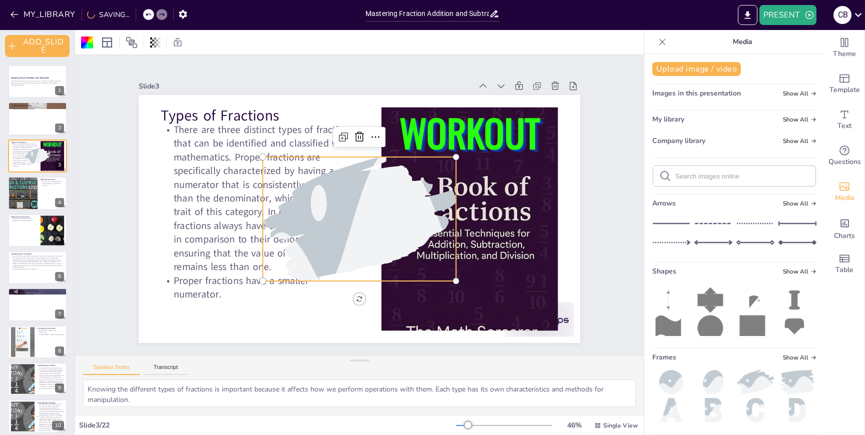
click at [674, 384] on img at bounding box center [671, 382] width 38 height 24
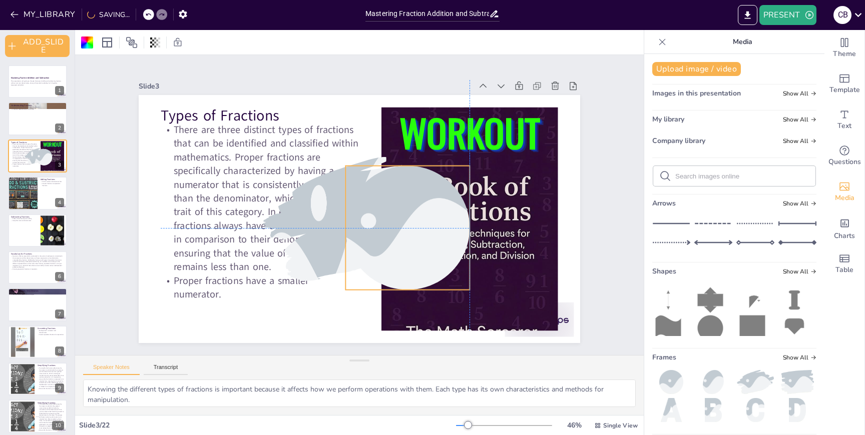
drag, startPoint x: 404, startPoint y: 223, endPoint x: 501, endPoint y: 240, distance: 98.5
click at [500, 240] on div at bounding box center [407, 228] width 186 height 124
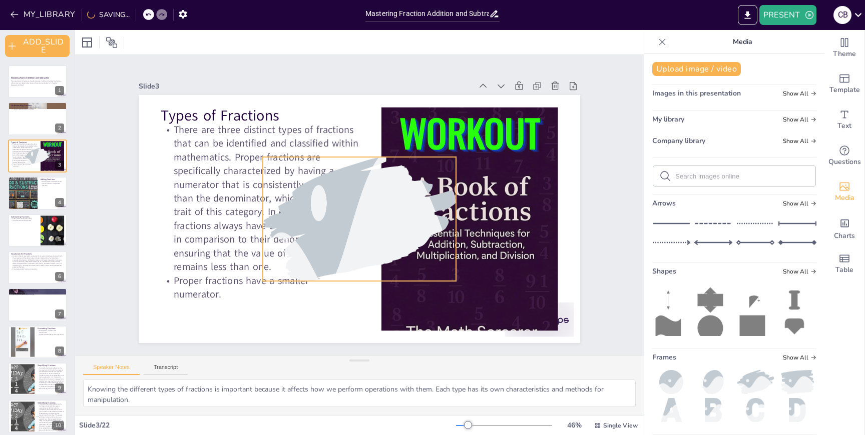
click at [360, 228] on div at bounding box center [358, 219] width 222 height 308
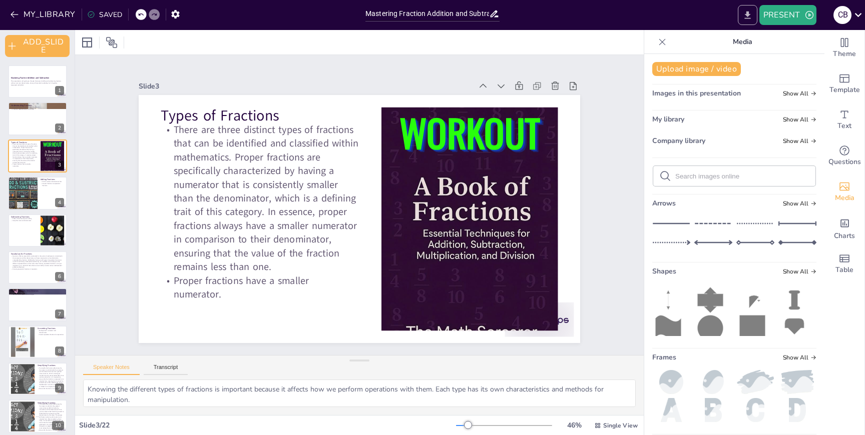
click at [756, 17] on button "EXPORT_TO_POWERPOINT" at bounding box center [747, 15] width 20 height 20
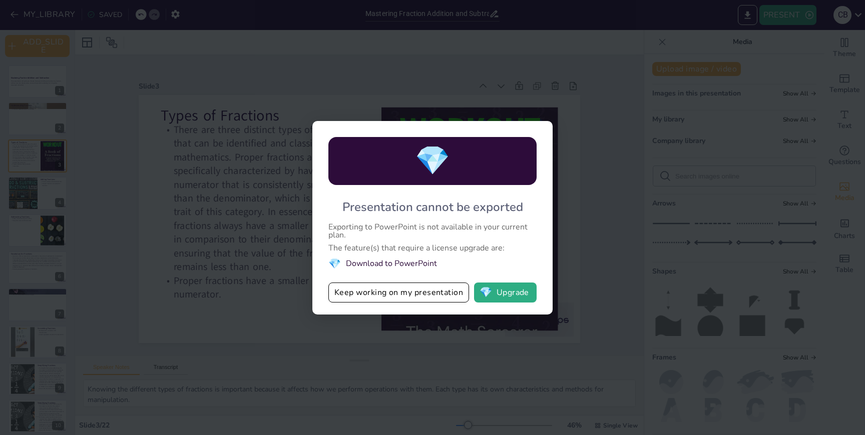
click at [556, 173] on div "💎 Presentation cannot be exported Exporting to PowerPoint is not available in y…" at bounding box center [432, 217] width 865 height 435
click at [550, 120] on div "💎 Presentation cannot be exported Exporting to PowerPoint is not available in y…" at bounding box center [432, 217] width 865 height 435
click at [535, 98] on div "💎 Presentation cannot be exported Exporting to PowerPoint is not available in y…" at bounding box center [432, 217] width 865 height 435
click at [443, 375] on div "💎 Presentation cannot be exported Exporting to PowerPoint is not available in y…" at bounding box center [432, 217] width 865 height 435
click at [639, 292] on div "💎 Presentation cannot be exported Exporting to PowerPoint is not available in y…" at bounding box center [432, 217] width 865 height 435
